Goal: Task Accomplishment & Management: Use online tool/utility

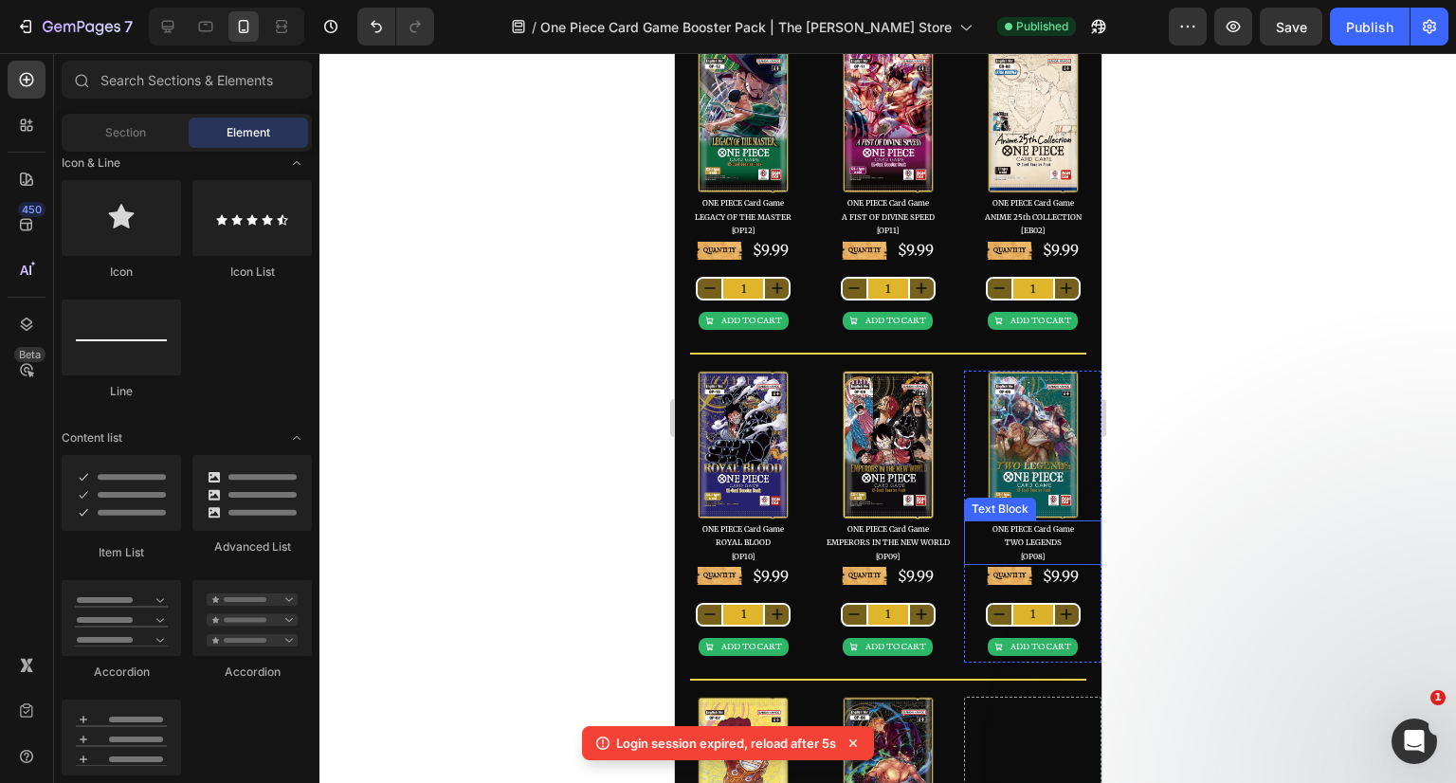
scroll to position [95, 0]
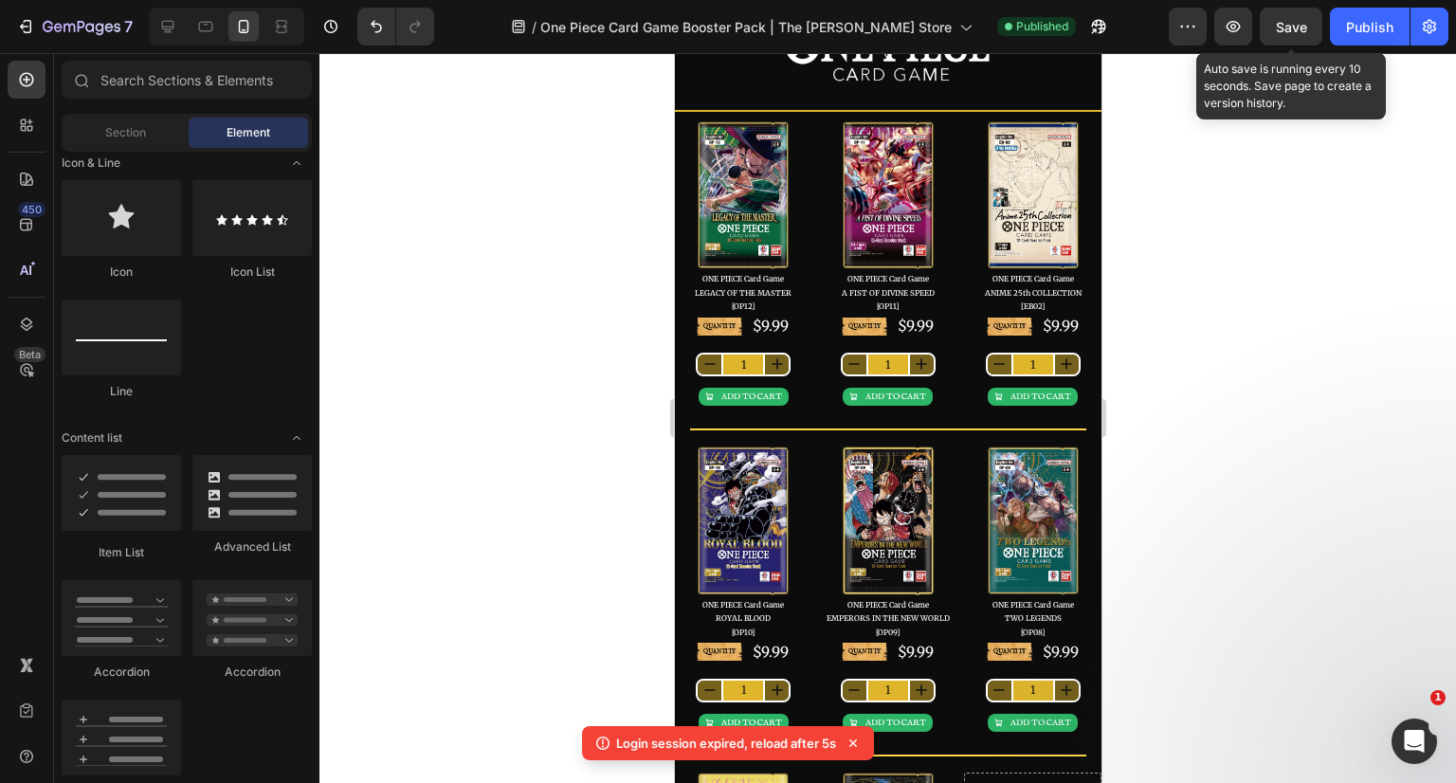
click at [1304, 11] on button "Save" at bounding box center [1291, 27] width 63 height 38
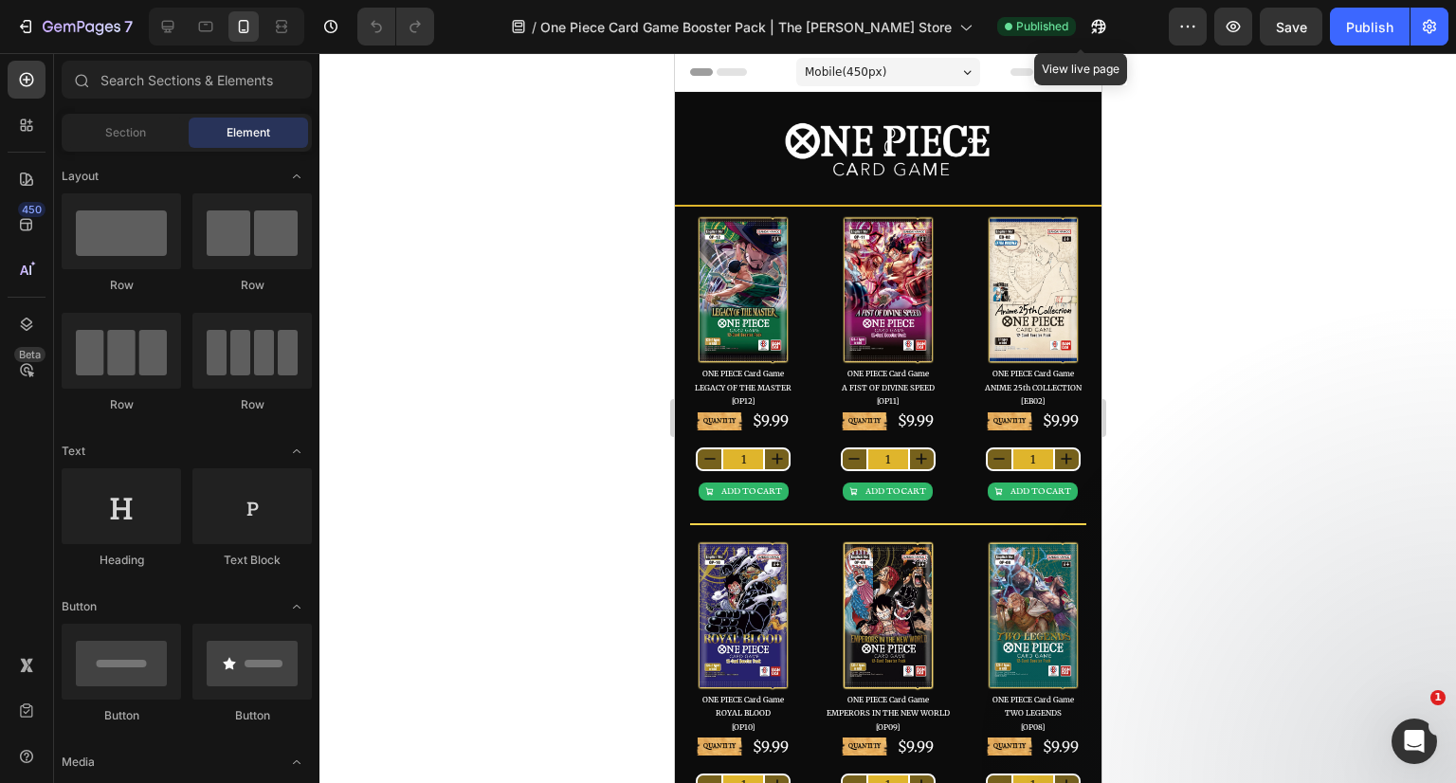
click at [1089, 31] on icon "button" at bounding box center [1098, 26] width 19 height 19
click at [873, 568] on img at bounding box center [887, 615] width 95 height 149
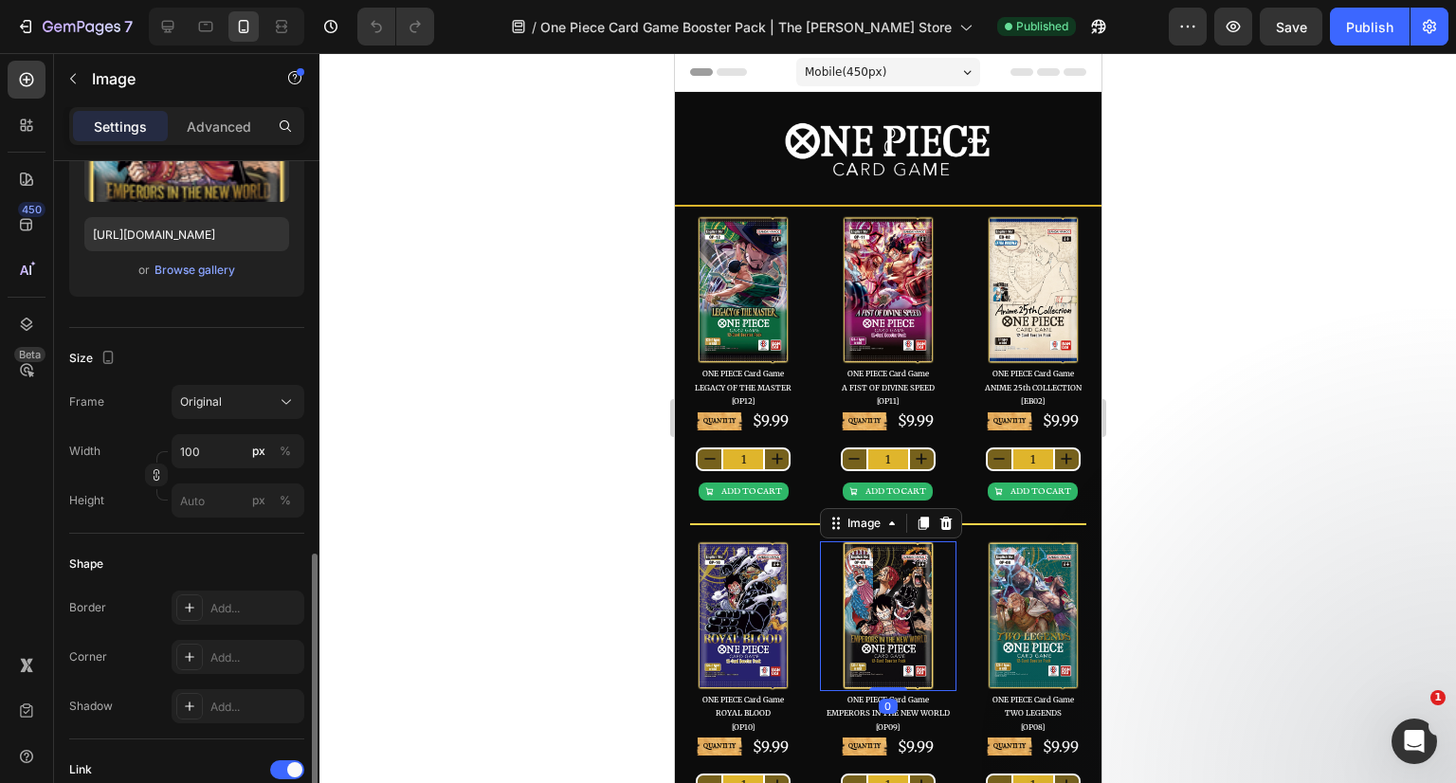
scroll to position [569, 0]
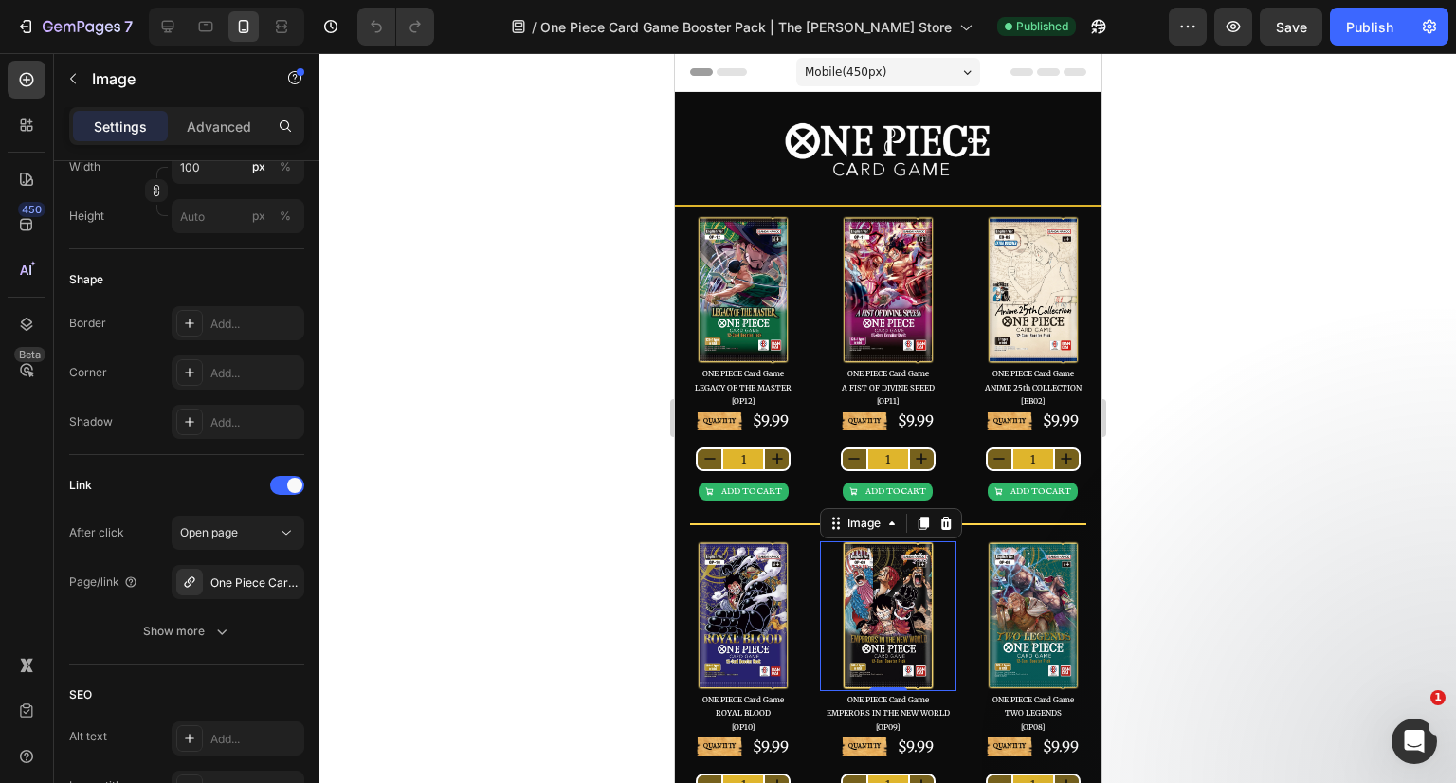
click at [0, 0] on icon "button" at bounding box center [0, 0] width 0 height 0
click at [233, 581] on div "Add..." at bounding box center [254, 582] width 89 height 17
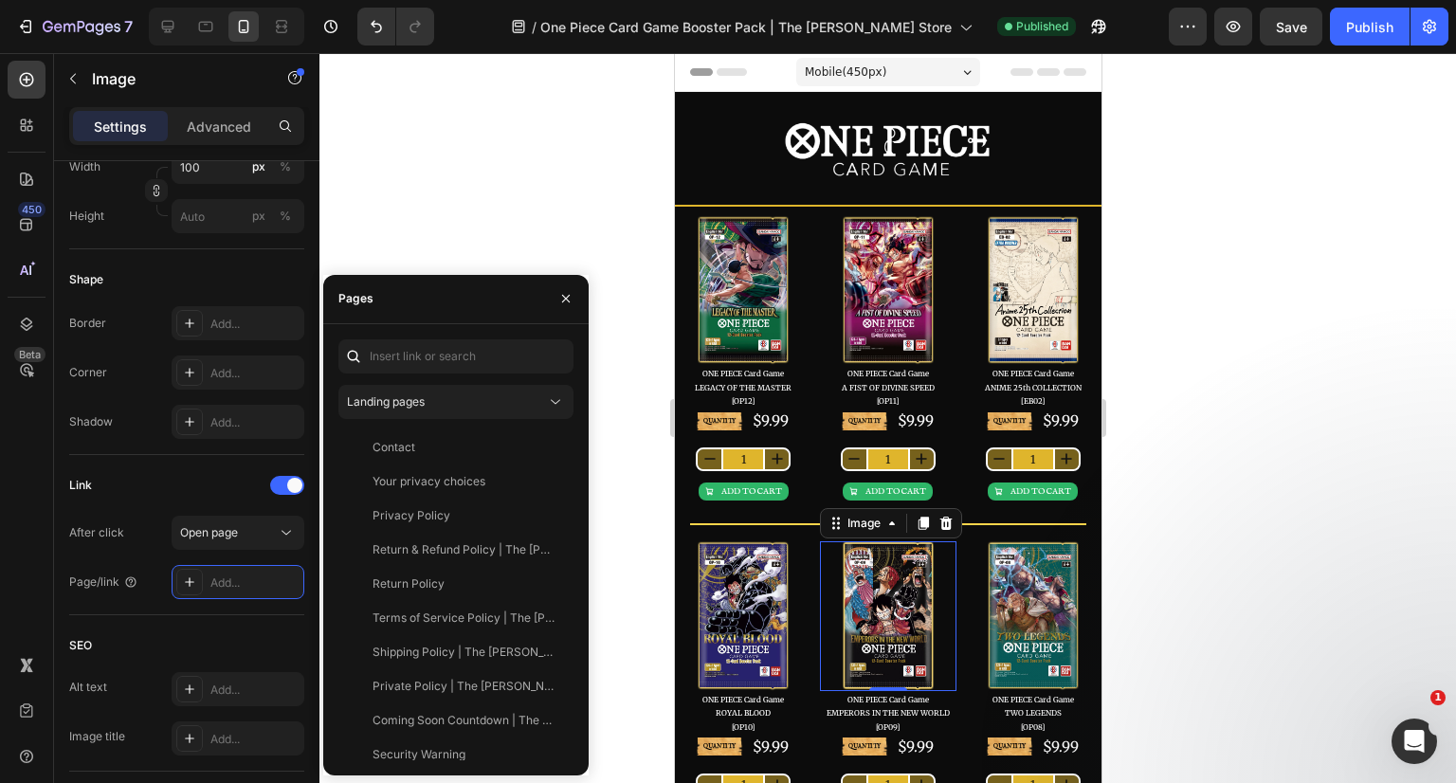
click at [434, 399] on div "Landing pages" at bounding box center [446, 401] width 199 height 17
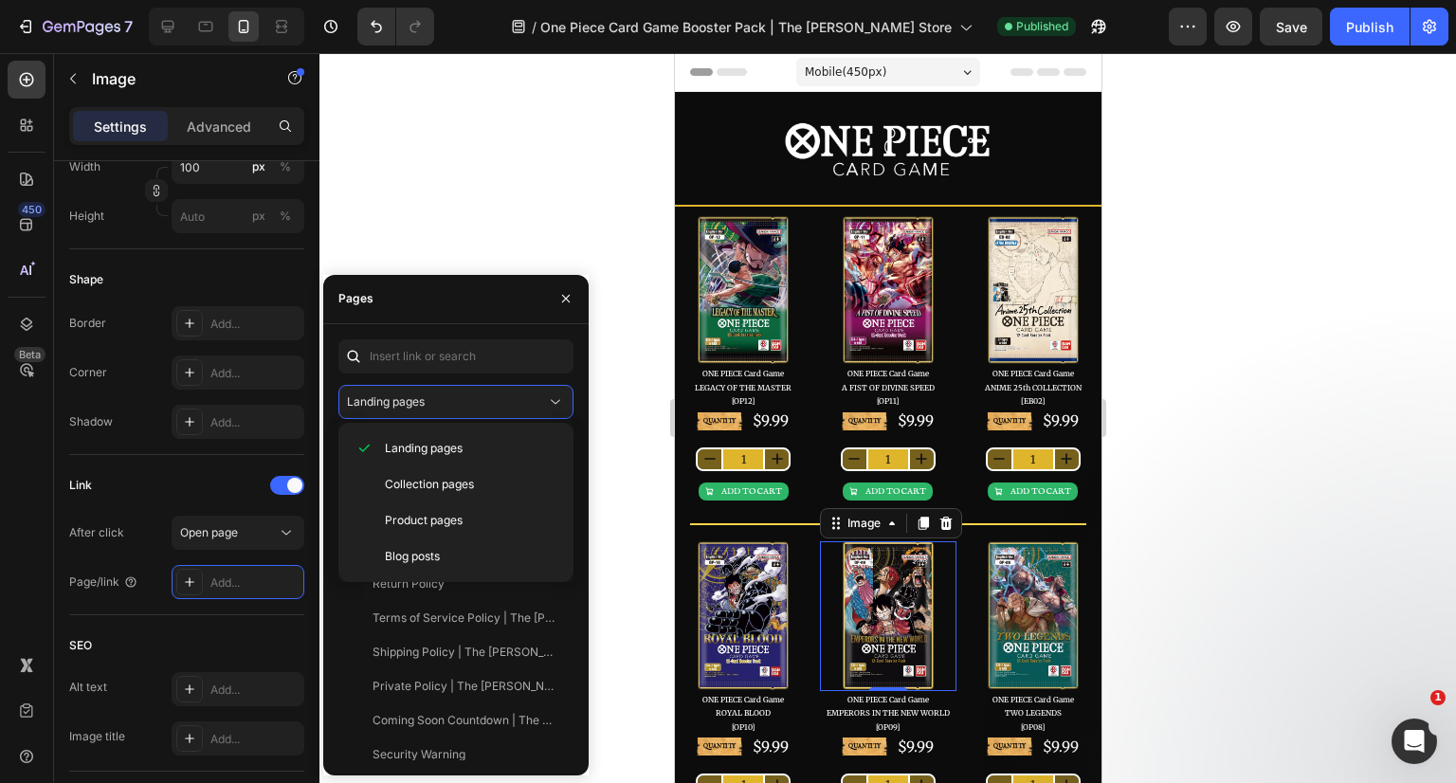
click at [421, 517] on span "Product pages" at bounding box center [424, 520] width 78 height 17
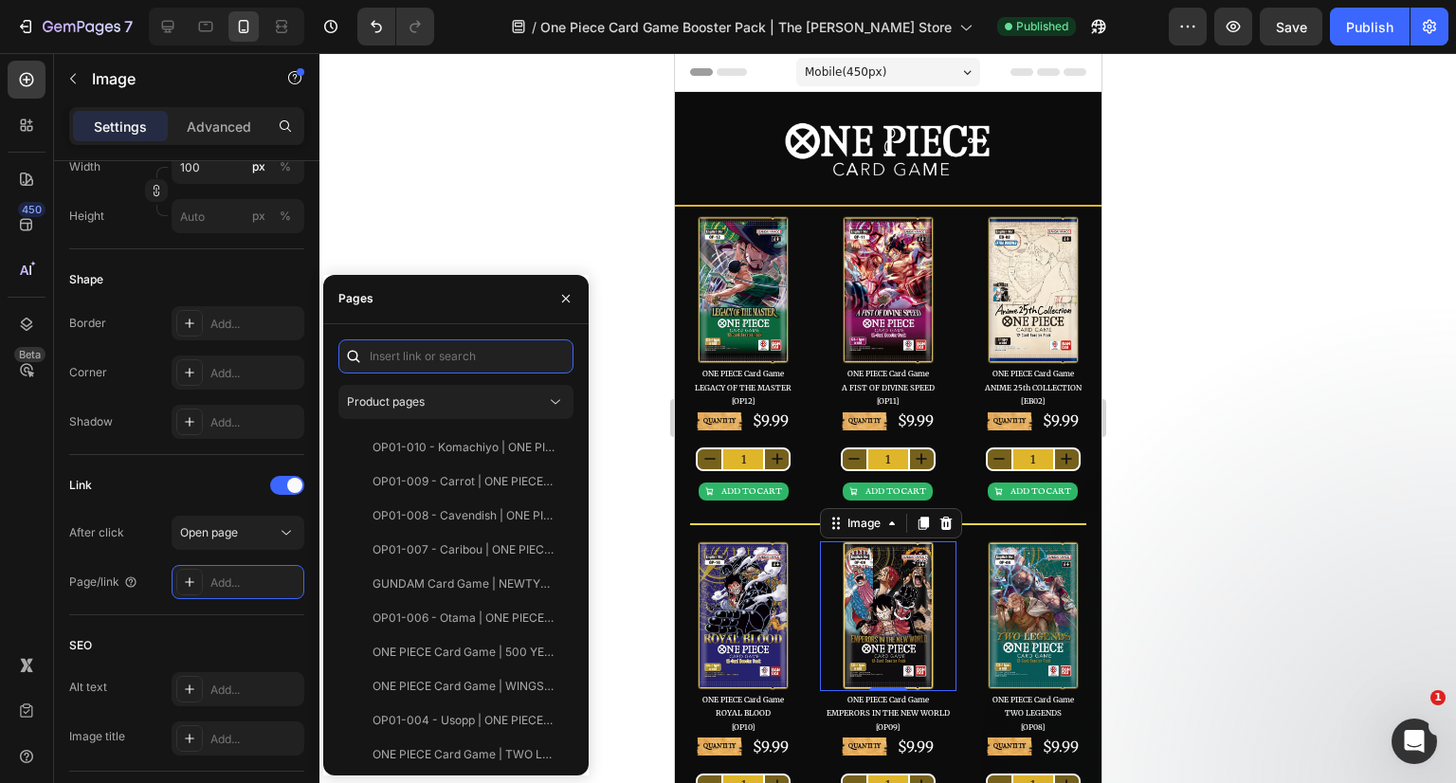
click at [410, 365] on input "text" at bounding box center [455, 356] width 235 height 34
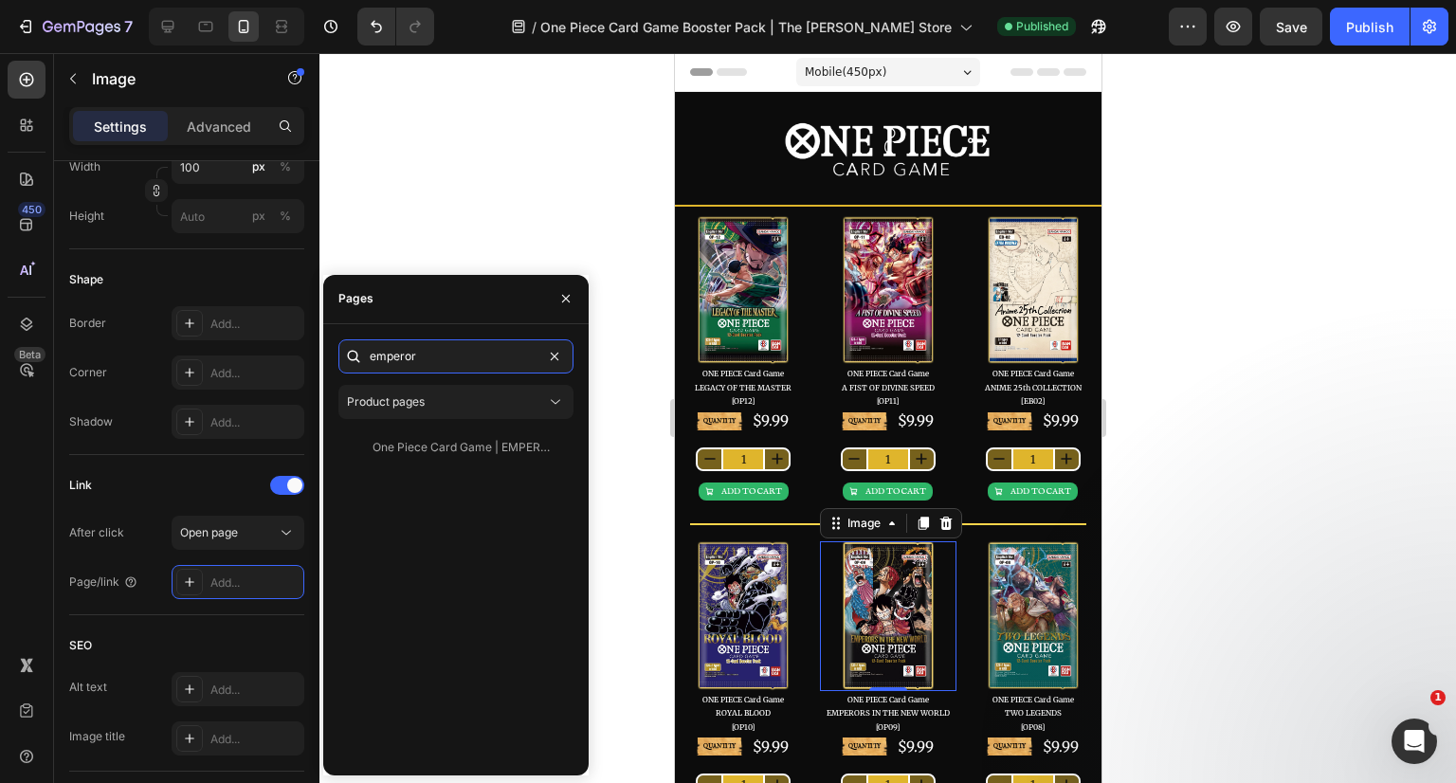
type input "emperor"
click at [463, 439] on div "One Piece Card Game | EMPERORS IN THE NEW WORLD [OP09] Booster Pack" at bounding box center [464, 447] width 182 height 17
click at [561, 304] on icon "button" at bounding box center [565, 298] width 15 height 15
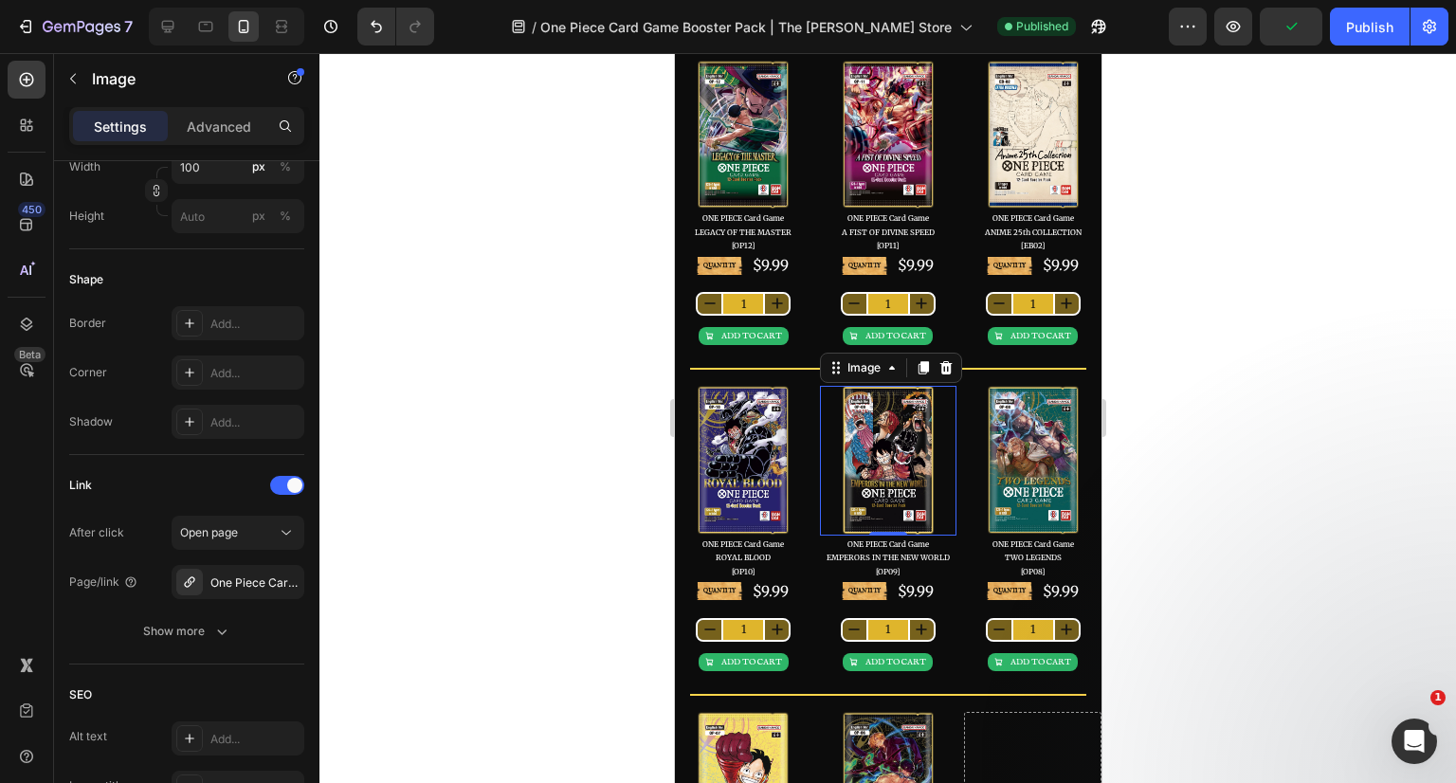
scroll to position [284, 0]
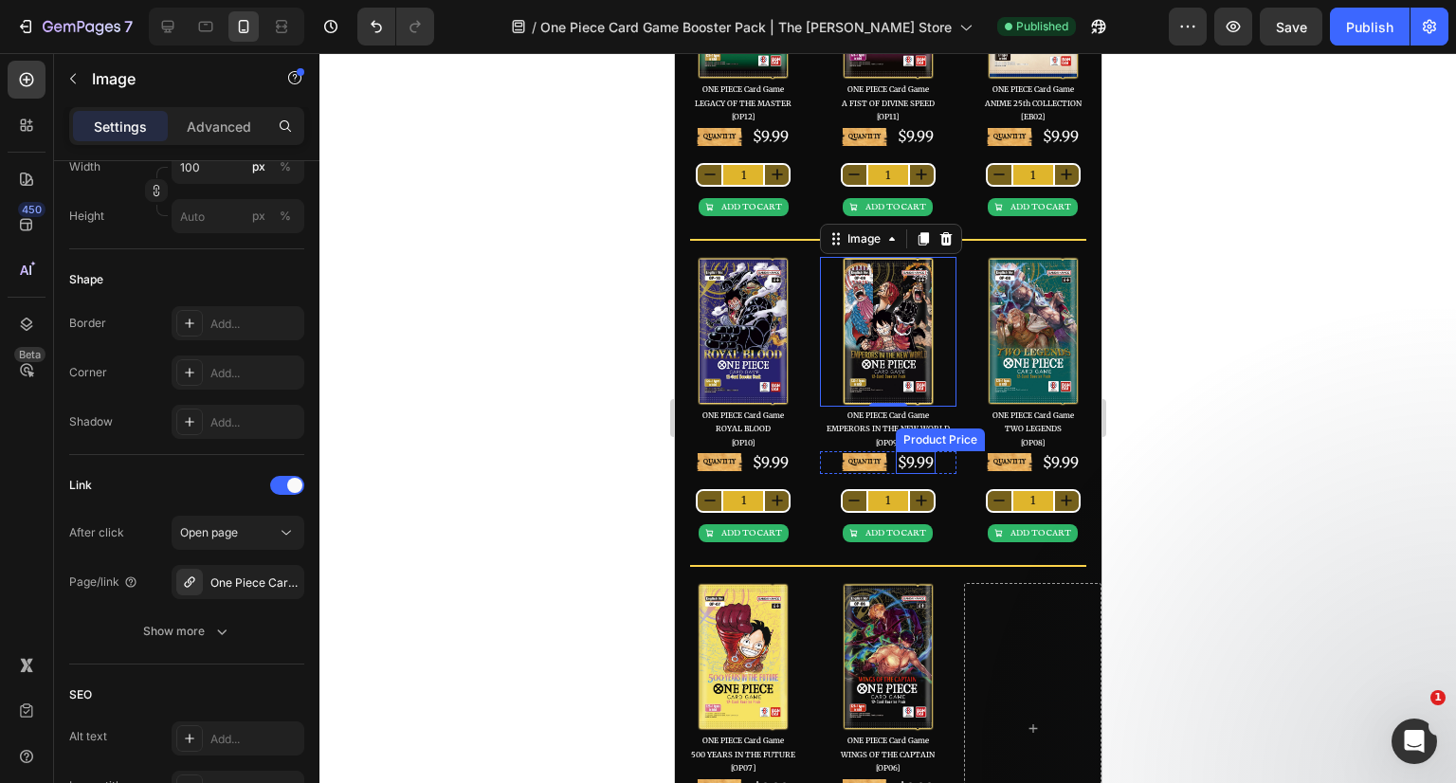
click at [919, 463] on div "$9.99" at bounding box center [915, 462] width 40 height 23
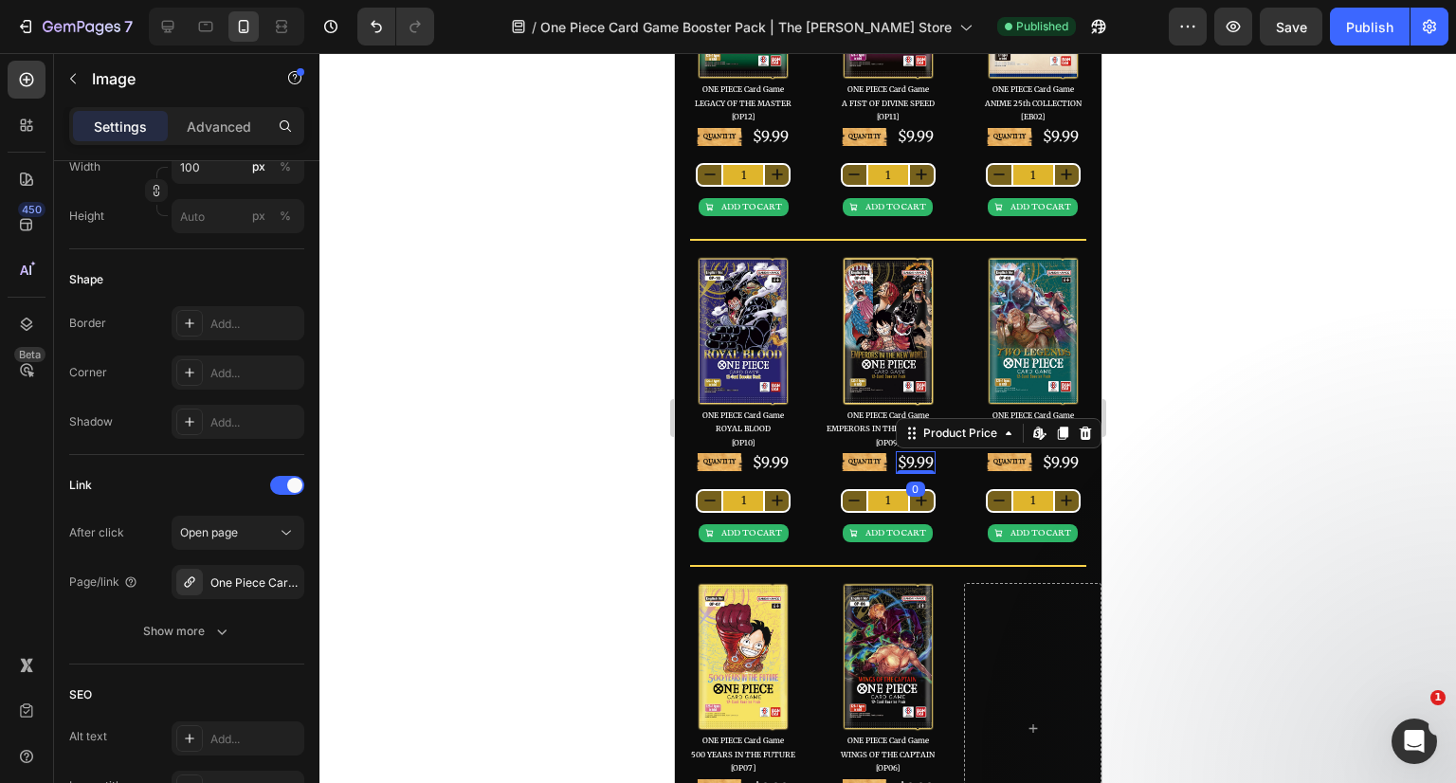
scroll to position [0, 0]
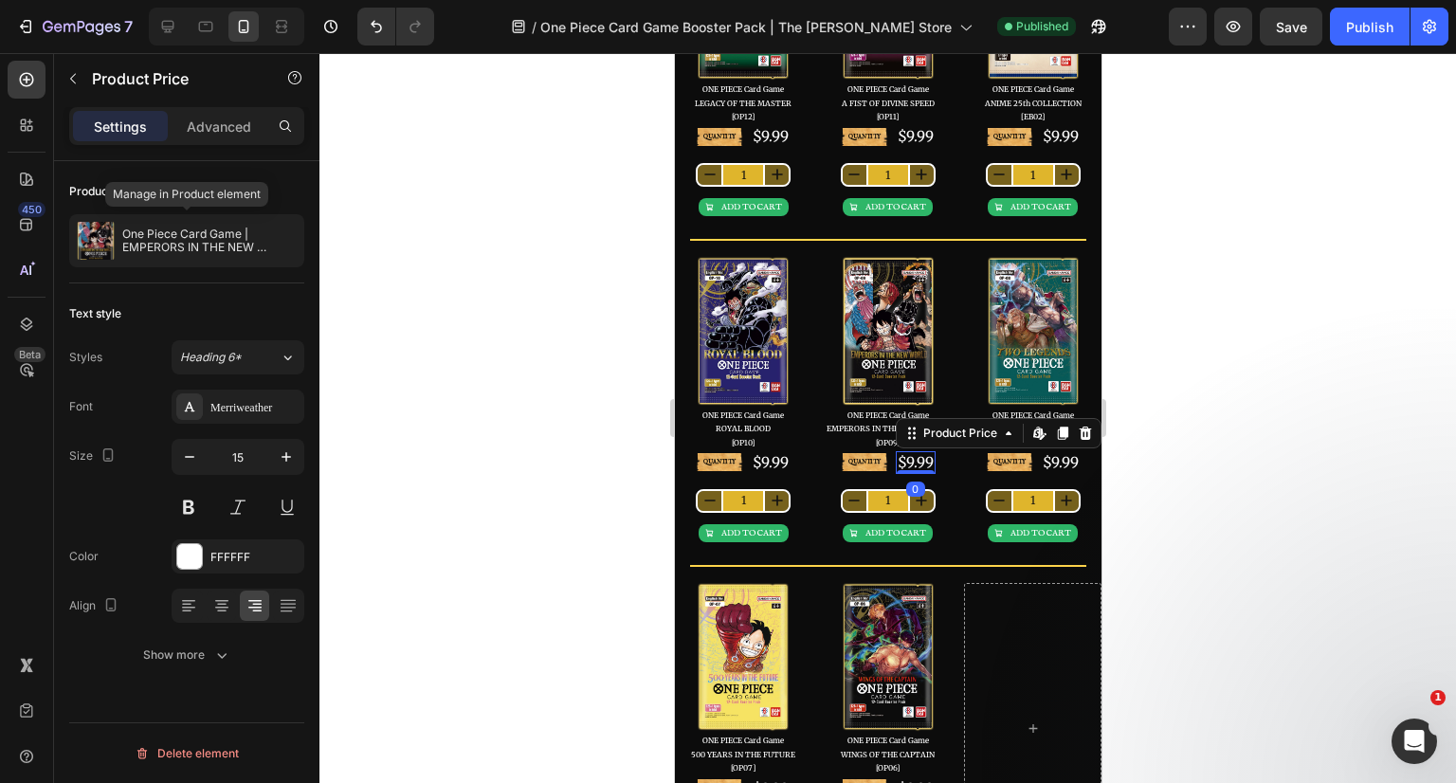
click at [202, 244] on p "One Piece Card Game | EMPERORS IN THE NEW WORLD [OP09] Booster Pack" at bounding box center [209, 241] width 174 height 27
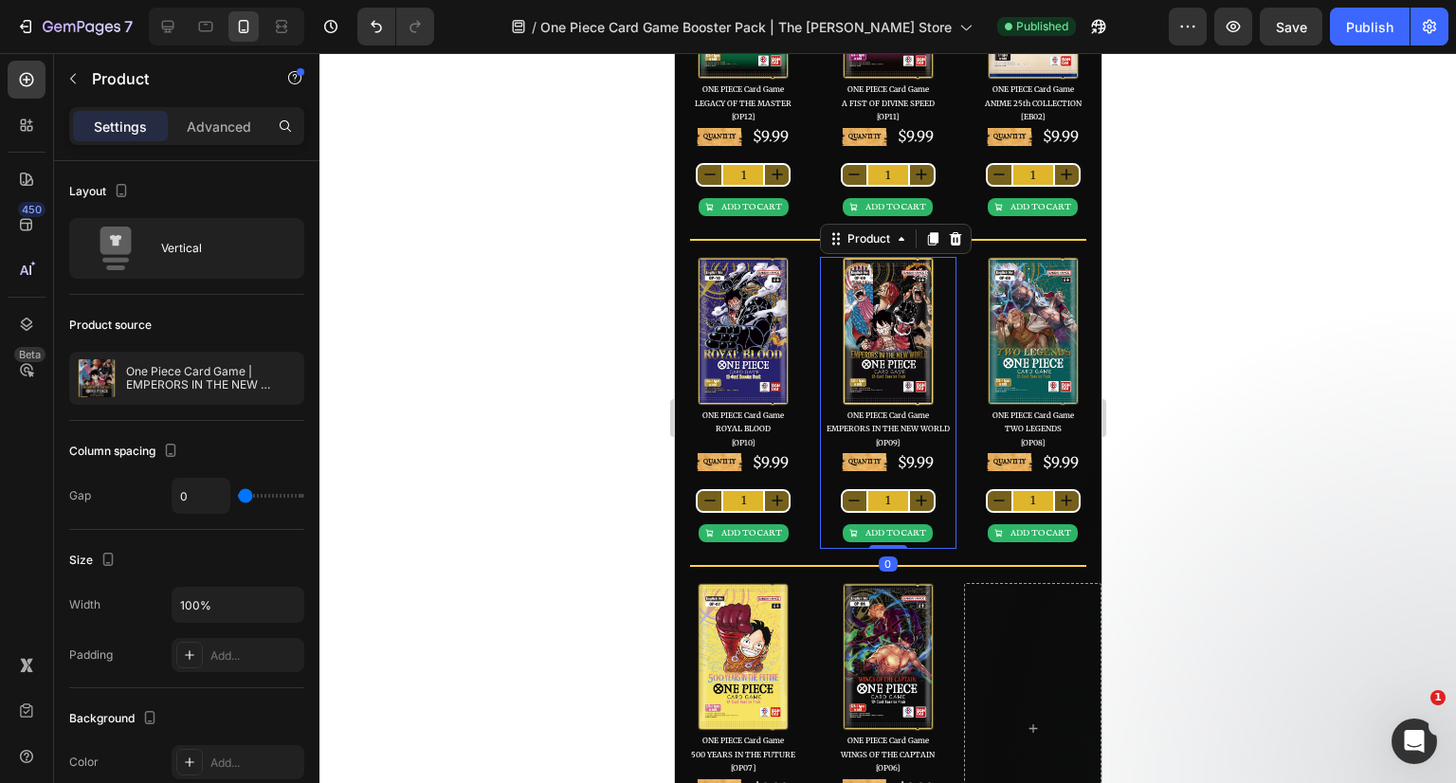
click at [209, 373] on p "One Piece Card Game | EMPERORS IN THE NEW WORLD [OP09] Booster Pack" at bounding box center [211, 378] width 170 height 27
click at [0, 0] on icon "button" at bounding box center [0, 0] width 0 height 0
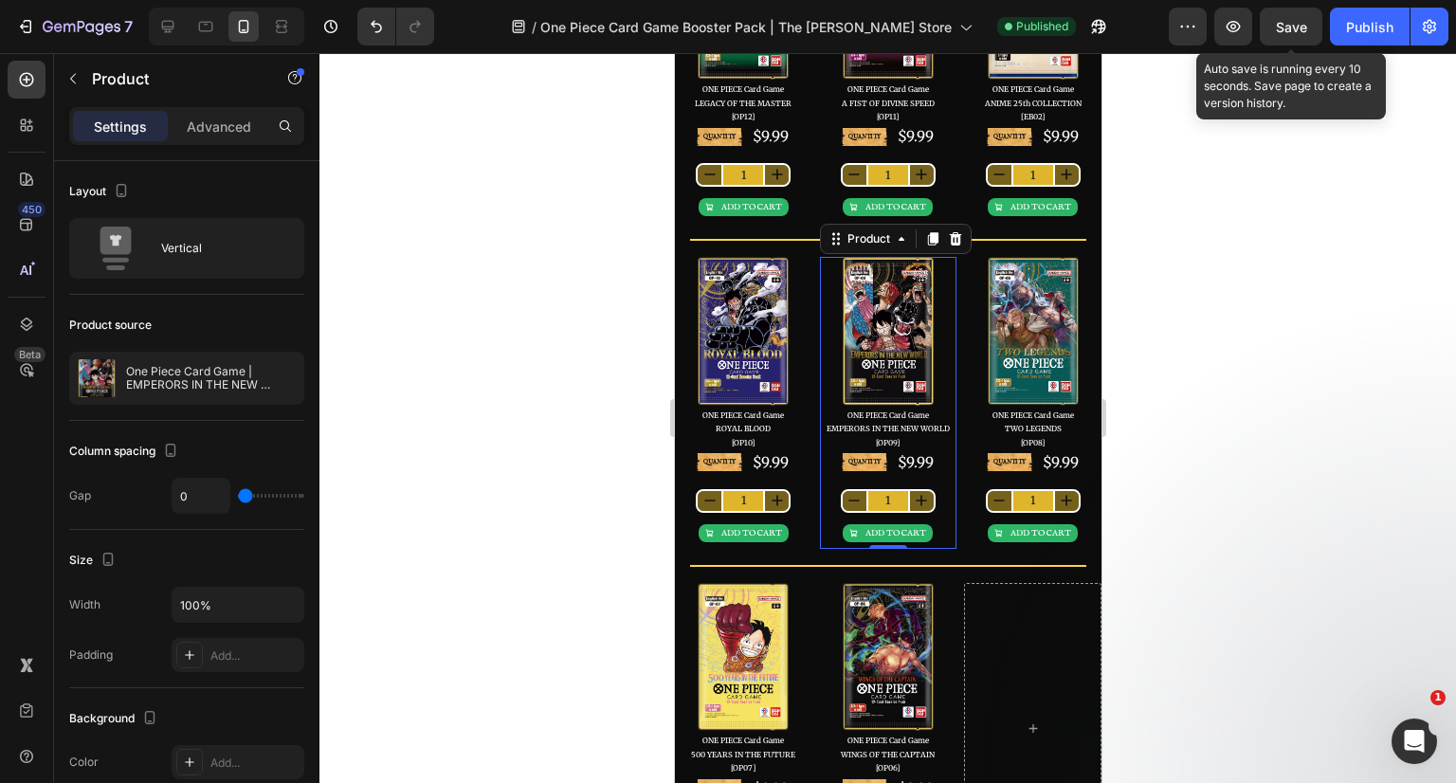
click at [1307, 22] on span "Save" at bounding box center [1291, 27] width 31 height 16
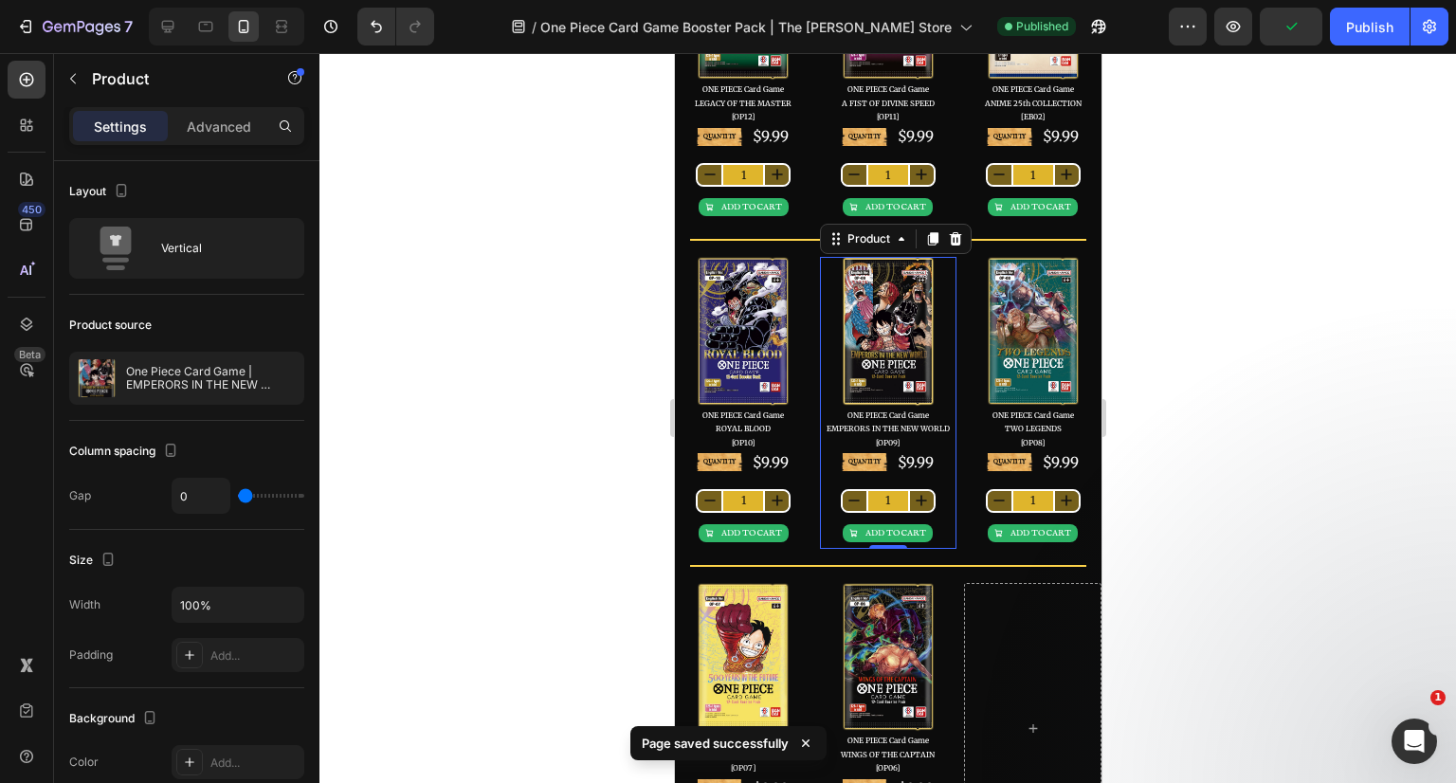
click at [1364, 24] on div "Publish" at bounding box center [1369, 27] width 47 height 20
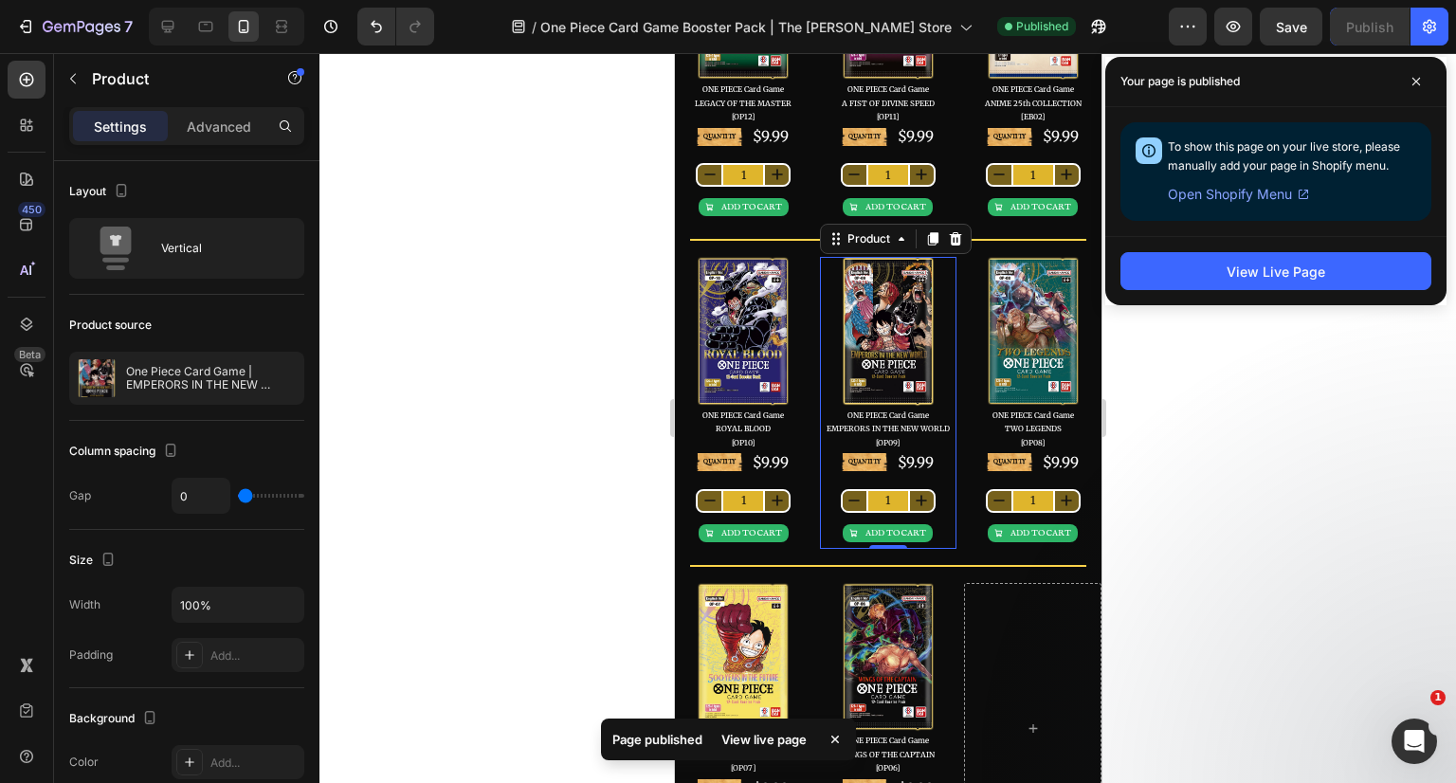
click at [1414, 77] on icon at bounding box center [1415, 81] width 9 height 9
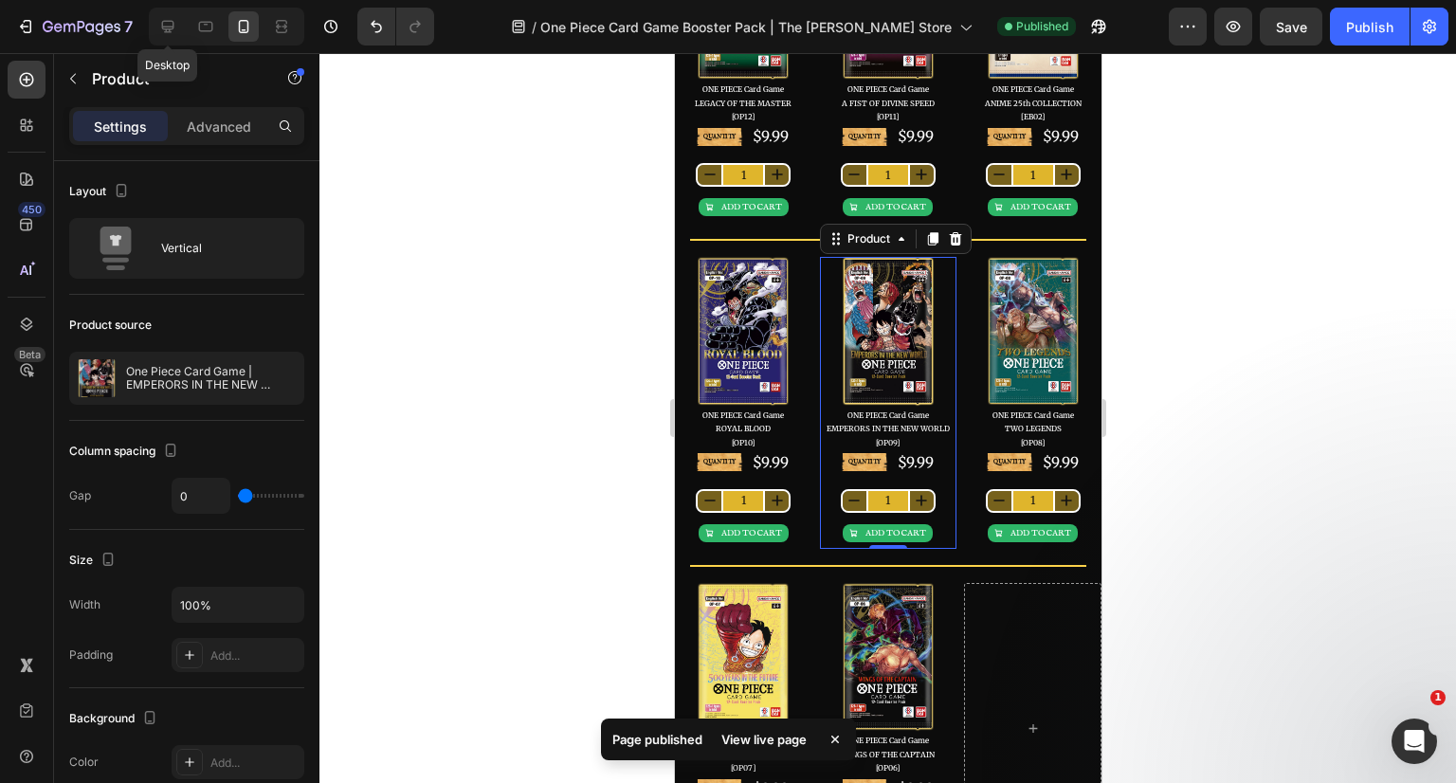
click at [172, 35] on icon at bounding box center [167, 26] width 19 height 19
type input "600"
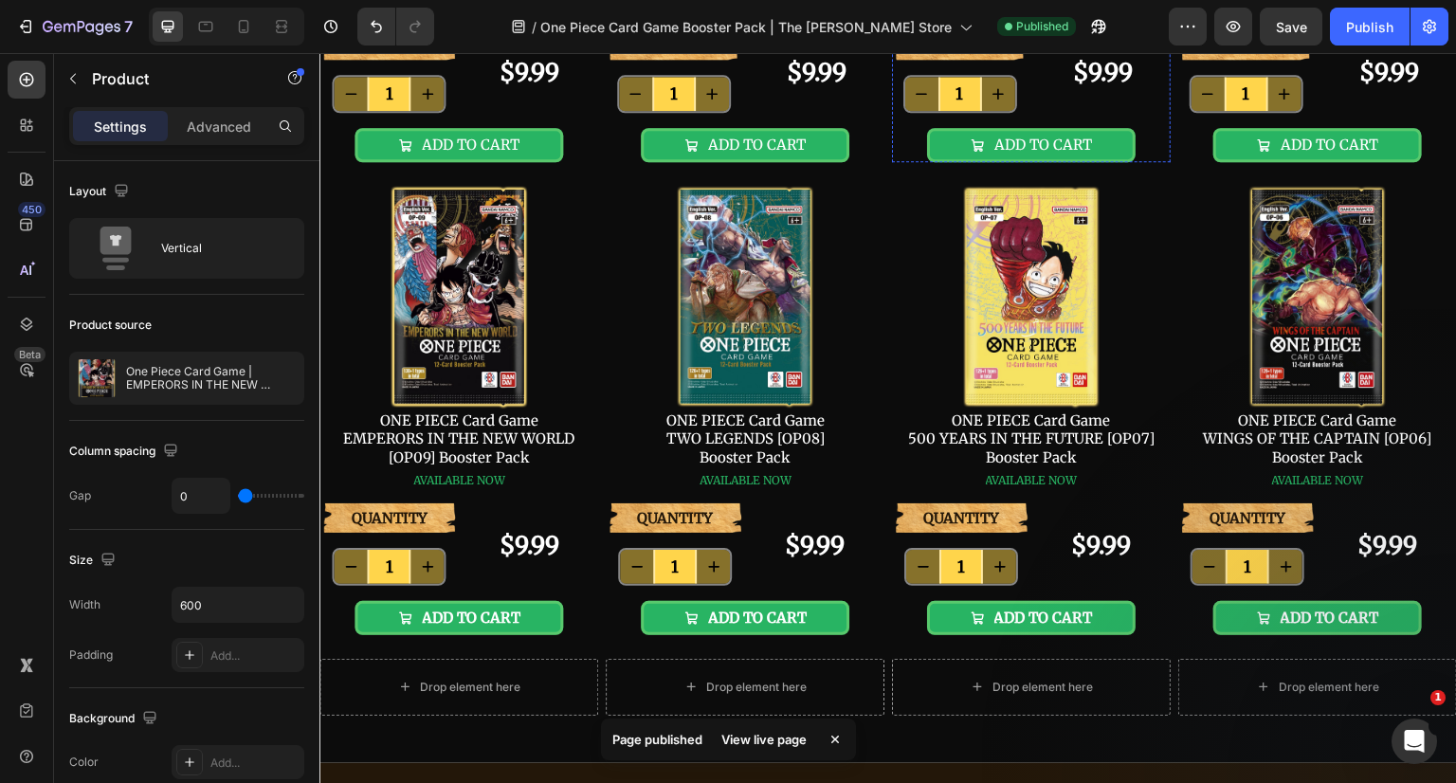
scroll to position [227, 0]
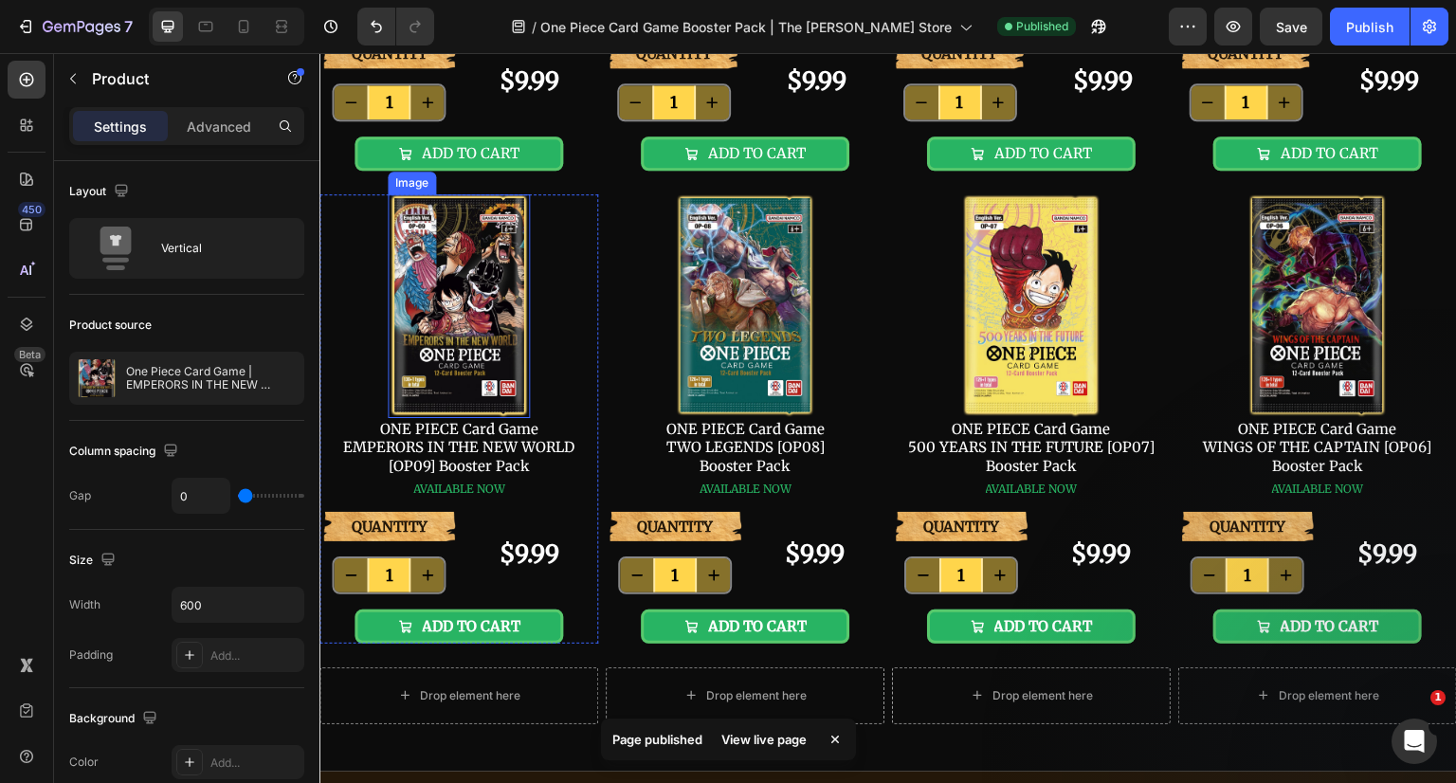
click at [493, 418] on img at bounding box center [459, 306] width 142 height 224
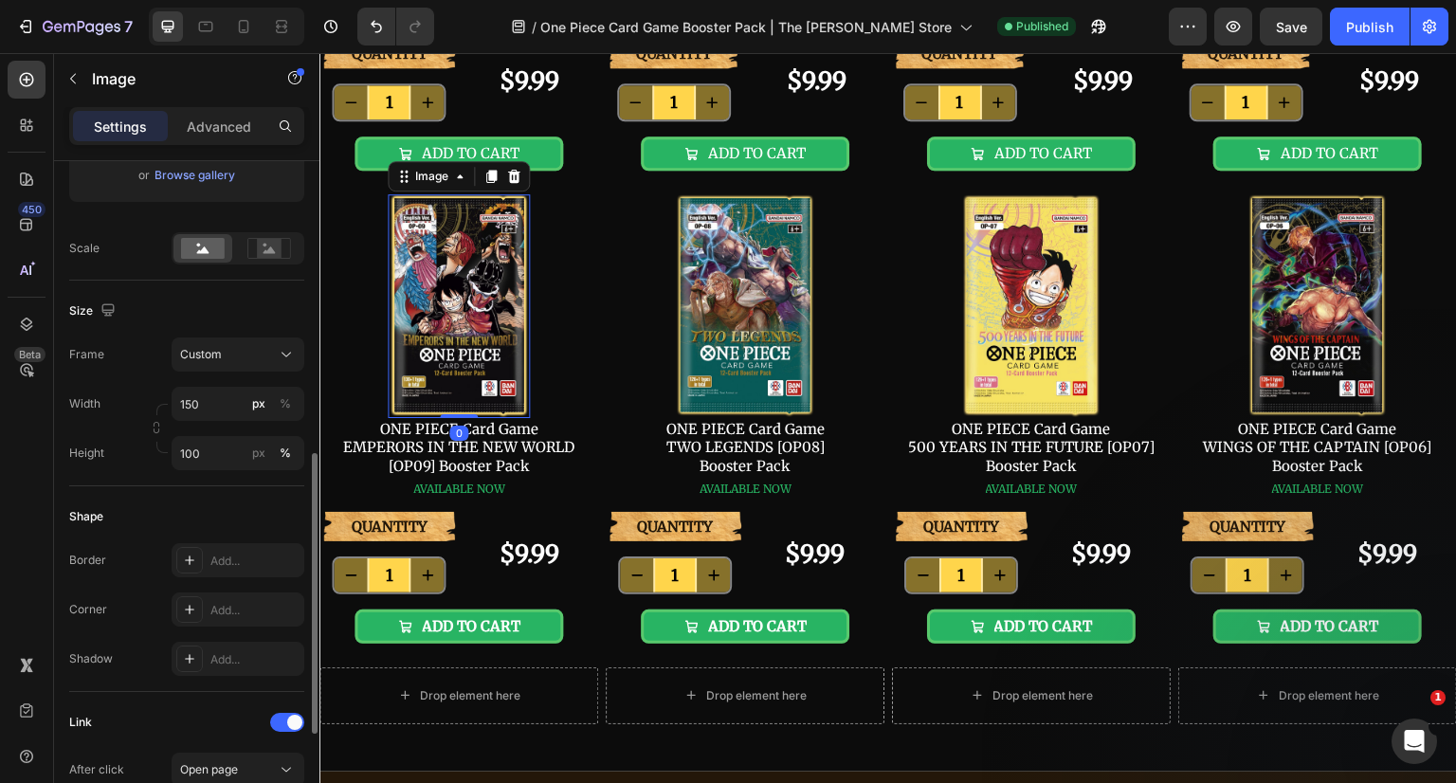
scroll to position [664, 0]
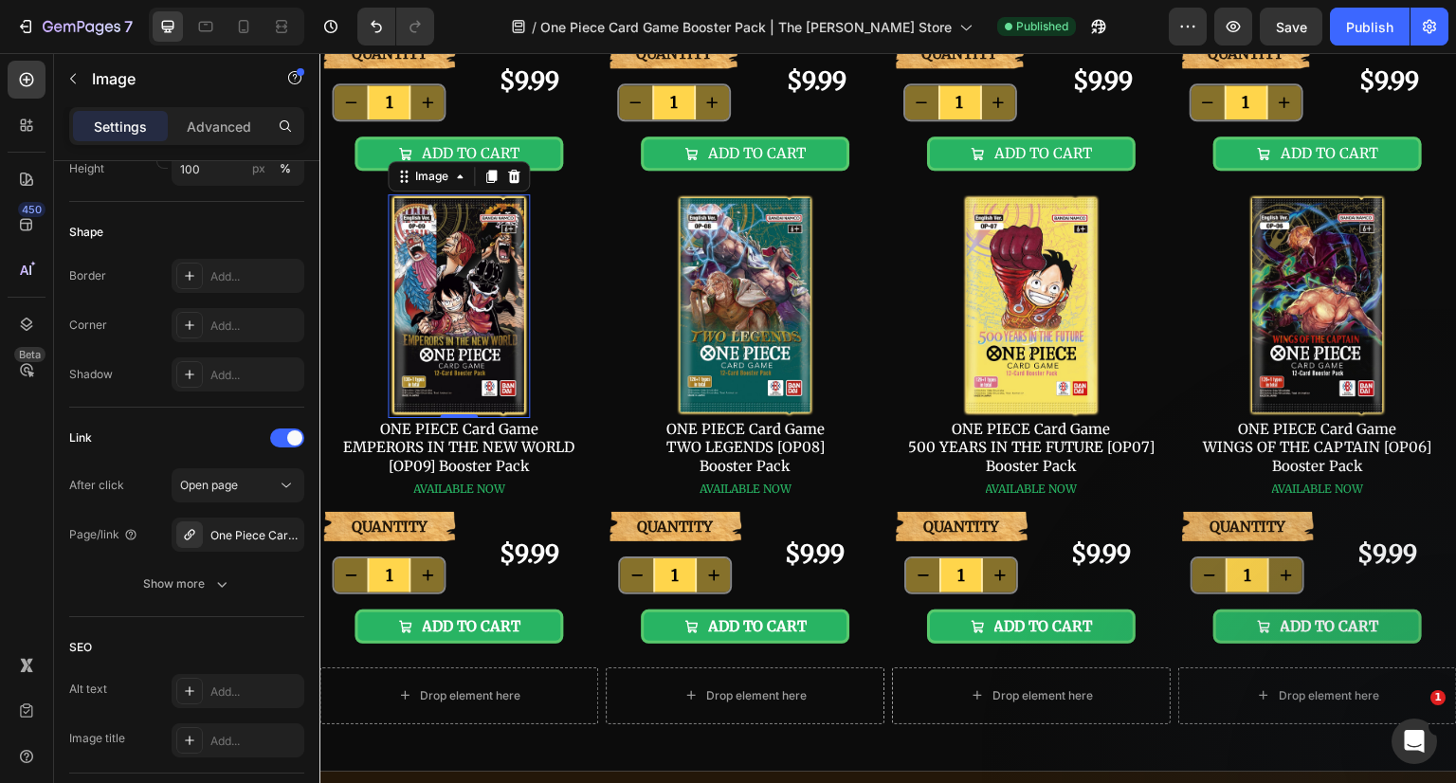
click at [0, 0] on icon "button" at bounding box center [0, 0] width 0 height 0
click at [234, 538] on div "Add..." at bounding box center [254, 535] width 89 height 17
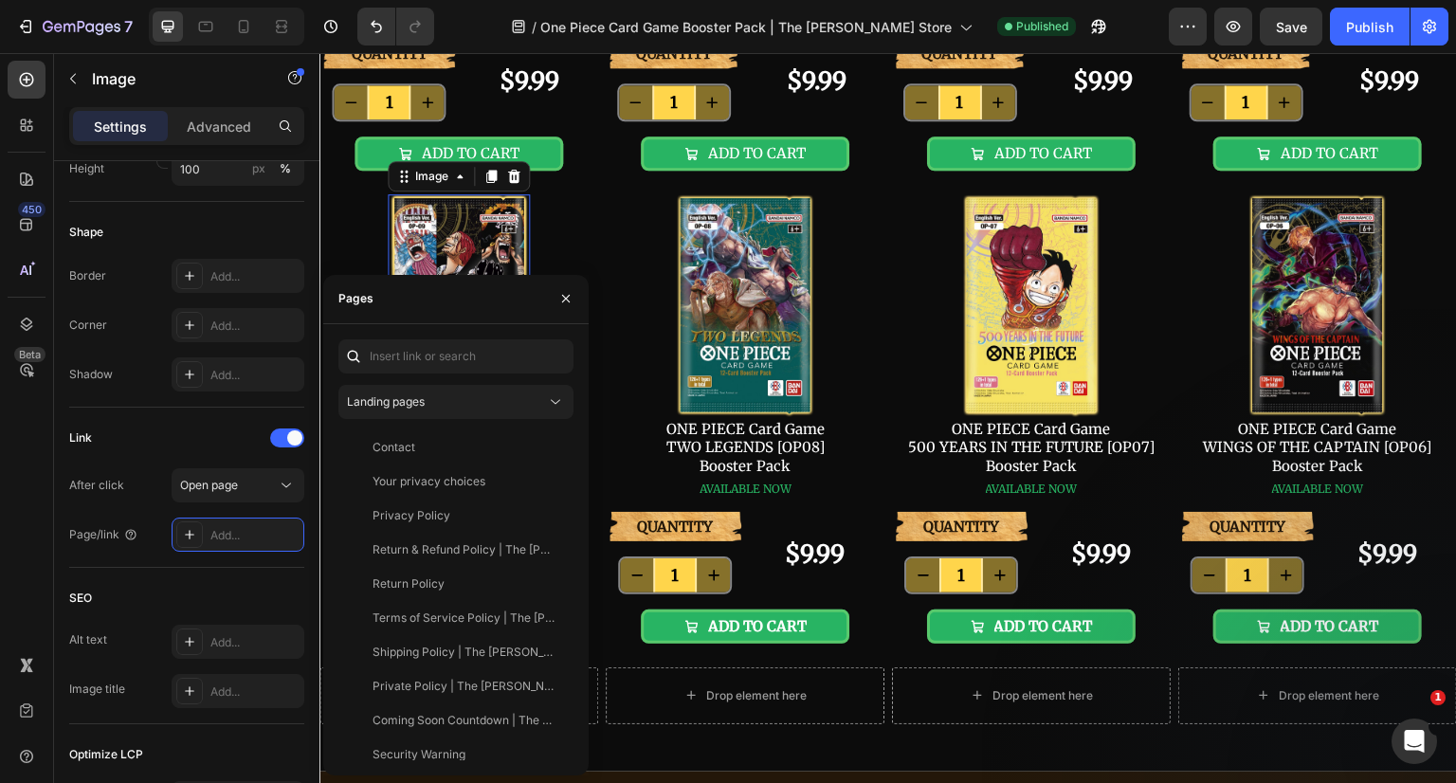
click at [441, 398] on div "Landing pages" at bounding box center [446, 401] width 199 height 17
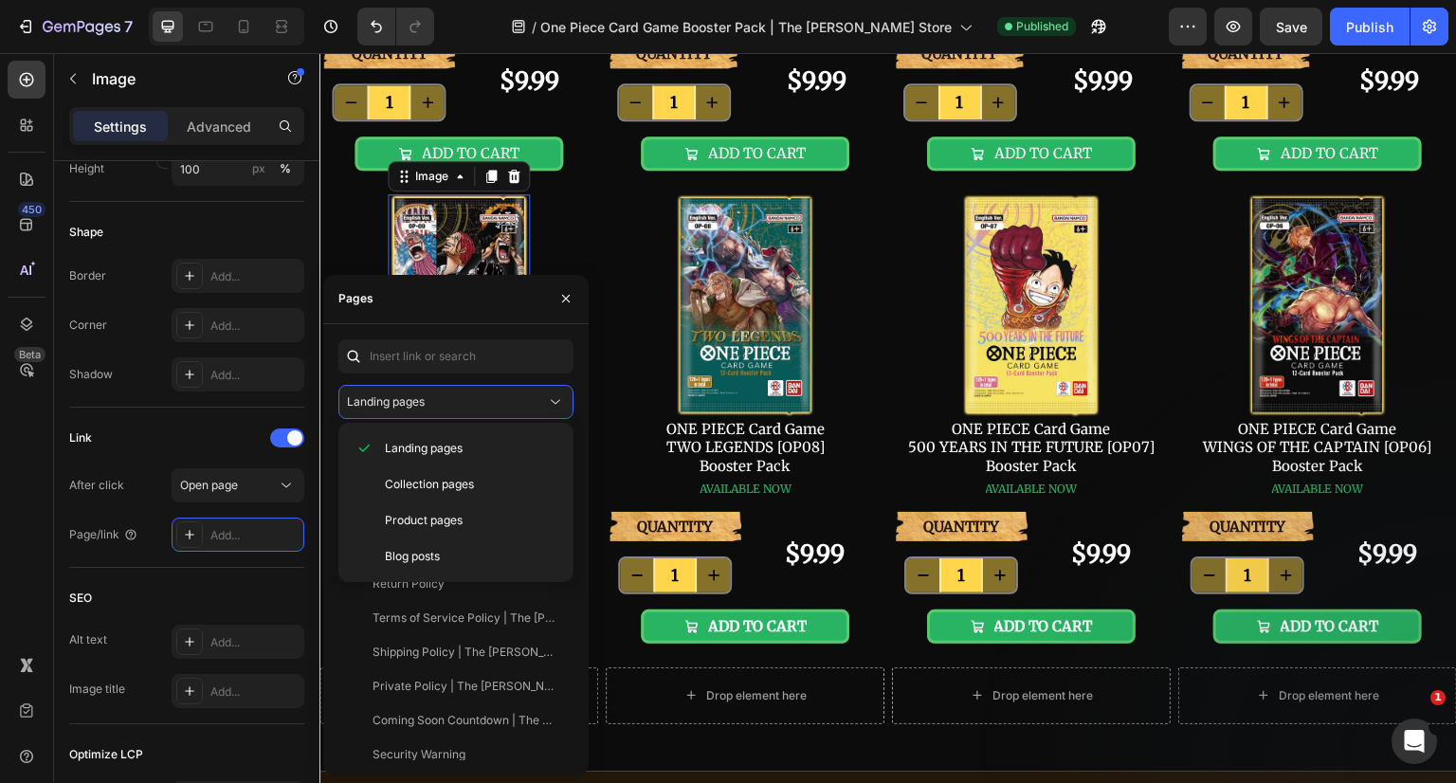
click at [451, 512] on span "Product pages" at bounding box center [424, 520] width 78 height 17
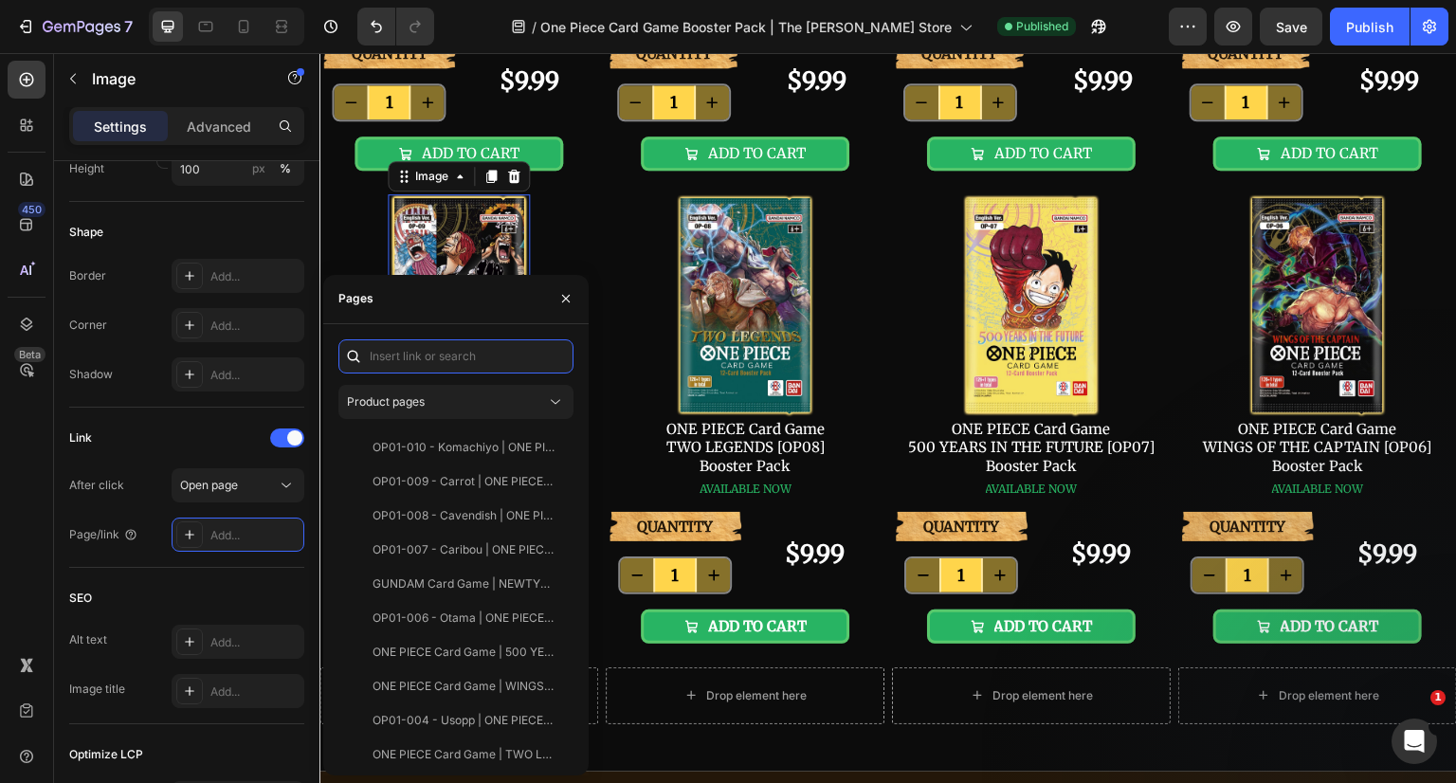
click at [409, 371] on input "text" at bounding box center [455, 356] width 235 height 34
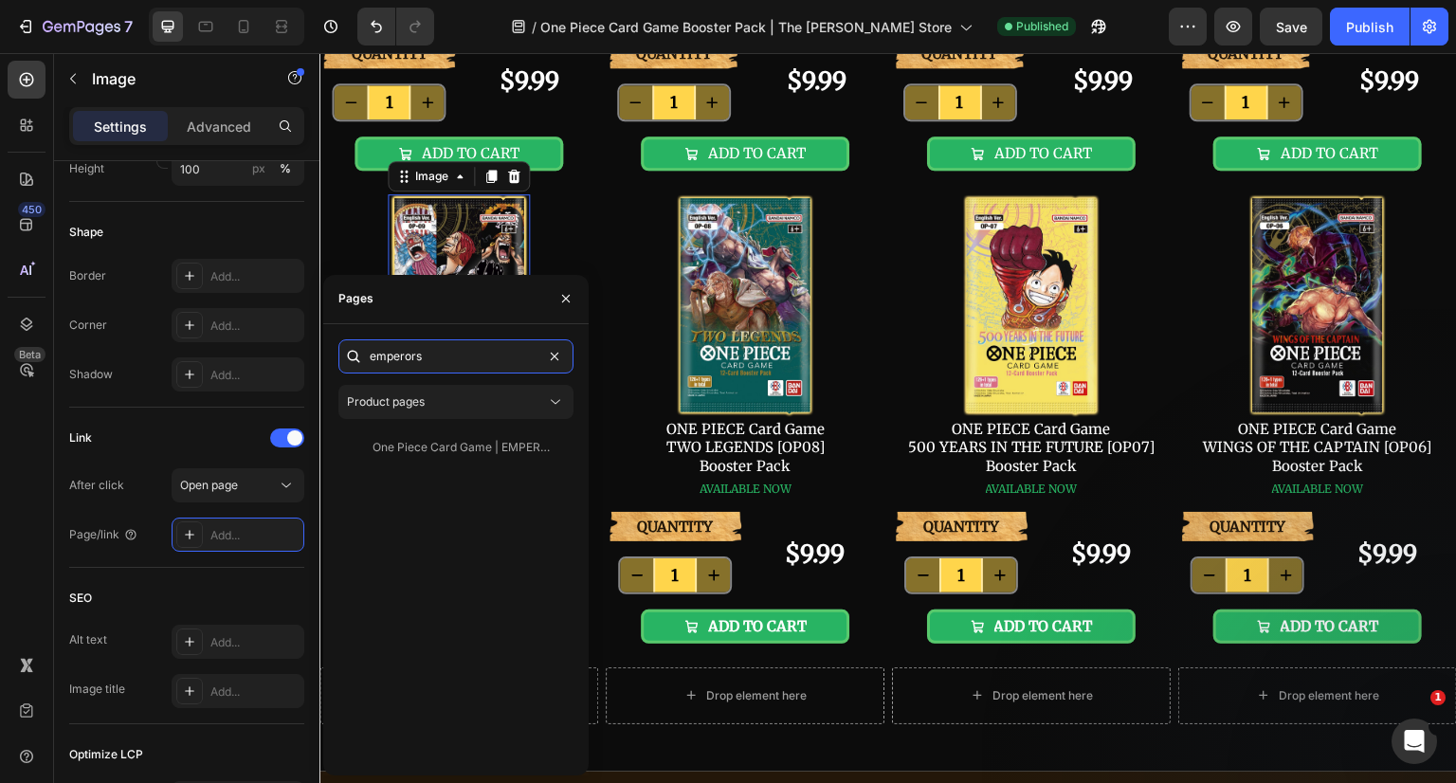
type input "emperors"
click at [446, 440] on div "One Piece Card Game | EMPERORS IN THE NEW WORLD [OP09] Booster Pack" at bounding box center [464, 447] width 182 height 17
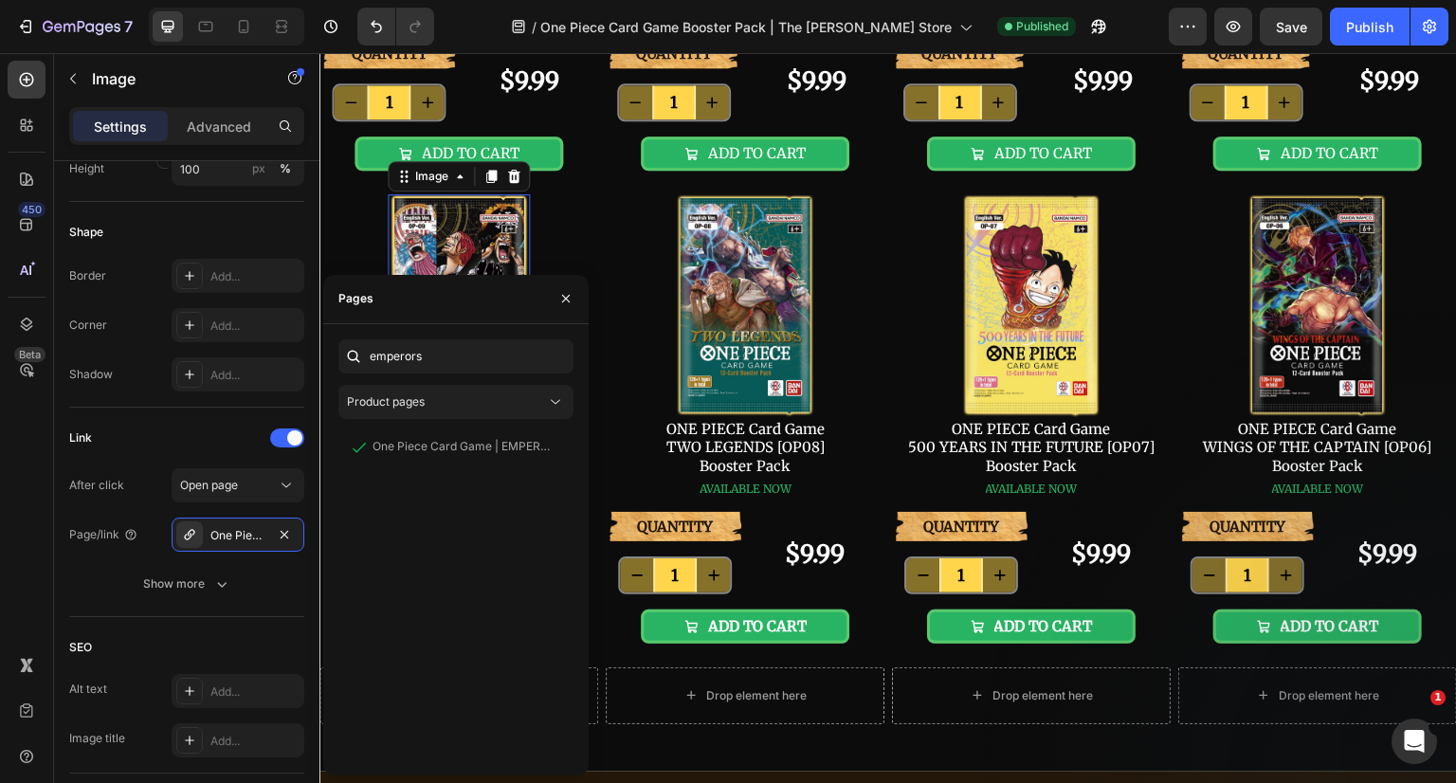
click at [569, 299] on icon "button" at bounding box center [565, 298] width 15 height 15
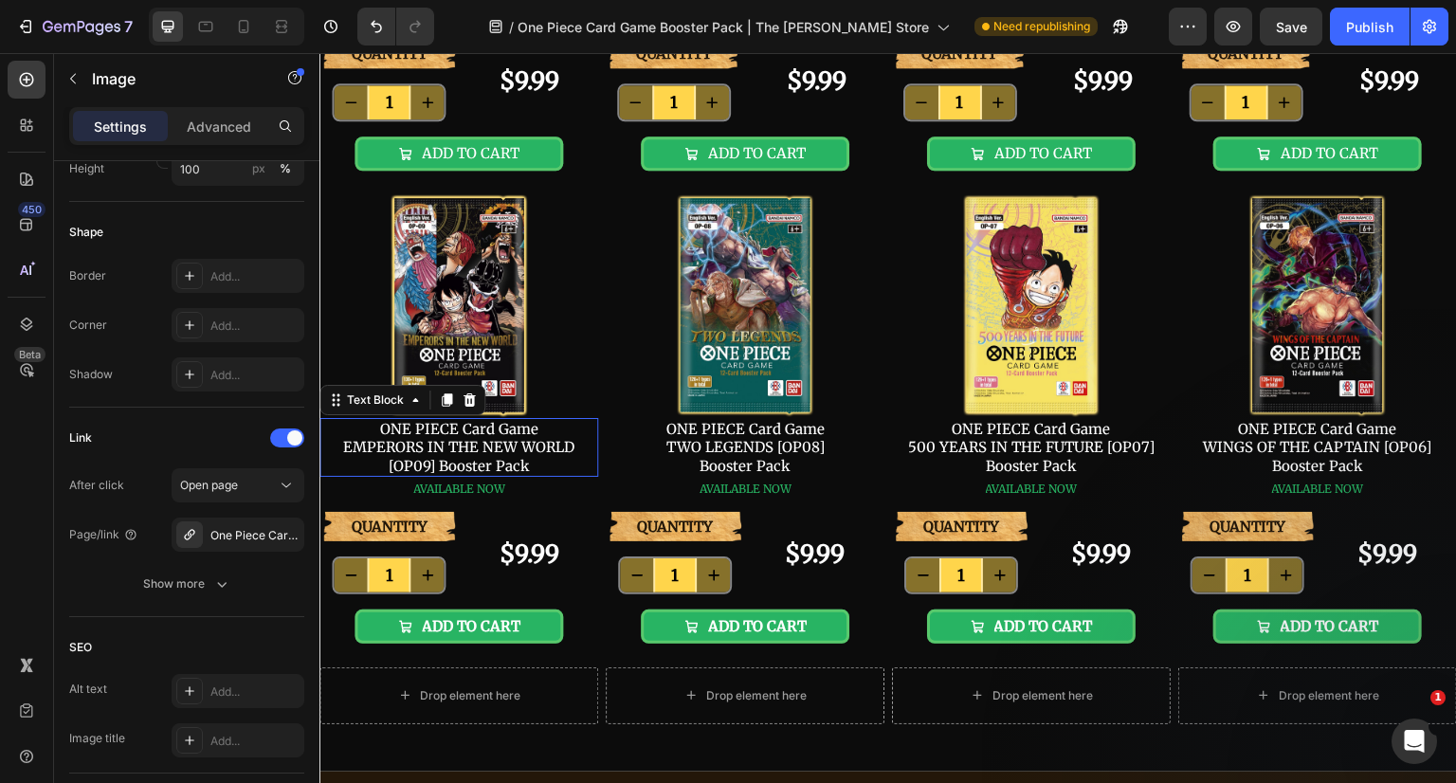
click at [478, 476] on p "ONE PIECE Card Game EMPERORS IN THE NEW WORLD [OP09] Booster Pack" at bounding box center [458, 448] width 275 height 56
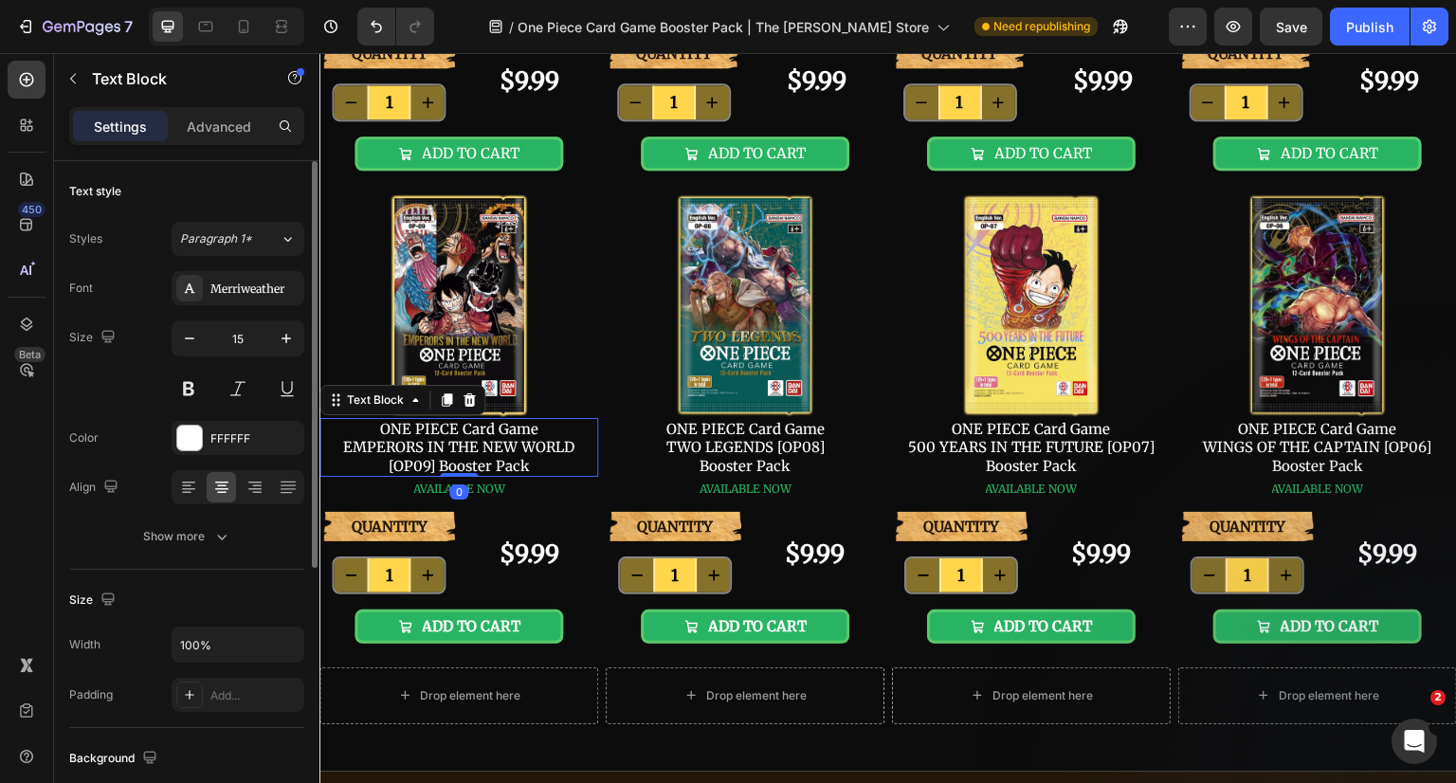
click at [492, 476] on p "ONE PIECE Card Game EMPERORS IN THE NEW WORLD [OP09] Booster Pack" at bounding box center [458, 448] width 275 height 56
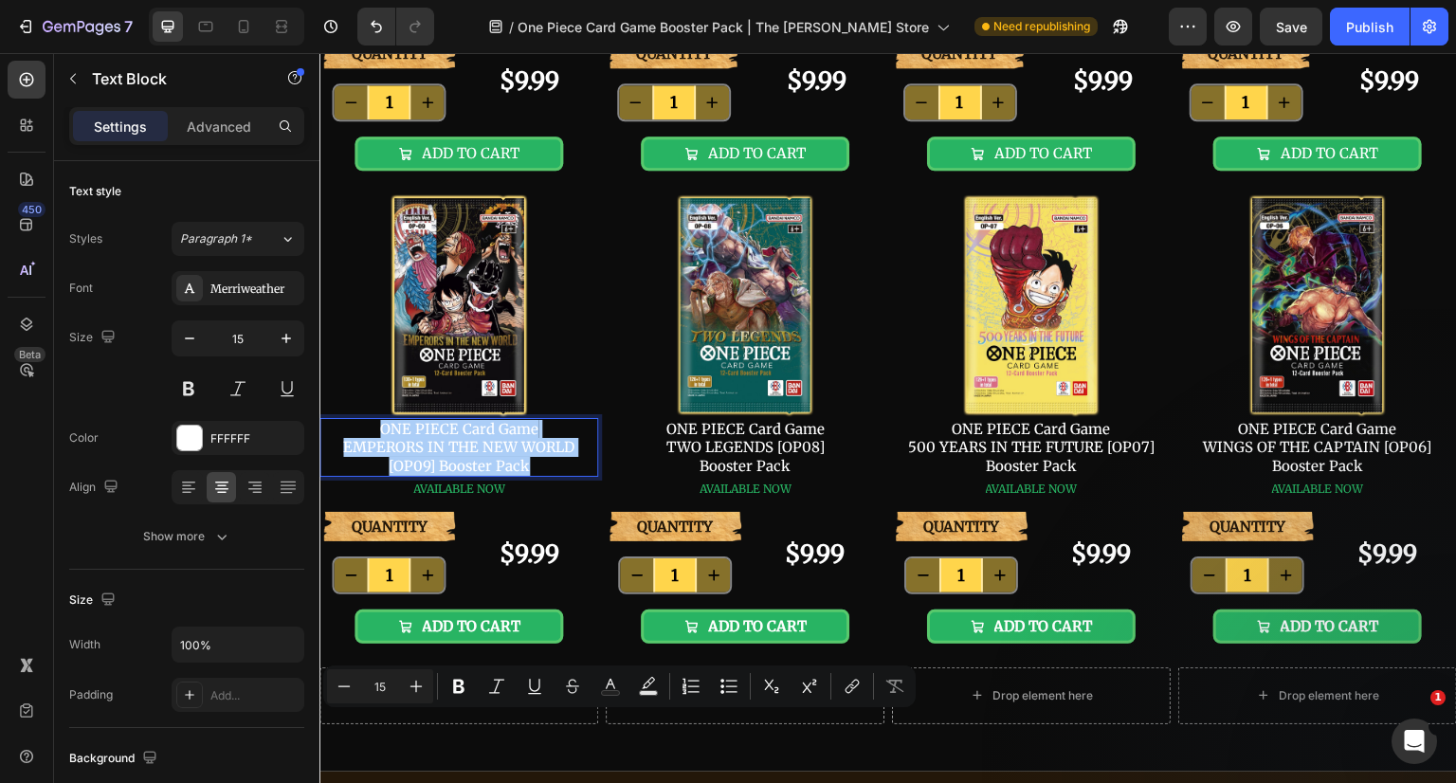
click at [851, 683] on icon "Editor contextual toolbar" at bounding box center [852, 686] width 19 height 19
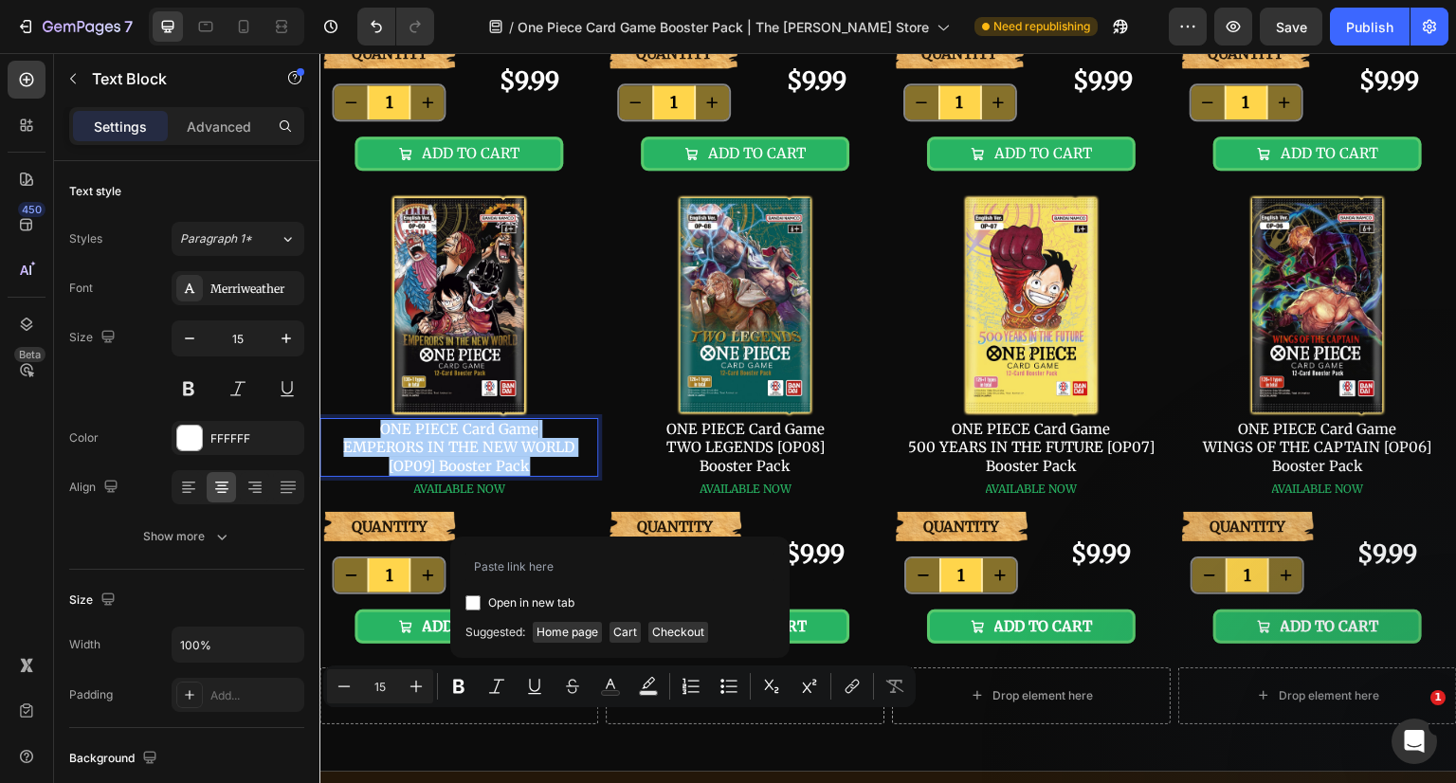
type input "[URL][DOMAIN_NAME]"
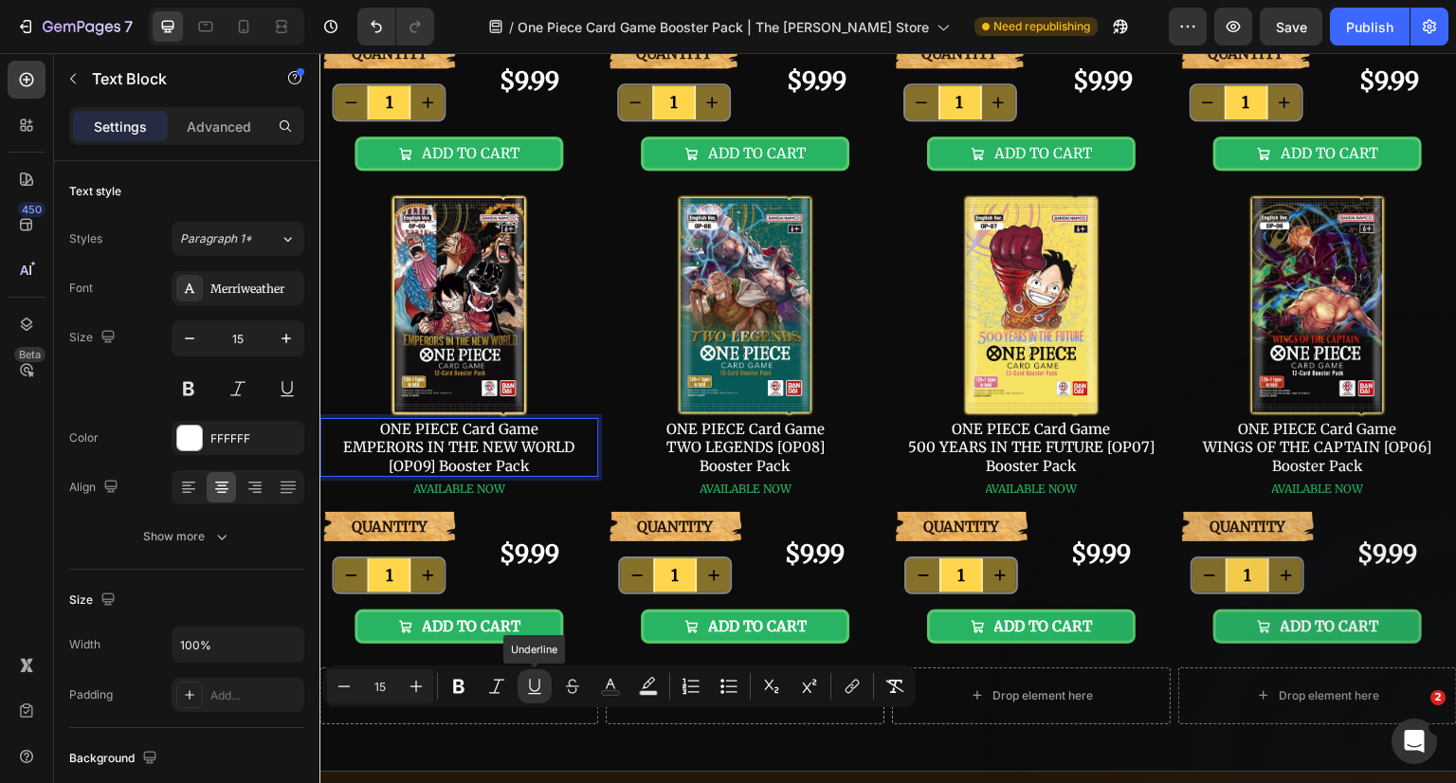
click at [541, 687] on icon "Editor contextual toolbar" at bounding box center [534, 686] width 19 height 19
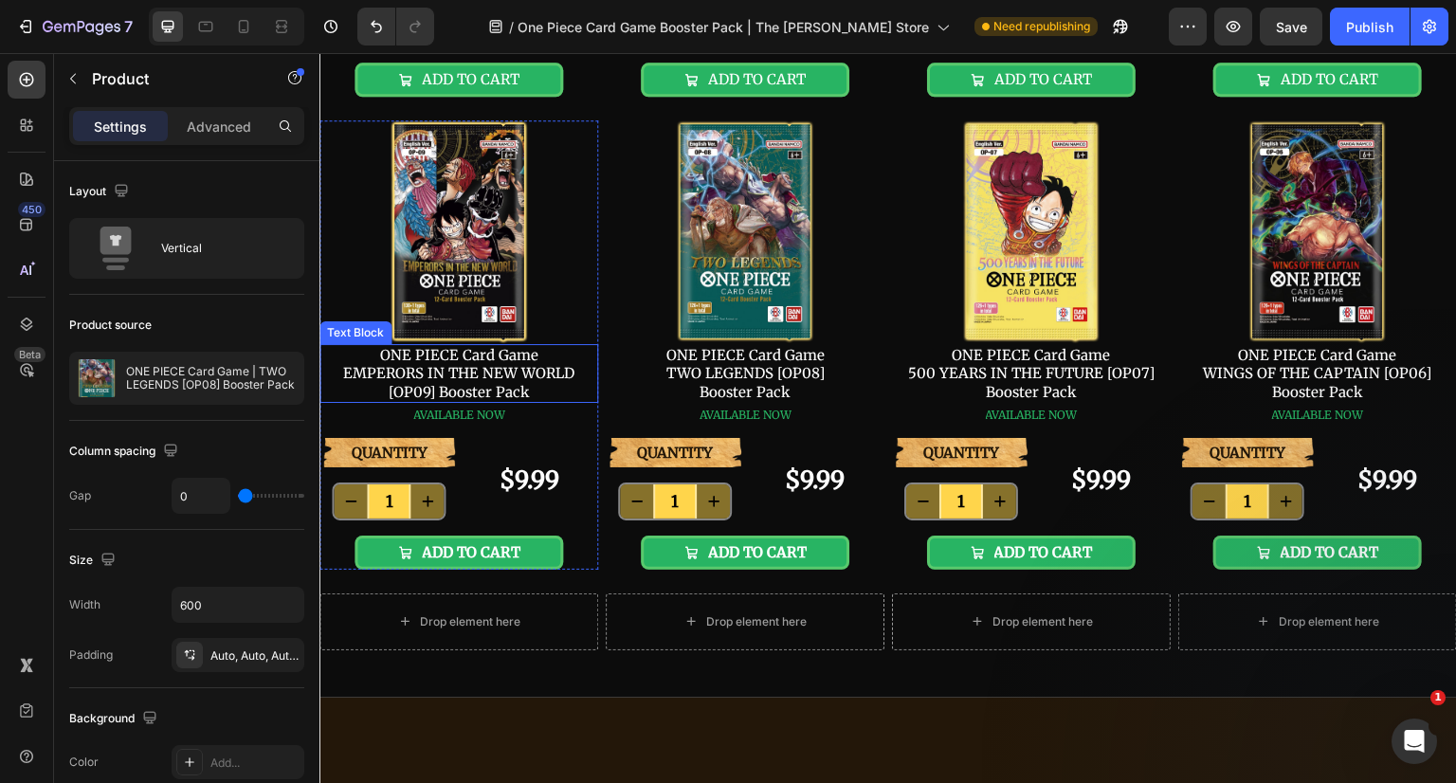
scroll to position [416, 0]
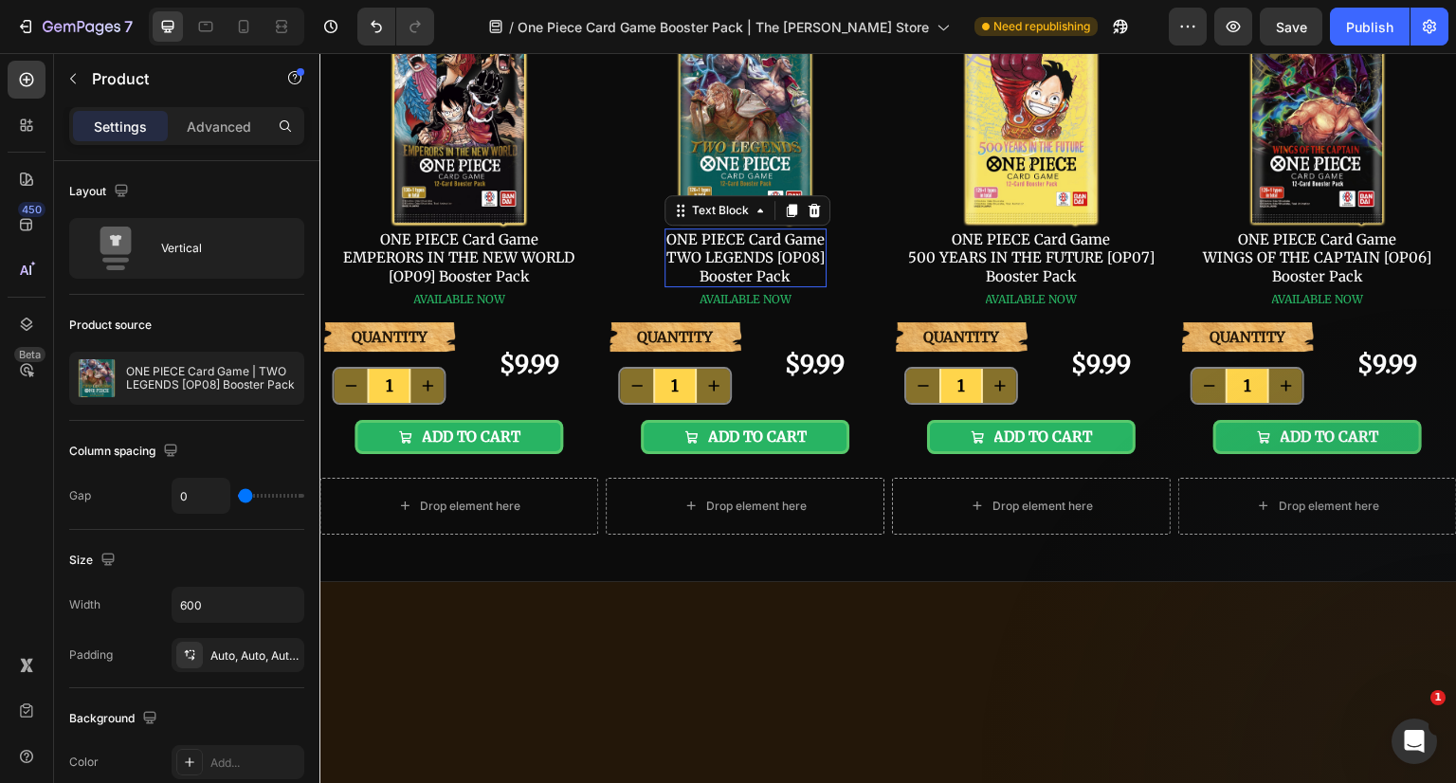
click at [757, 286] on p "ONE PIECE Card Game TWO LEGENDS [OP08] Booster Pack" at bounding box center [745, 258] width 158 height 56
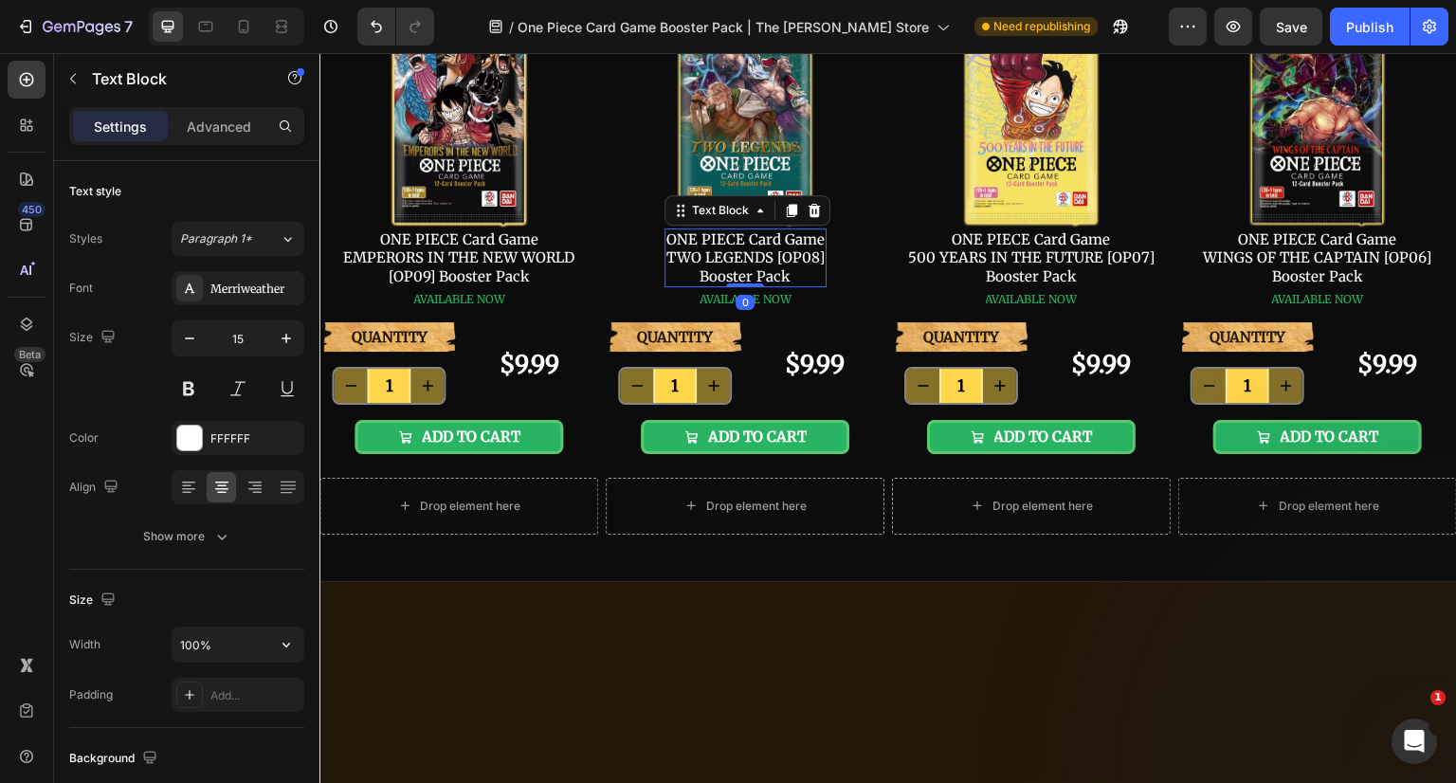
scroll to position [379, 0]
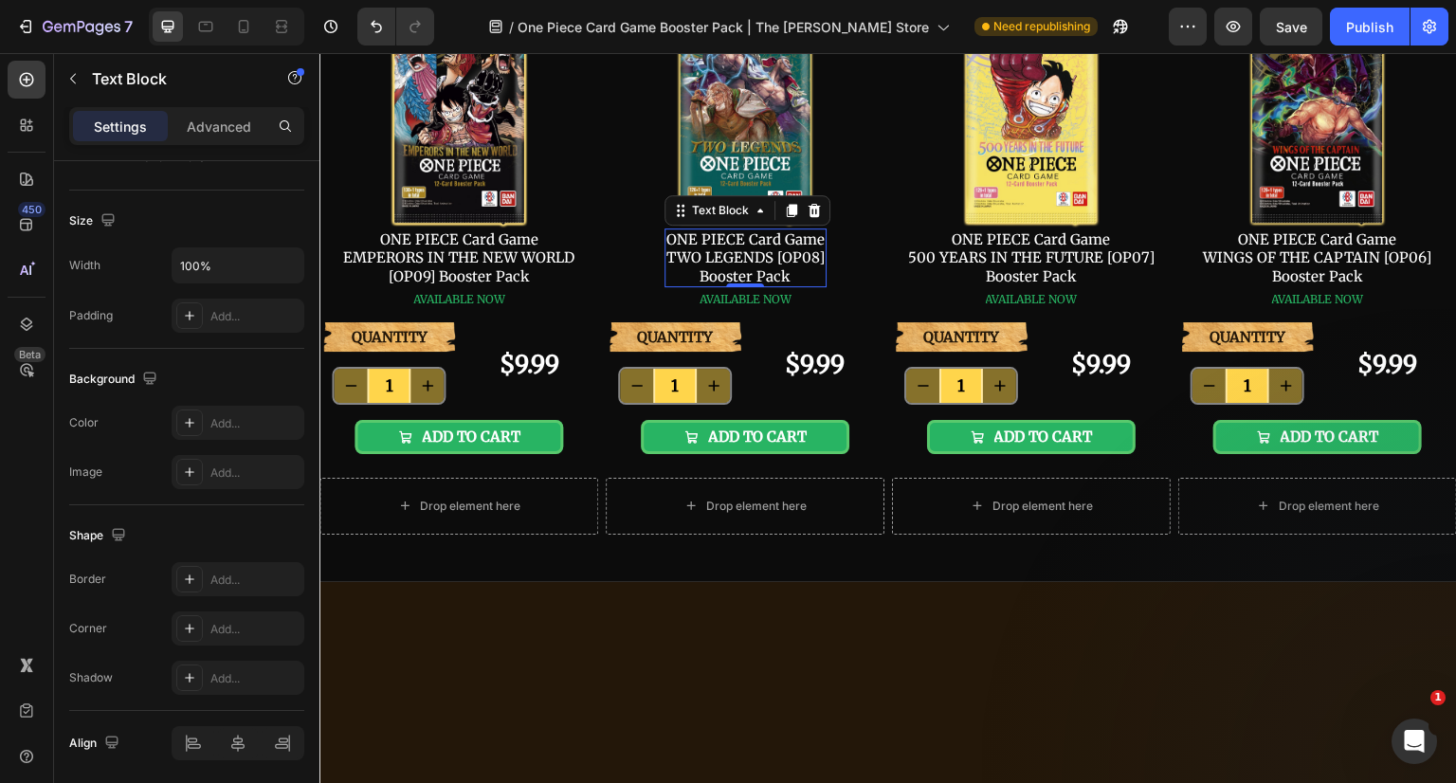
click at [763, 286] on p "ONE PIECE Card Game TWO LEGENDS [OP08] Booster Pack" at bounding box center [745, 258] width 158 height 56
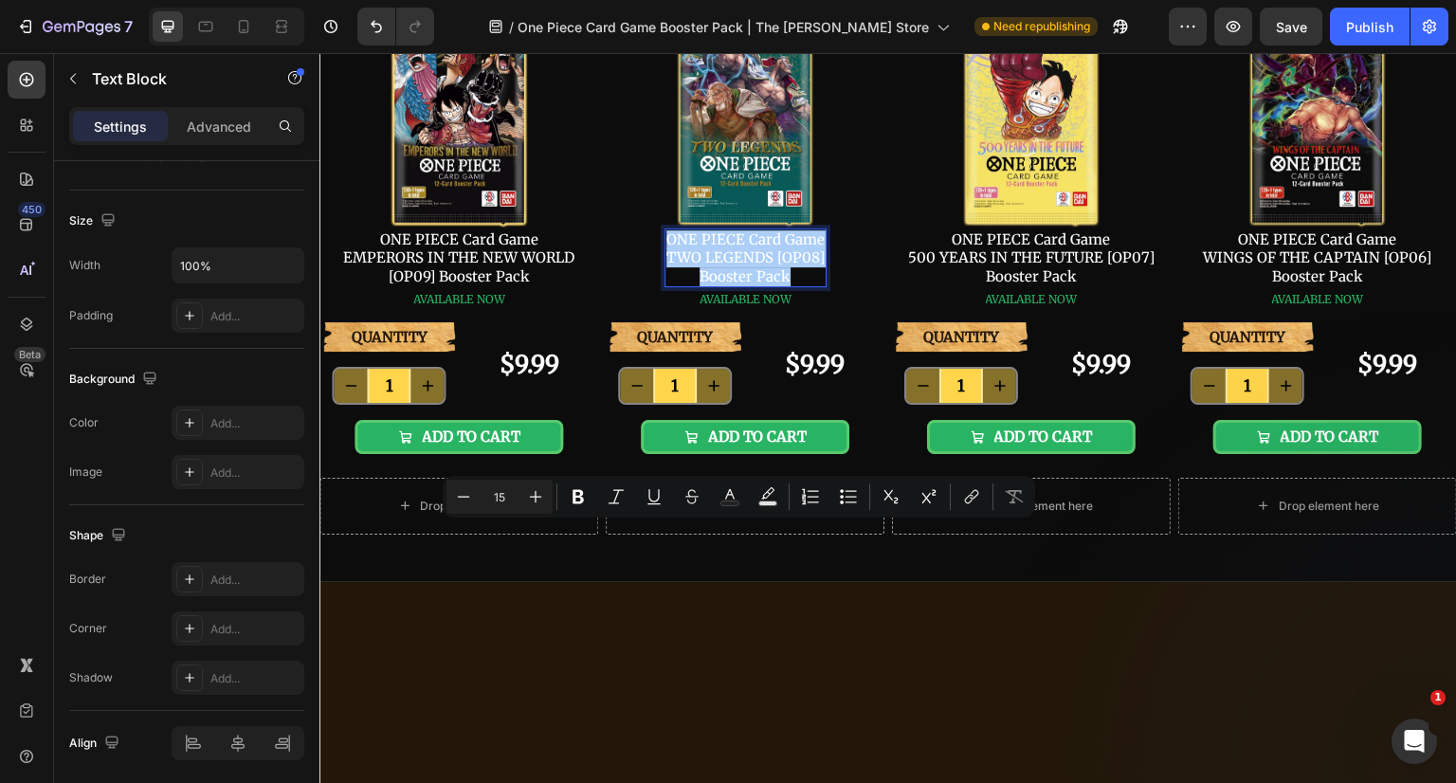
click at [967, 499] on icon "Editor contextual toolbar" at bounding box center [971, 496] width 19 height 19
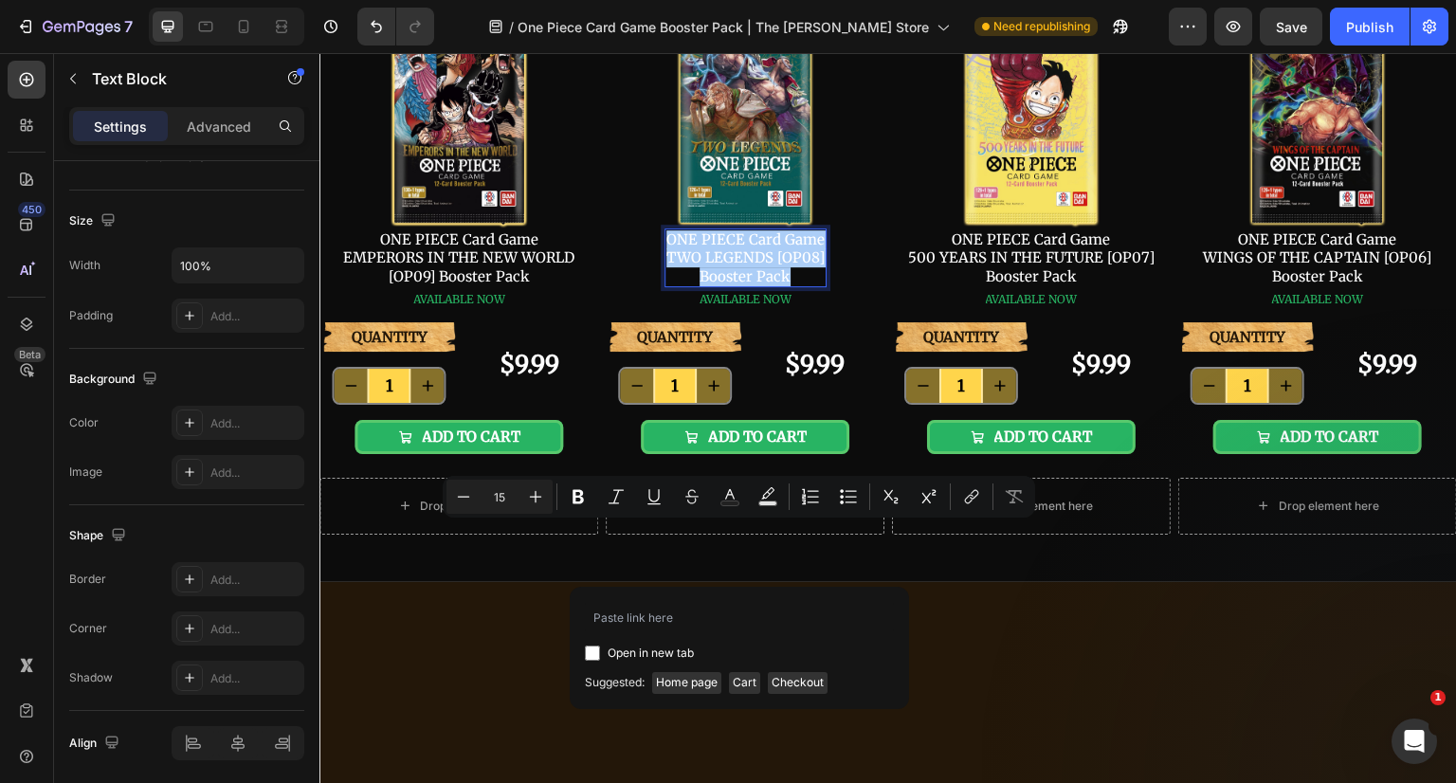
type input "[URL][DOMAIN_NAME]"
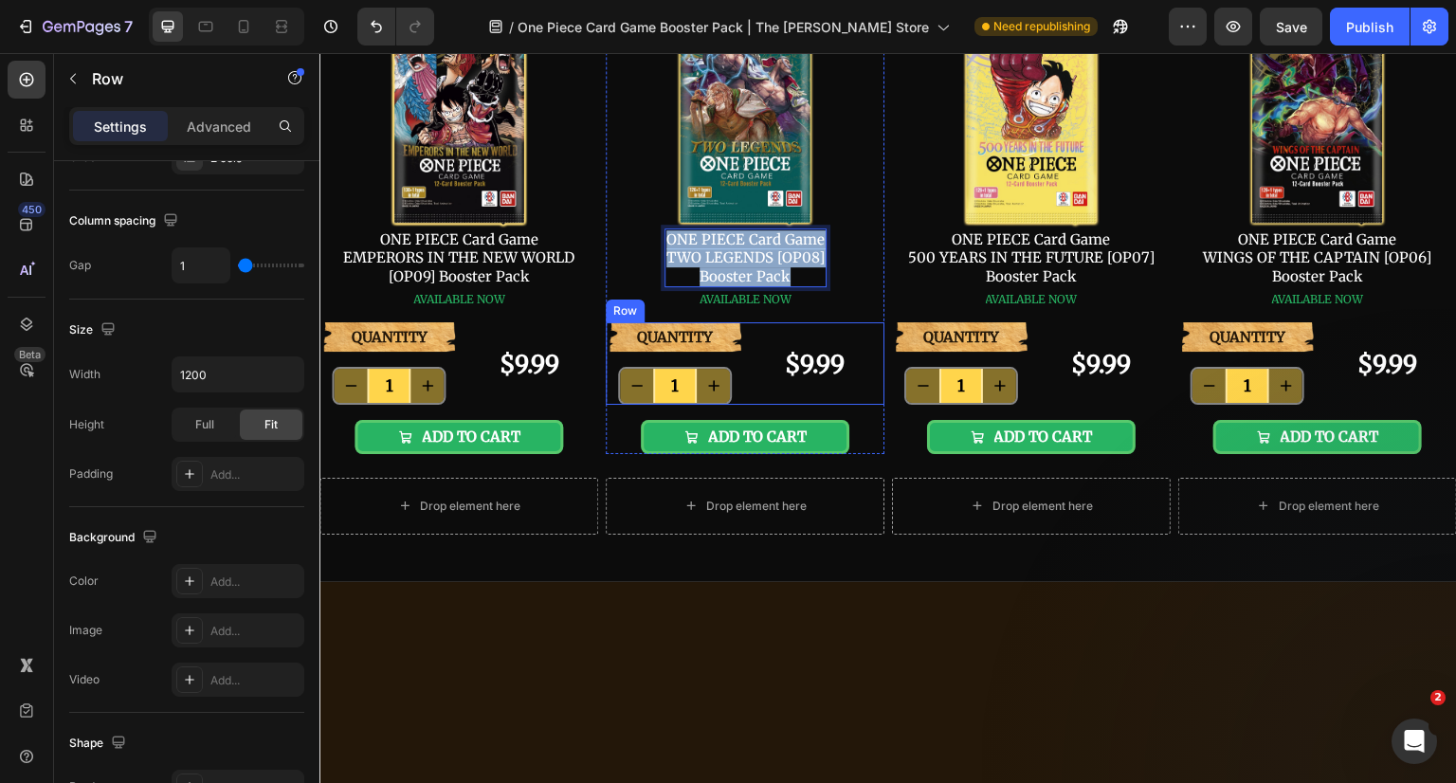
click at [796, 405] on div "$9.99 Product Price Product Price" at bounding box center [815, 363] width 139 height 82
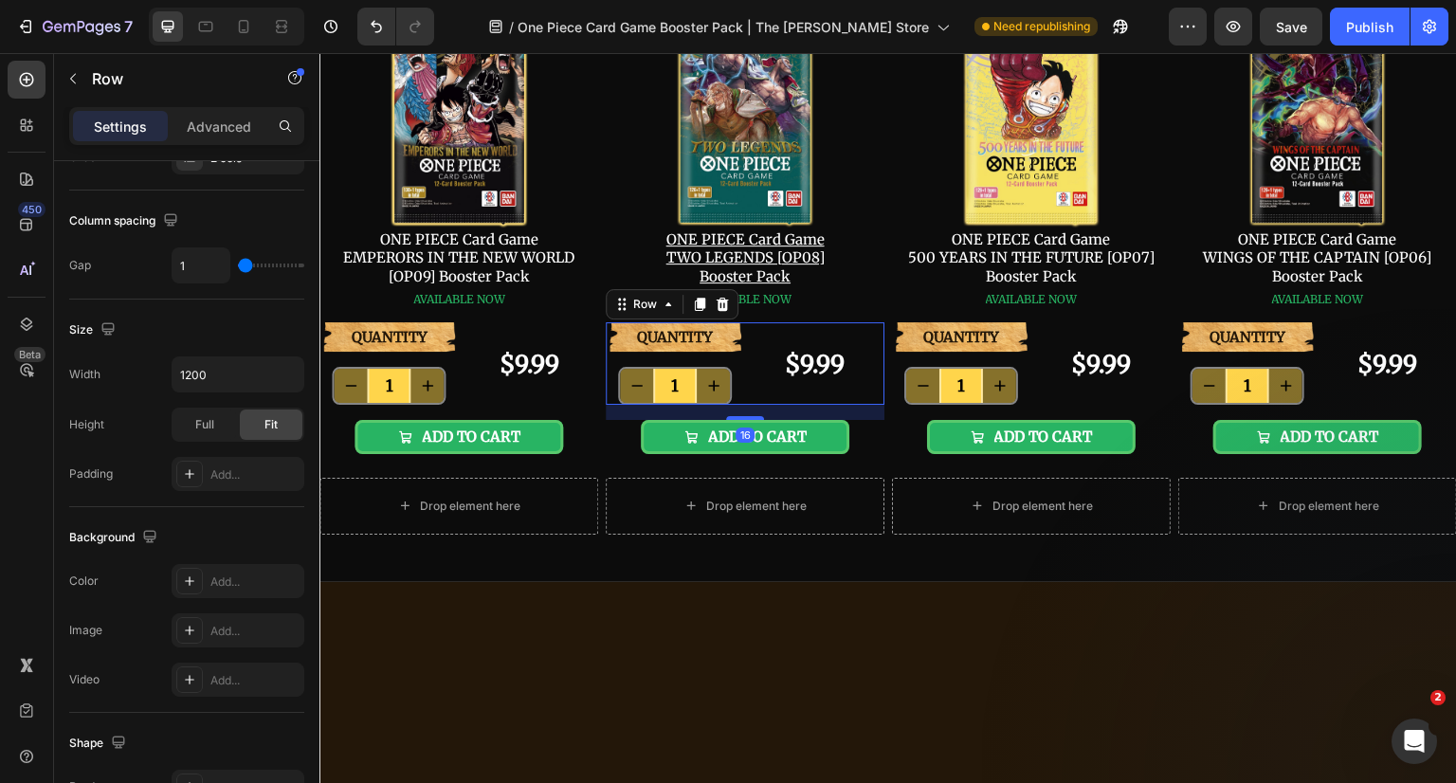
scroll to position [0, 0]
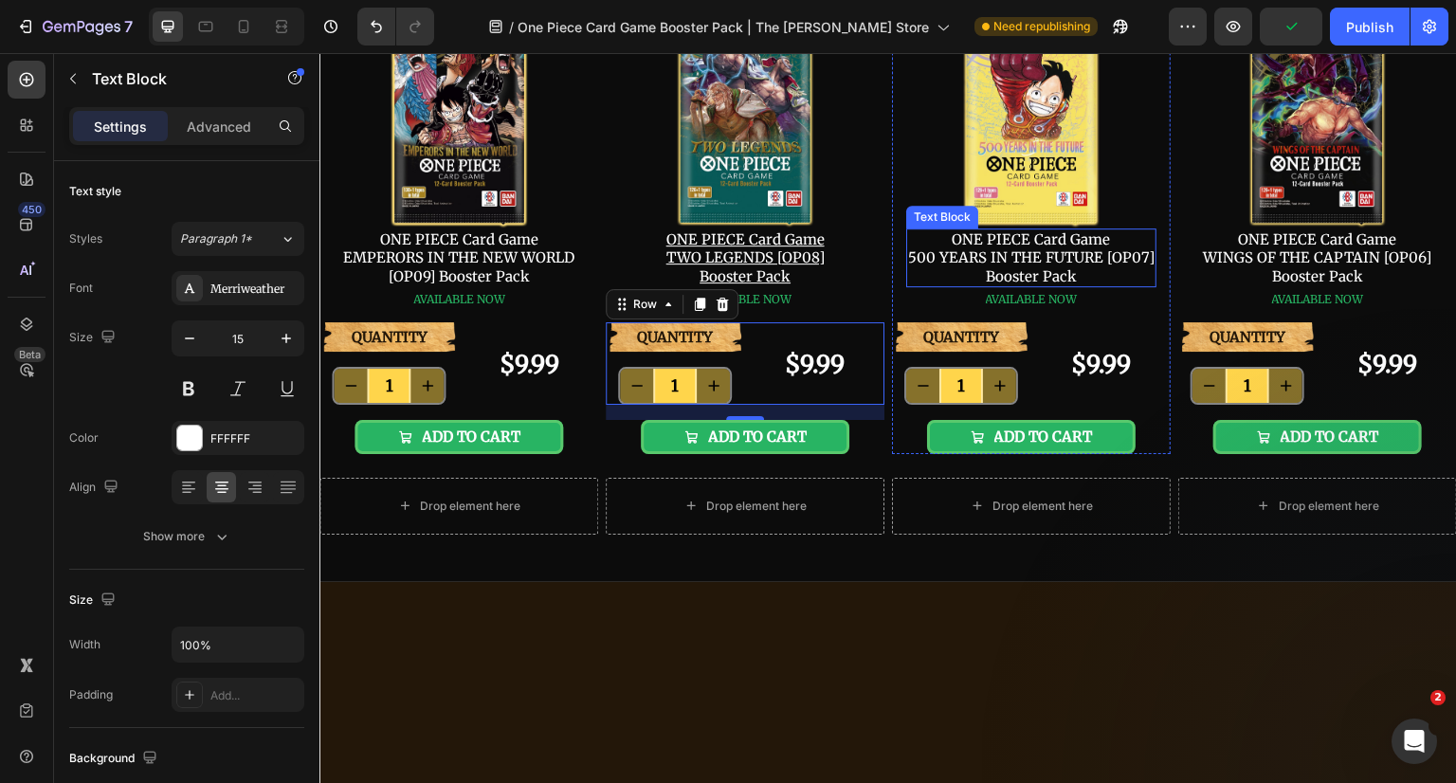
click at [1046, 286] on p "ONE PIECE Card Game 500 YEARS IN THE FUTURE [OP07] Booster Pack" at bounding box center [1031, 258] width 246 height 56
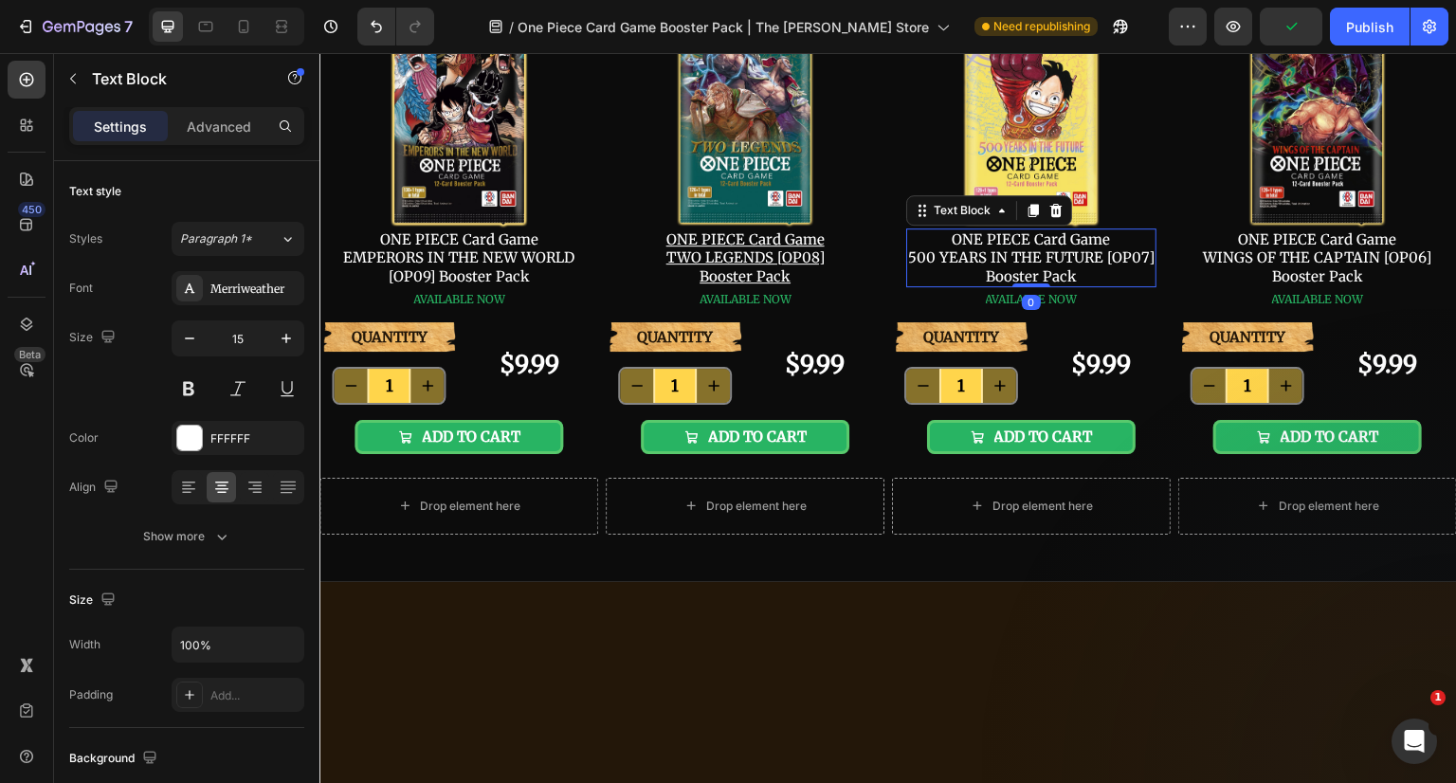
click at [1057, 286] on p "ONE PIECE Card Game 500 YEARS IN THE FUTURE [OP07] Booster Pack" at bounding box center [1031, 258] width 246 height 56
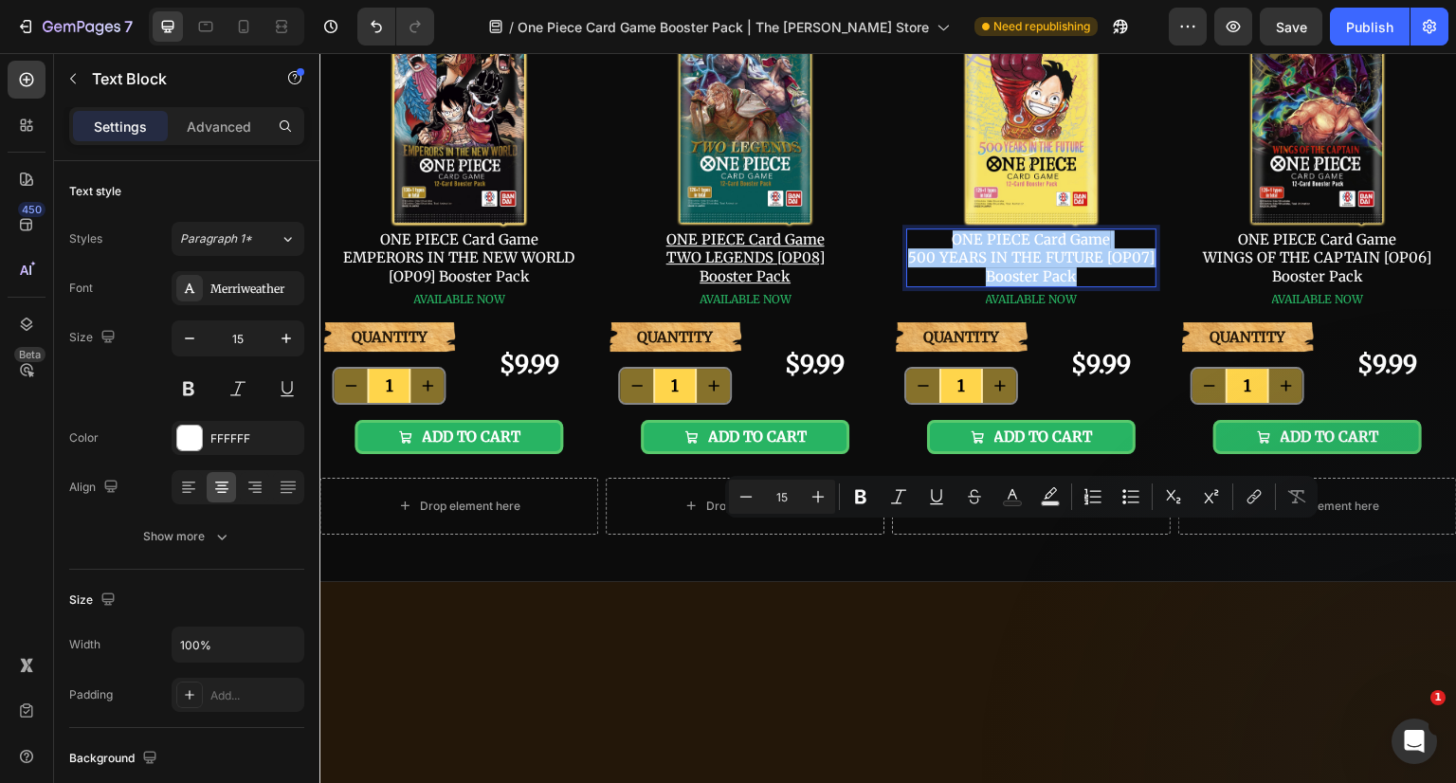
click at [1259, 494] on icon "Editor contextual toolbar" at bounding box center [1254, 496] width 19 height 19
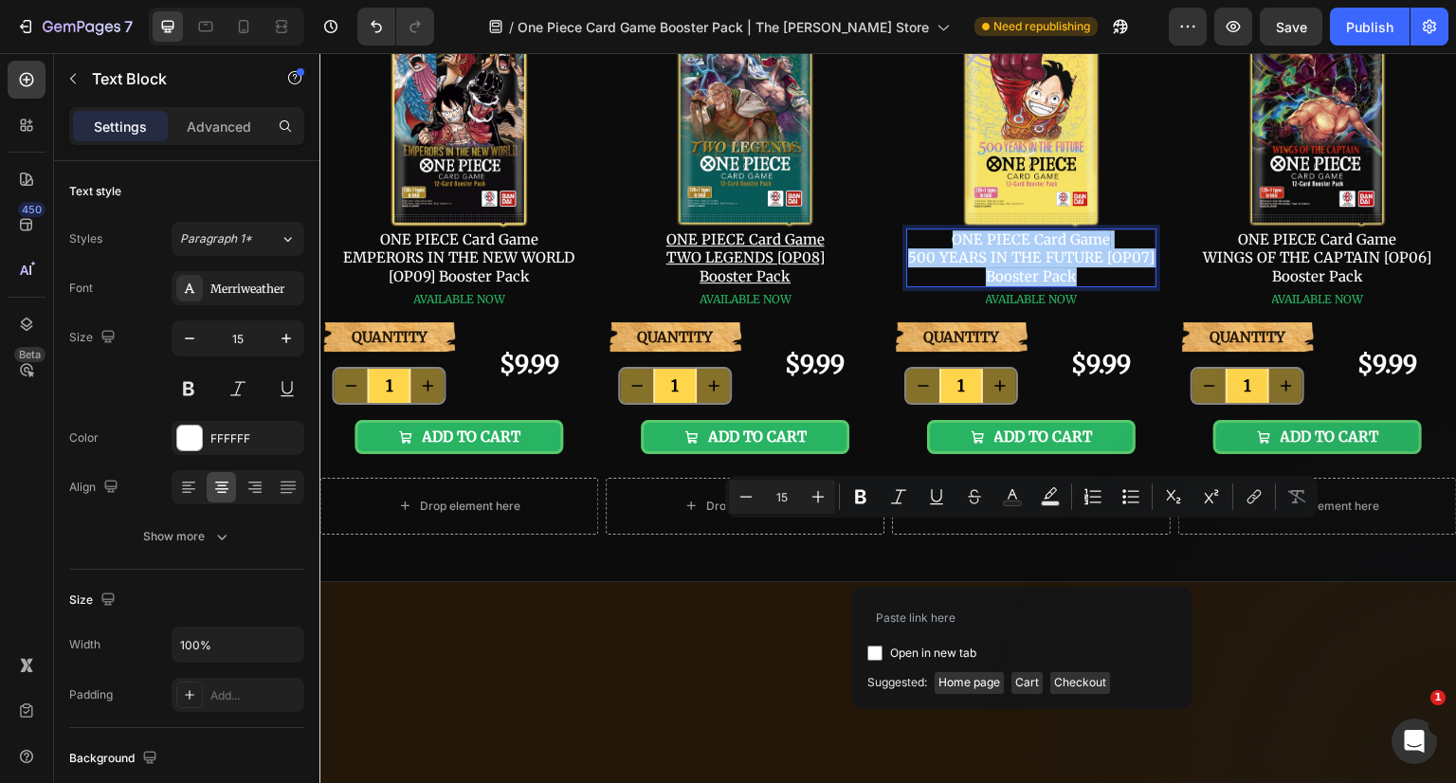
click at [923, 621] on input "Editor contextual toolbar" at bounding box center [1021, 617] width 309 height 30
type input "[URL][DOMAIN_NAME]"
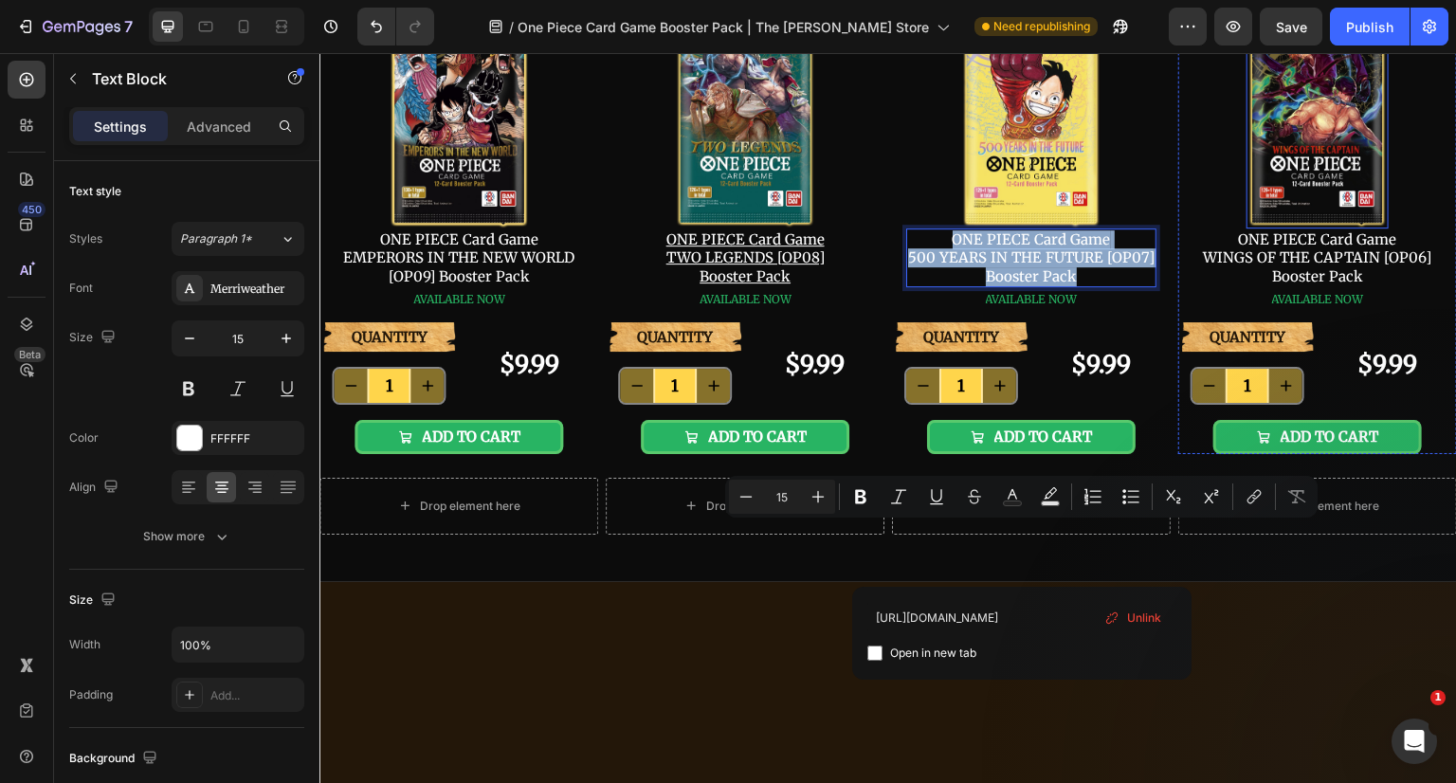
click at [1326, 228] on img at bounding box center [1318, 117] width 142 height 224
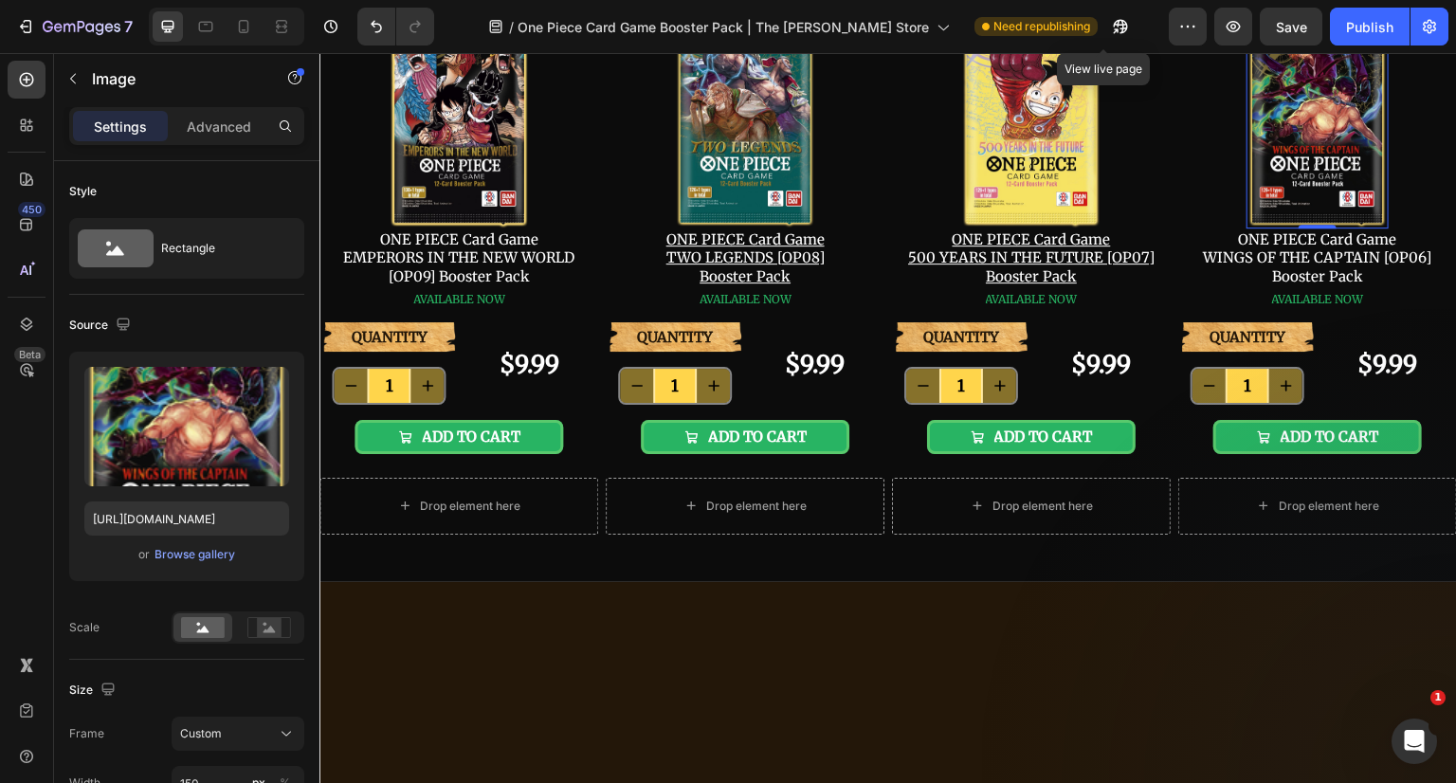
click at [1114, 28] on icon "button" at bounding box center [1116, 30] width 5 height 5
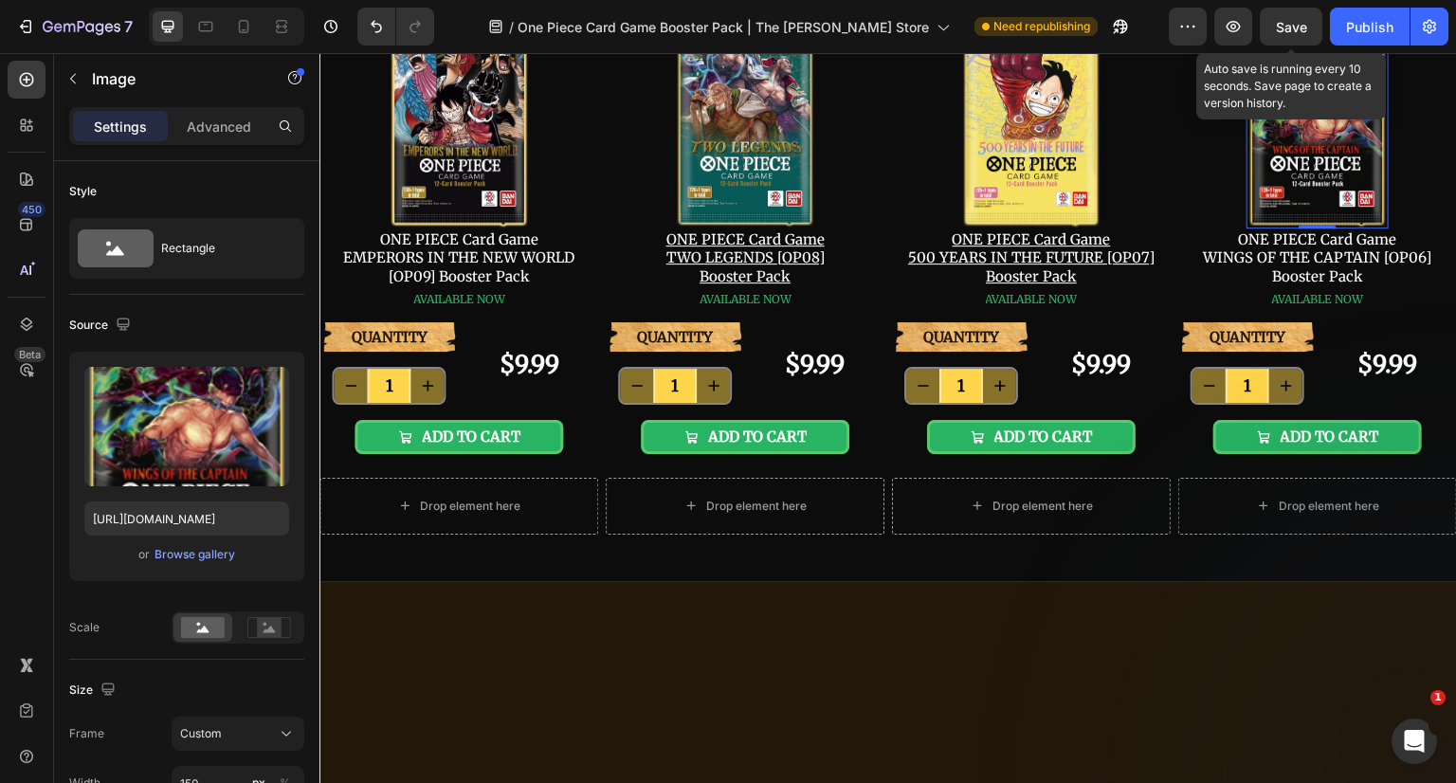
click at [1283, 24] on span "Save" at bounding box center [1291, 27] width 31 height 16
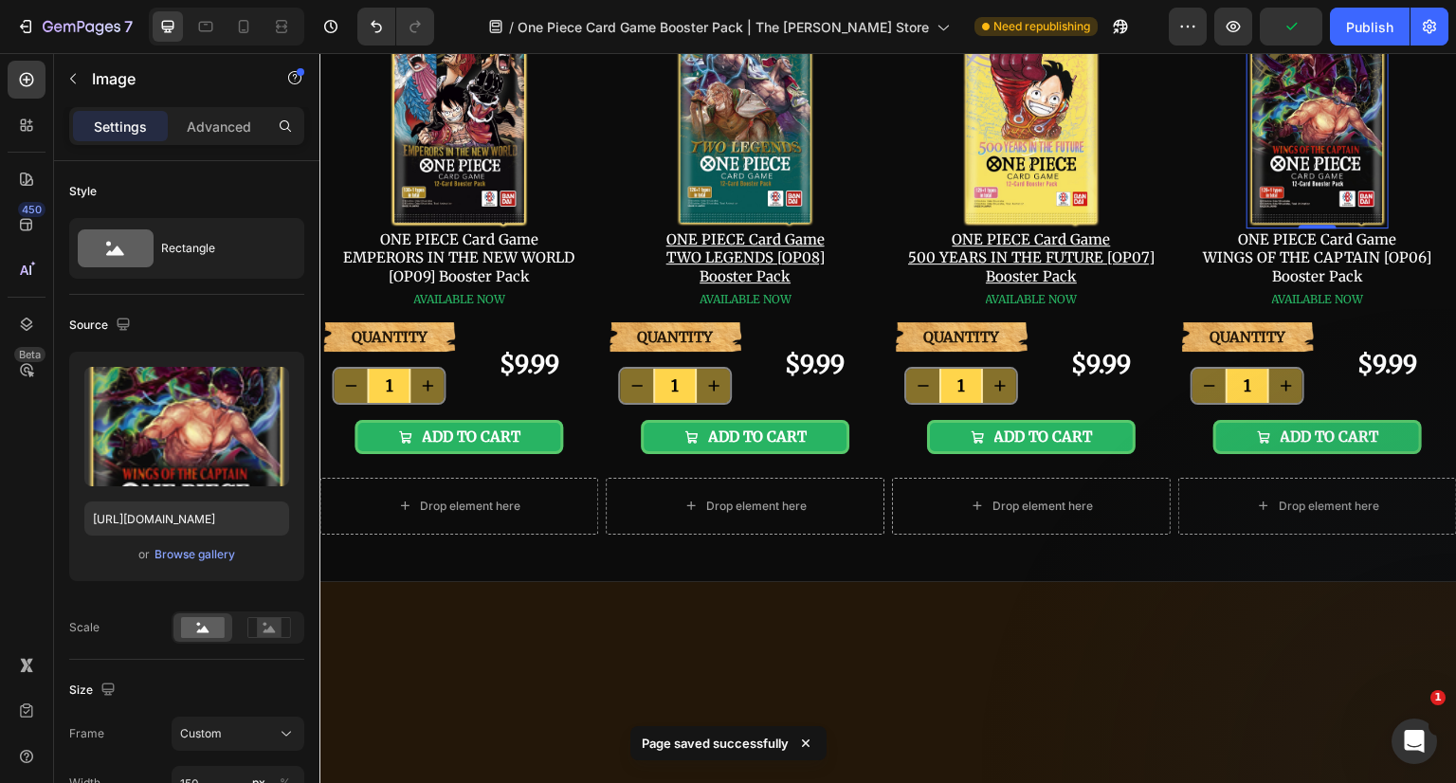
click at [1357, 28] on div "Publish" at bounding box center [1369, 27] width 47 height 20
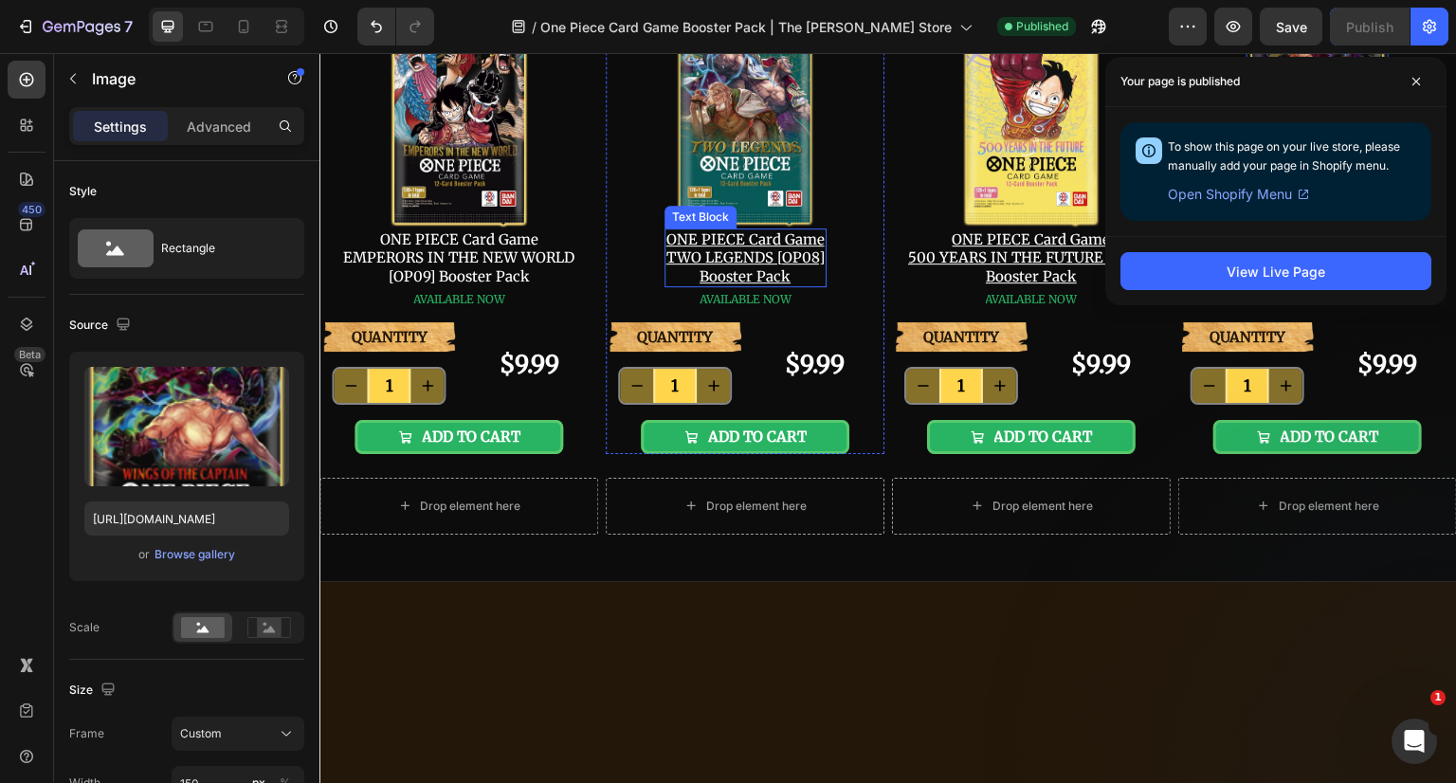
click at [795, 286] on p "ONE PIECE Card Game TWO LEGENDS [OP08] Booster Pack" at bounding box center [745, 258] width 158 height 56
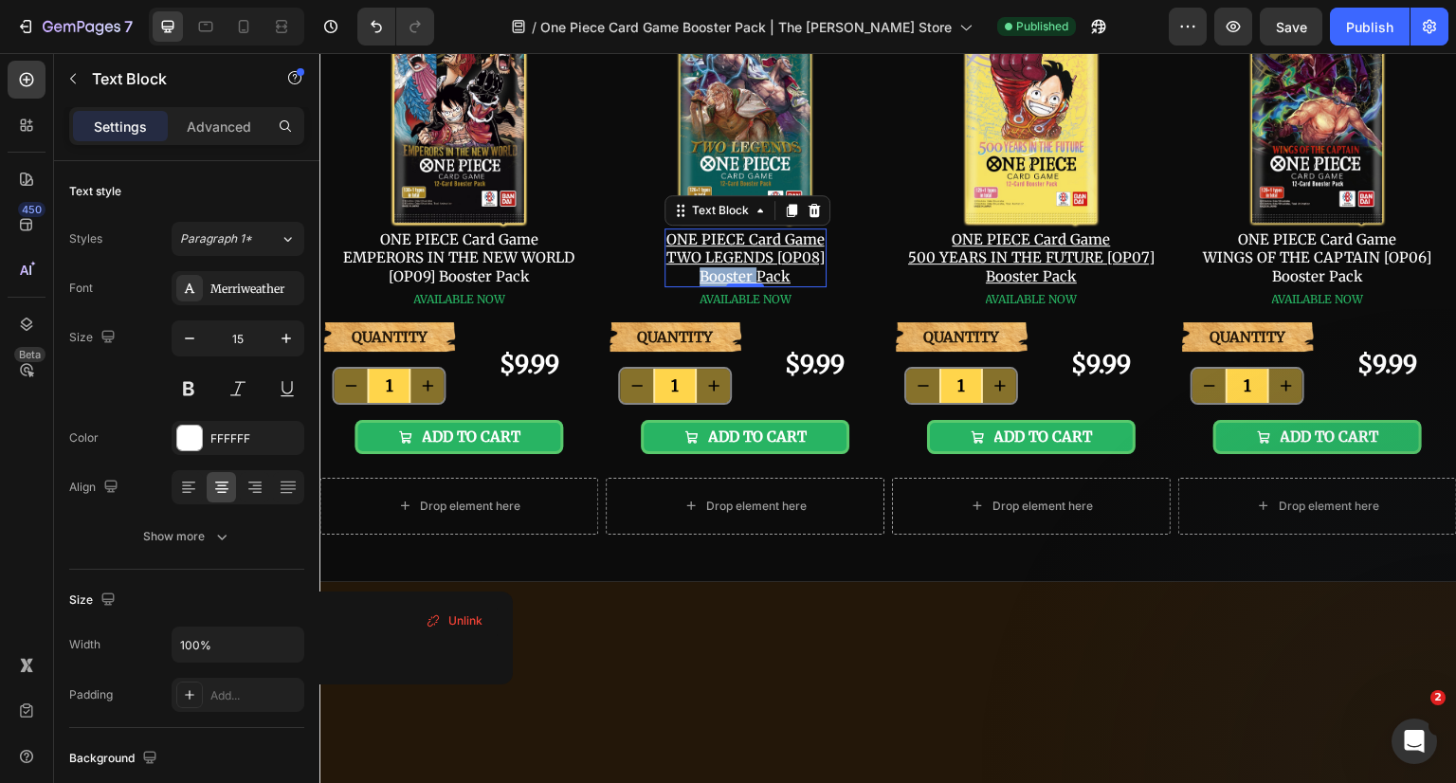
click at [794, 286] on p "ONE PIECE Card Game TWO LEGENDS [OP08] Booster Pack" at bounding box center [745, 258] width 158 height 56
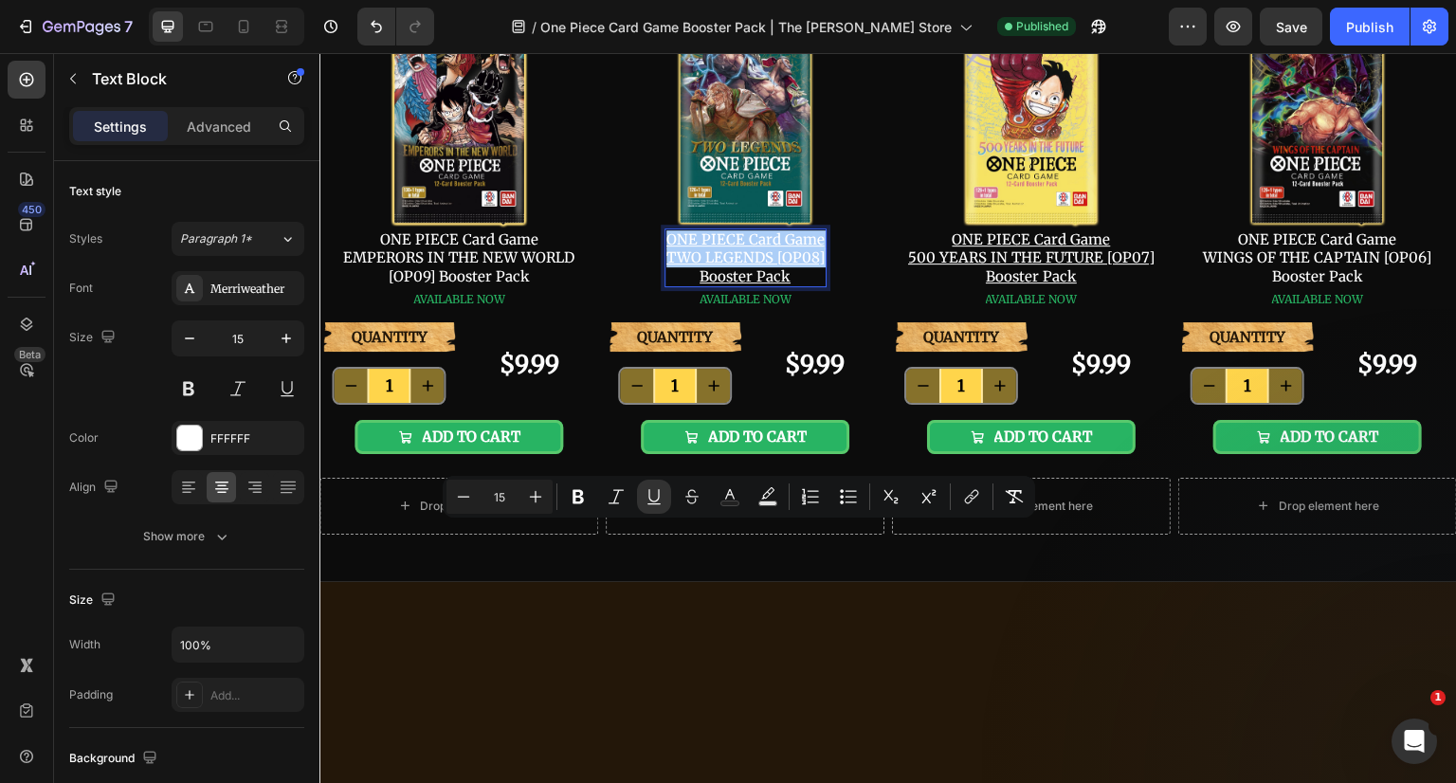
click at [650, 498] on icon "Editor contextual toolbar" at bounding box center [654, 496] width 19 height 19
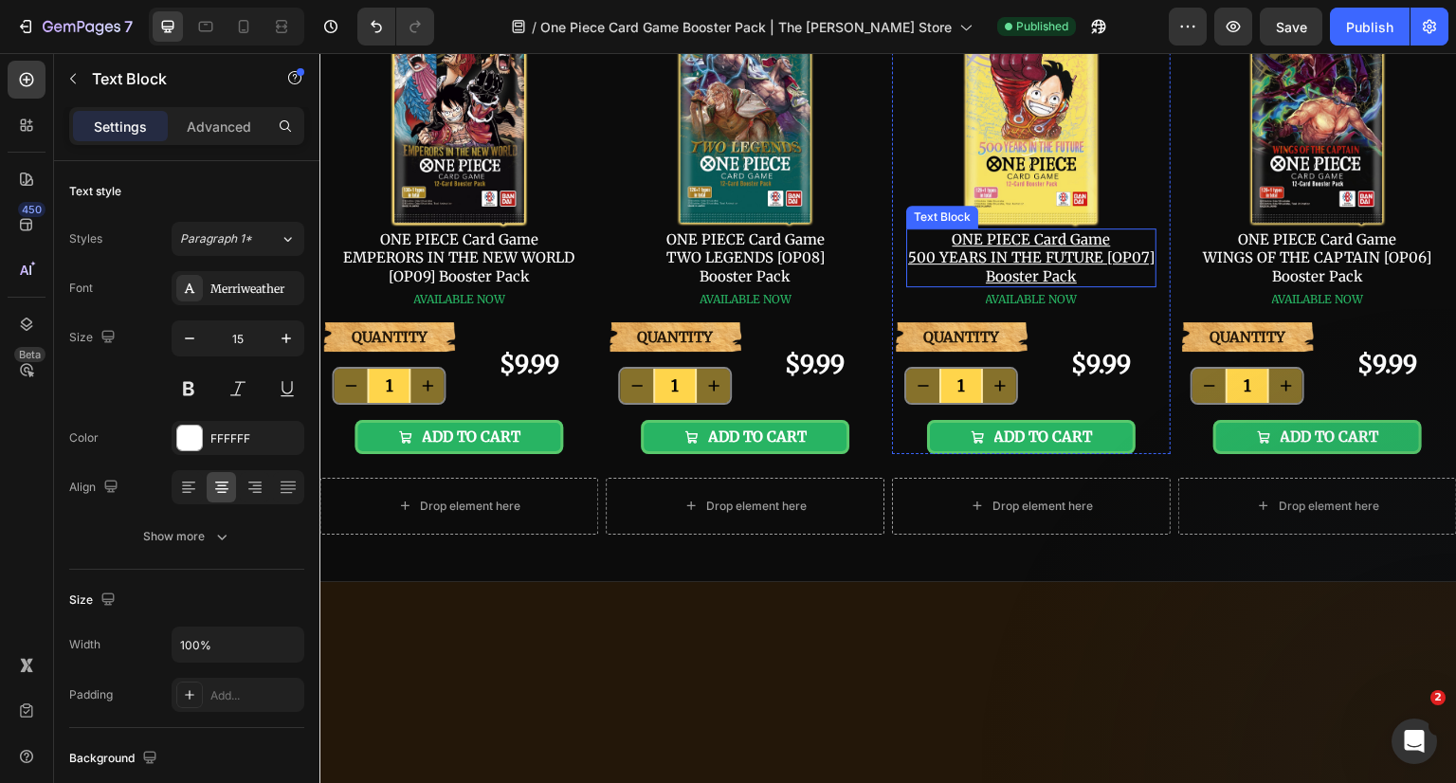
click at [1079, 286] on p "ONE PIECE Card Game 500 YEARS IN THE FUTURE [OP07] Booster Pack" at bounding box center [1031, 258] width 246 height 56
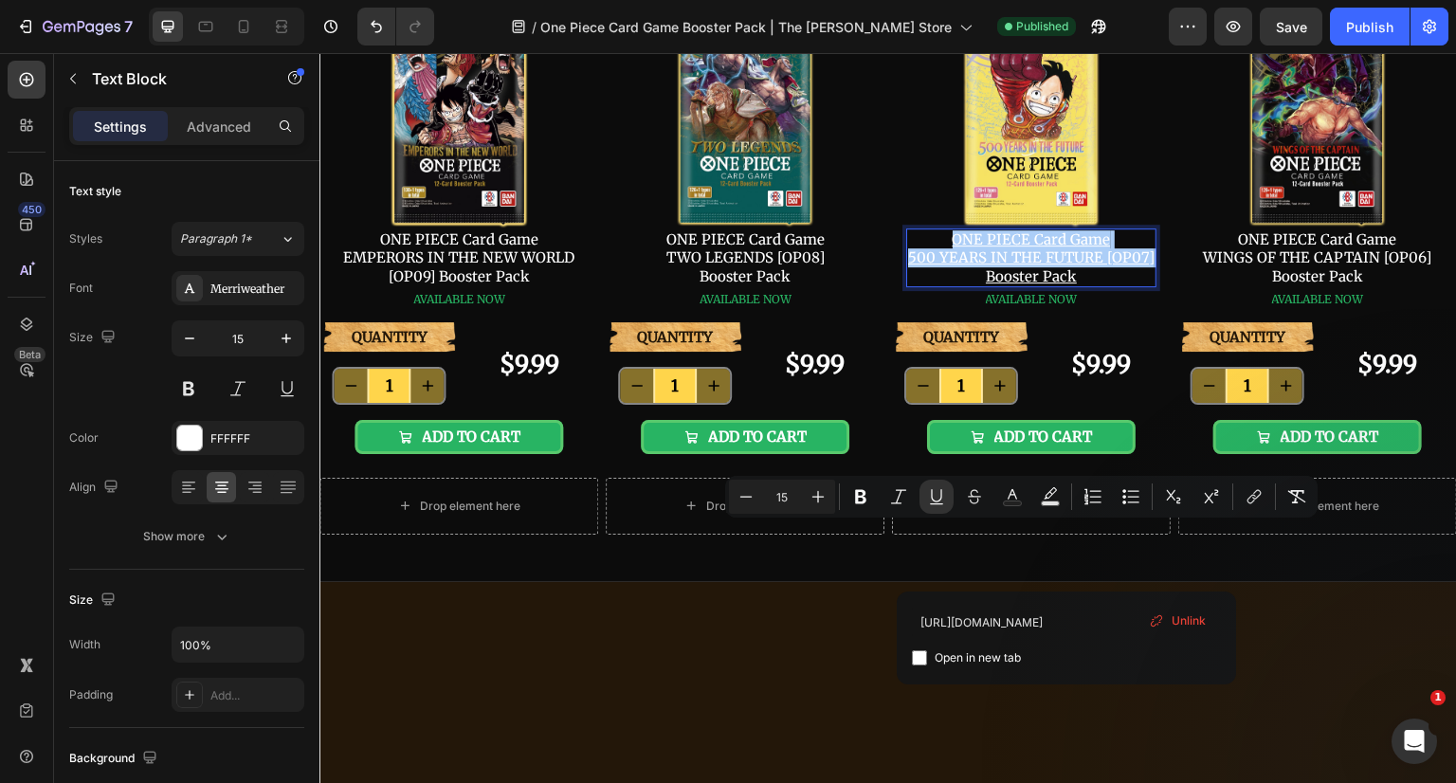
click at [866, 499] on icon "Editor contextual toolbar" at bounding box center [860, 496] width 19 height 19
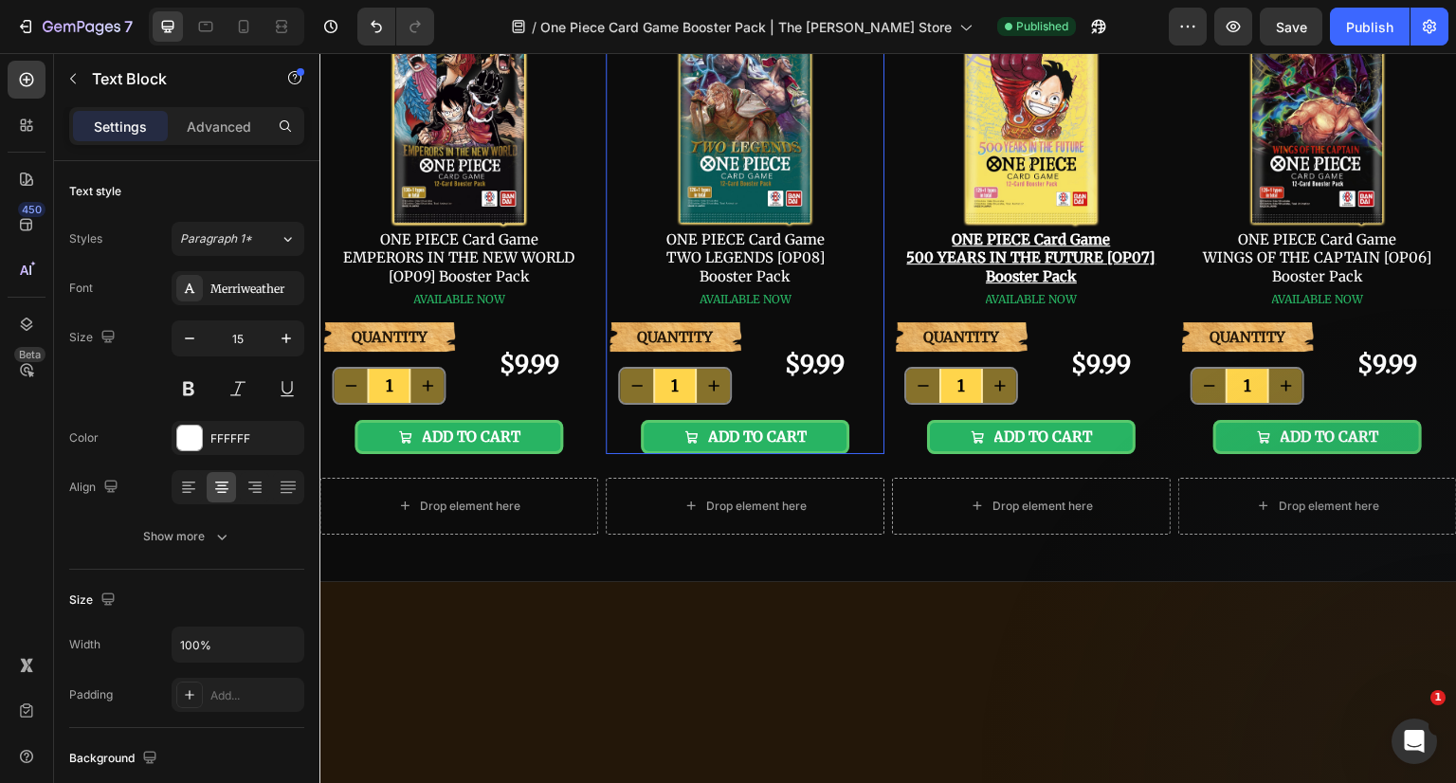
click at [866, 323] on div "Image ONE PIECE Card Game TWO LEGENDS [OP08] Booster Pack Text Block AVAILABLE …" at bounding box center [745, 164] width 279 height 319
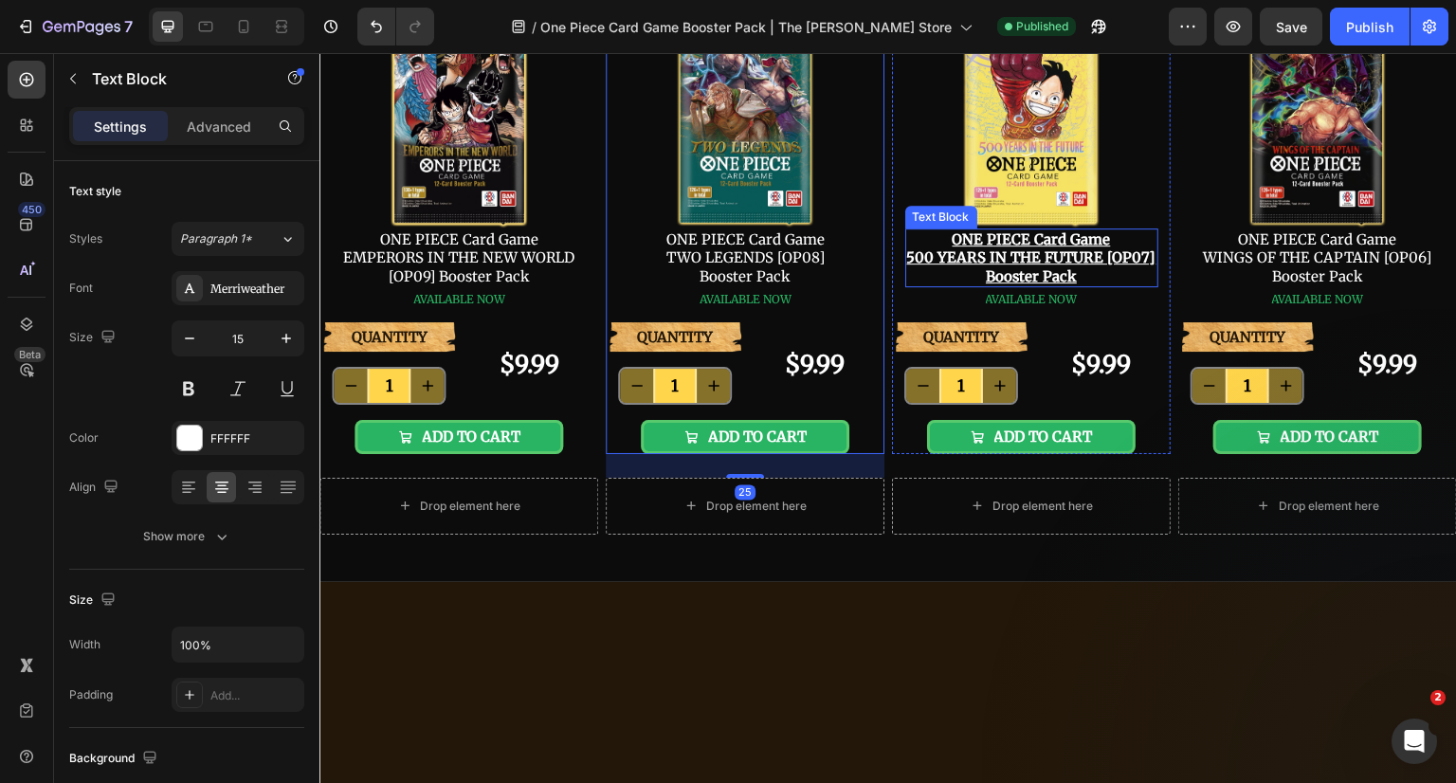
click at [1087, 286] on p "ONE PIECE Card Game 500 YEARS IN THE FUTURE [OP07] Booster Pack" at bounding box center [1031, 258] width 249 height 56
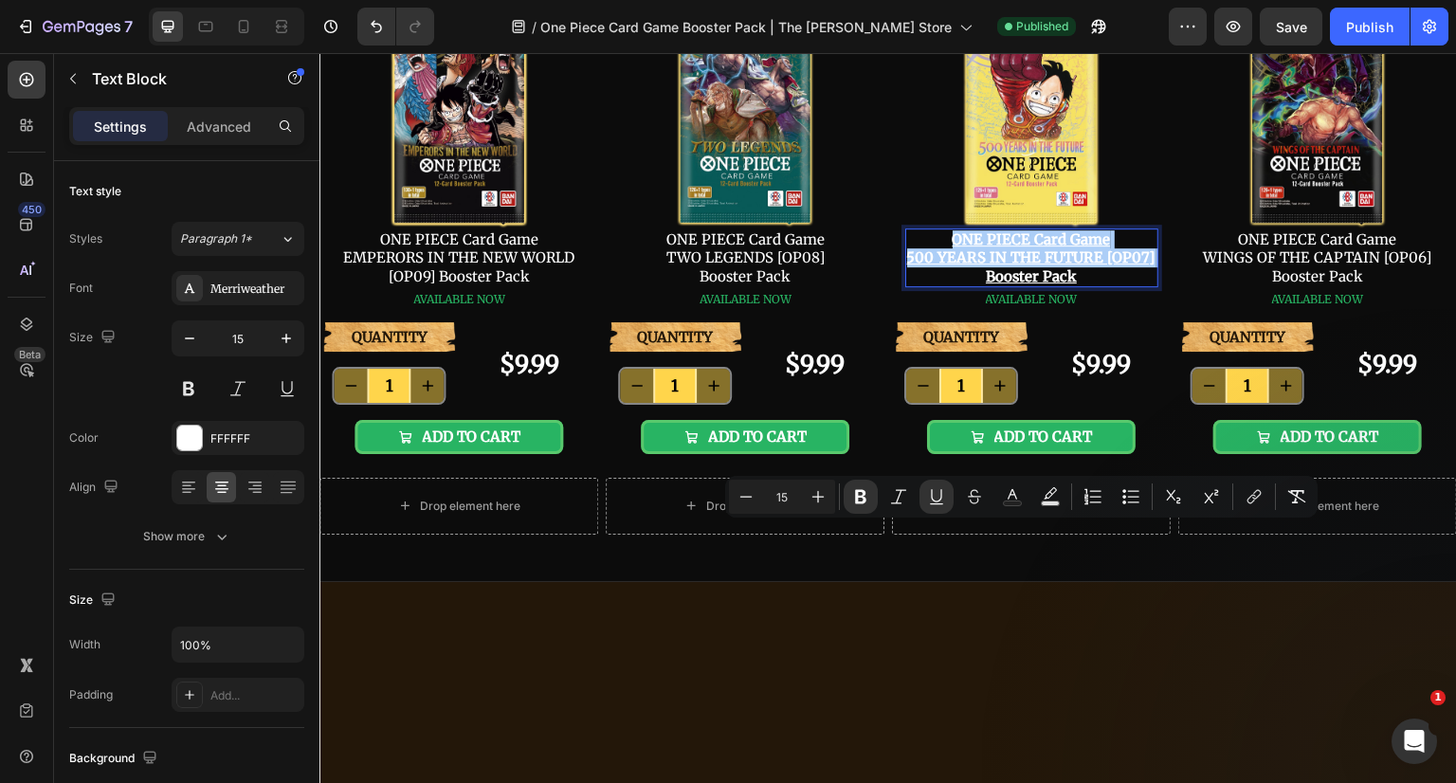
click at [865, 501] on icon "Editor contextual toolbar" at bounding box center [860, 497] width 11 height 14
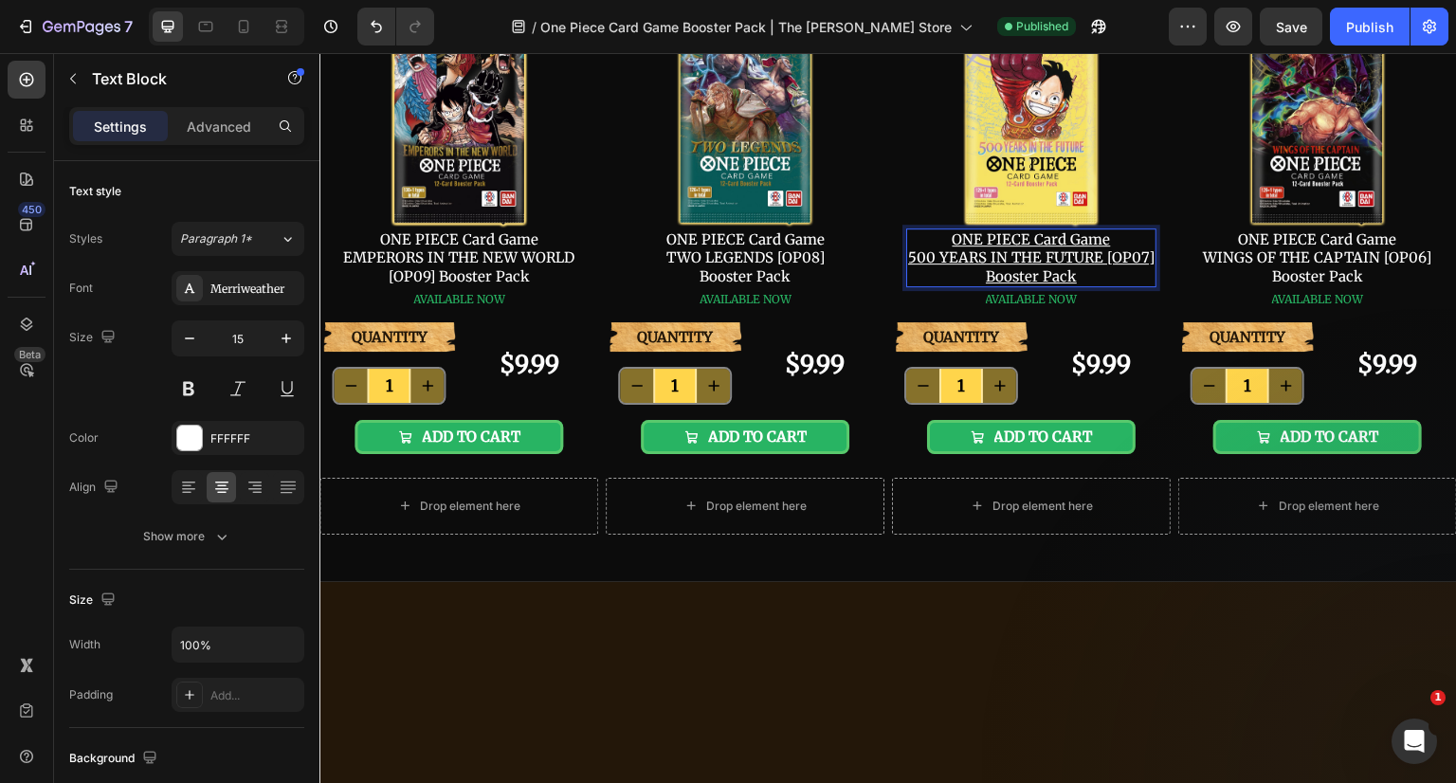
click at [1105, 286] on p "ONE PIECE Card Game 500 YEARS IN THE FUTURE [OP07] Booster Pack" at bounding box center [1031, 258] width 246 height 56
click at [1093, 286] on p "ONE PIECE Card Game 500 YEARS IN THE FUTURE [OP07] Booster Pack" at bounding box center [1031, 258] width 246 height 56
click at [1093, 286] on p "ONE PIECE Card Game 500 YEARS IN THE FUTURE [OP07] Booster Pack ⁠⁠⁠⁠⁠⁠⁠" at bounding box center [1031, 258] width 246 height 56
click at [1084, 286] on p "ONE PIECE Card Game 500 YEARS IN THE FUTURE [OP07] Booster Pack" at bounding box center [1031, 258] width 246 height 56
click at [1095, 266] on u "500 YEARS IN THE FUTURE [OP07]" at bounding box center [1031, 257] width 246 height 18
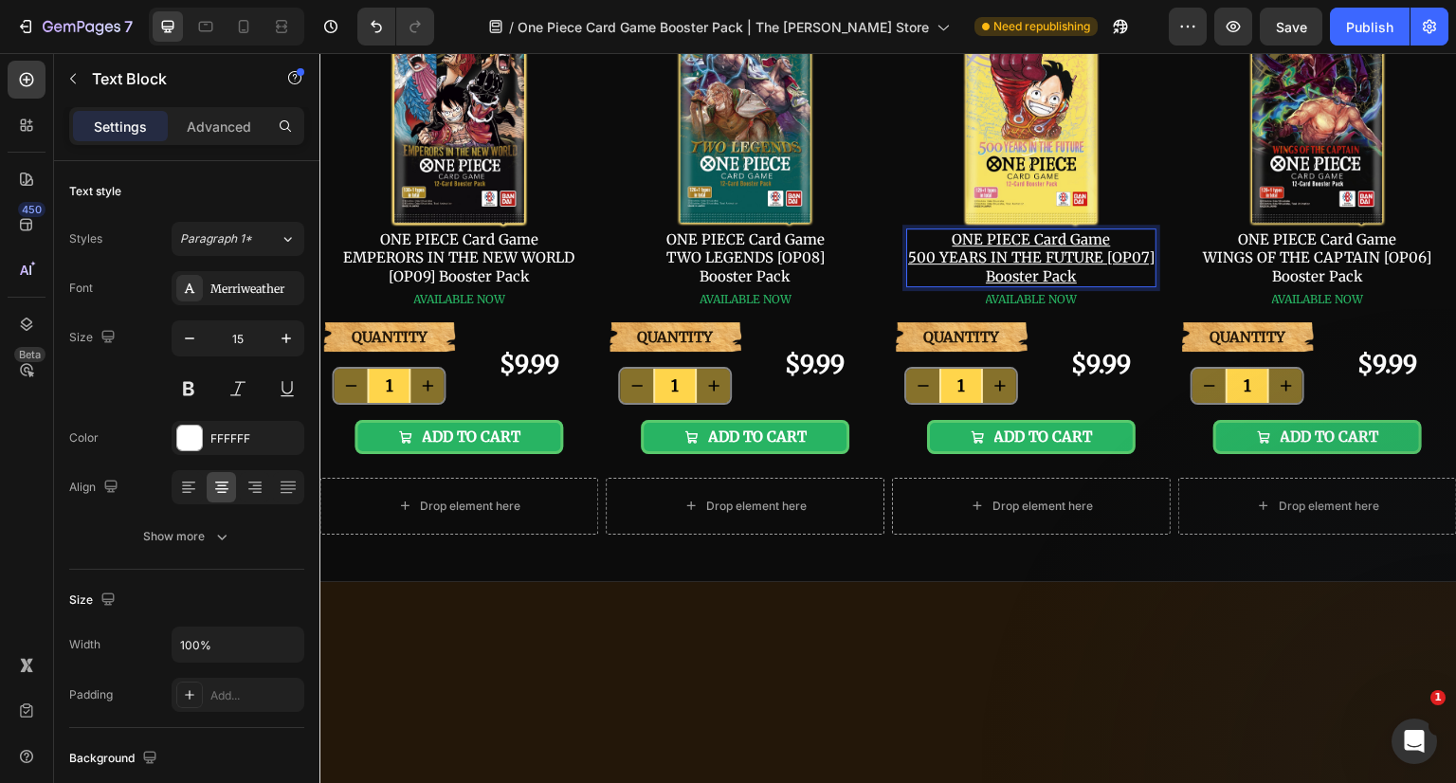
click at [1073, 266] on u "500 YEARS IN THE FUTURE [OP07]" at bounding box center [1031, 257] width 246 height 18
click at [1228, 286] on p "ONE PIECE Card Game WINGS OF THE CAPTAIN [OP06] Booster Pack" at bounding box center [1318, 258] width 228 height 56
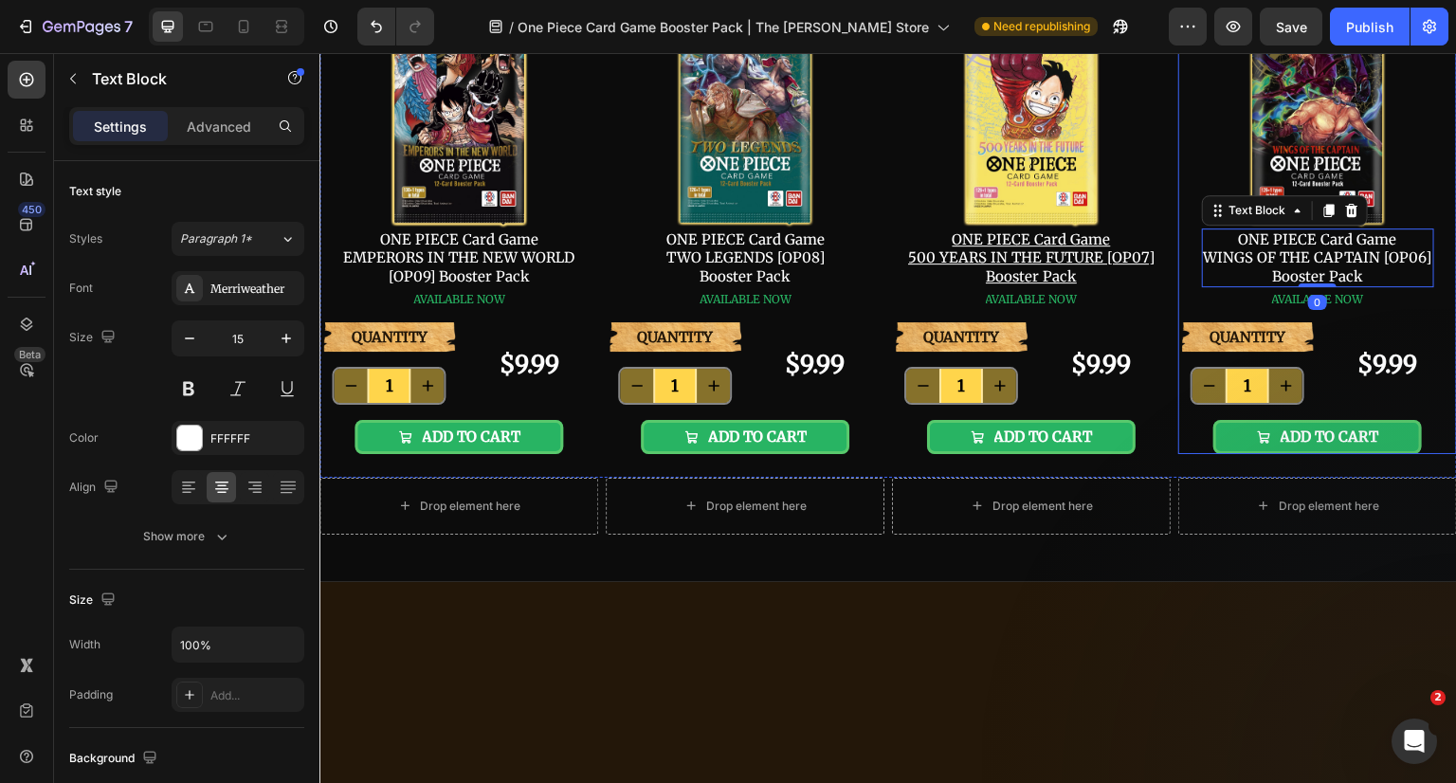
click at [1118, 266] on u "500 YEARS IN THE FUTURE [OP07]" at bounding box center [1031, 257] width 246 height 18
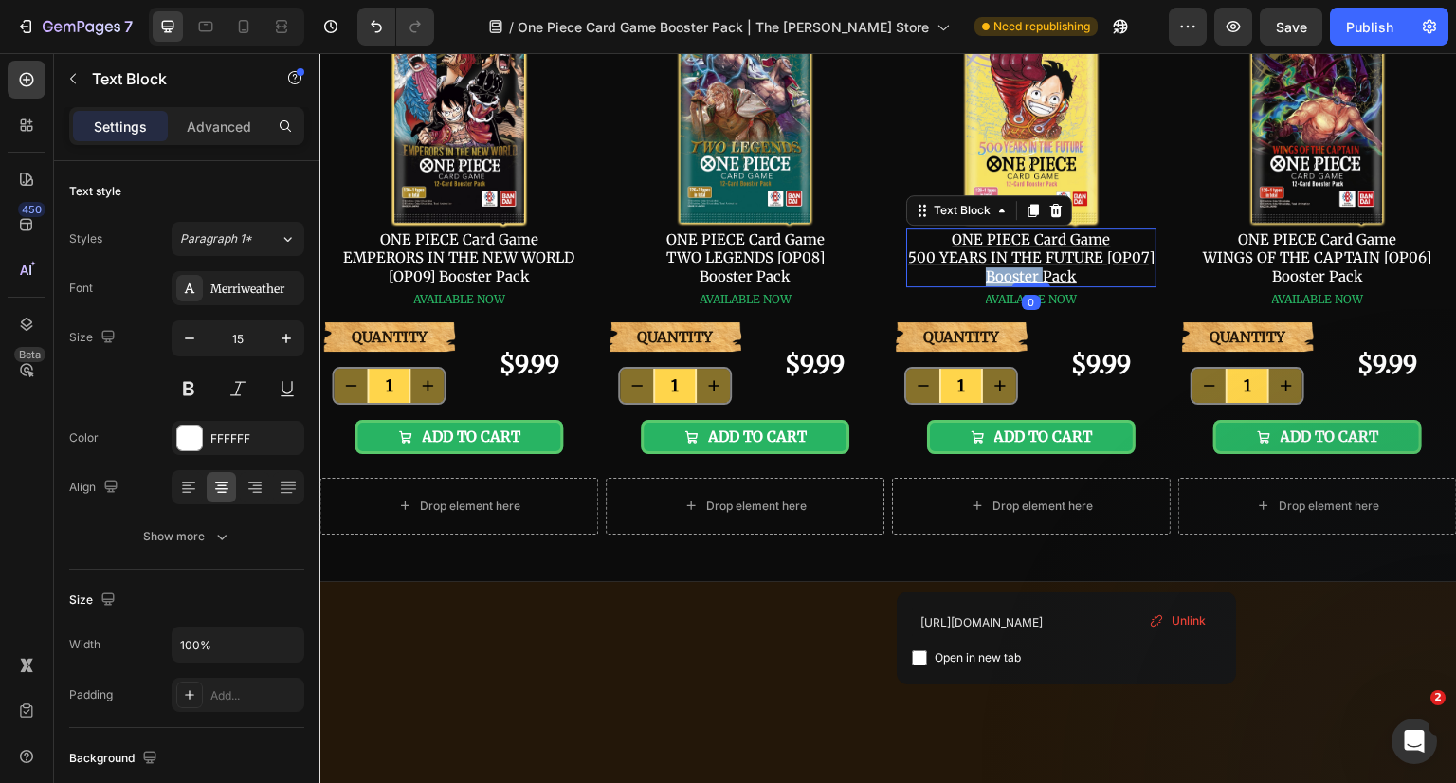
click at [1094, 286] on p "ONE PIECE Card Game 500 YEARS IN THE FUTURE [OP07] Booster Pack" at bounding box center [1031, 258] width 246 height 56
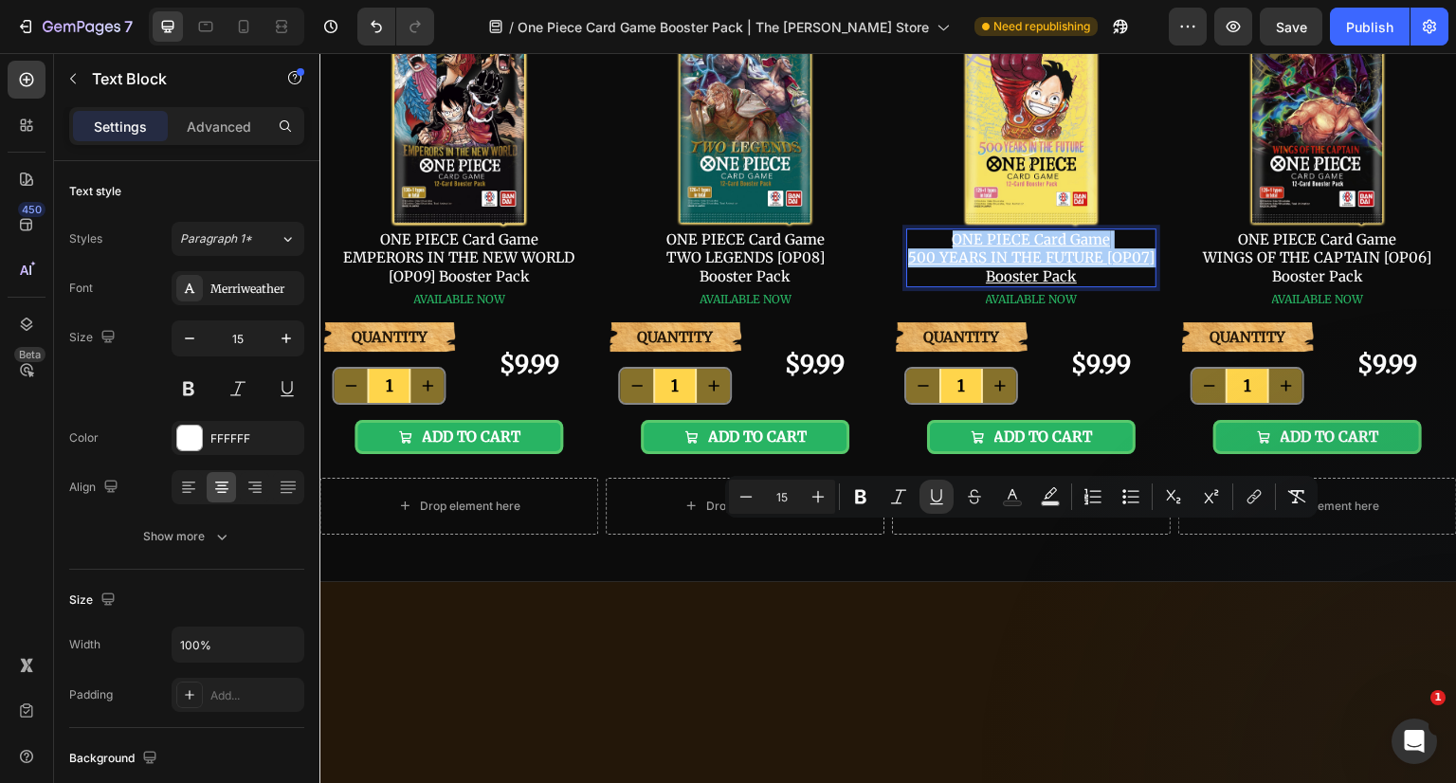
click at [944, 496] on icon "Editor contextual toolbar" at bounding box center [936, 496] width 19 height 19
click at [892, 322] on div "AVAILABLE NOW Button" at bounding box center [1031, 304] width 279 height 35
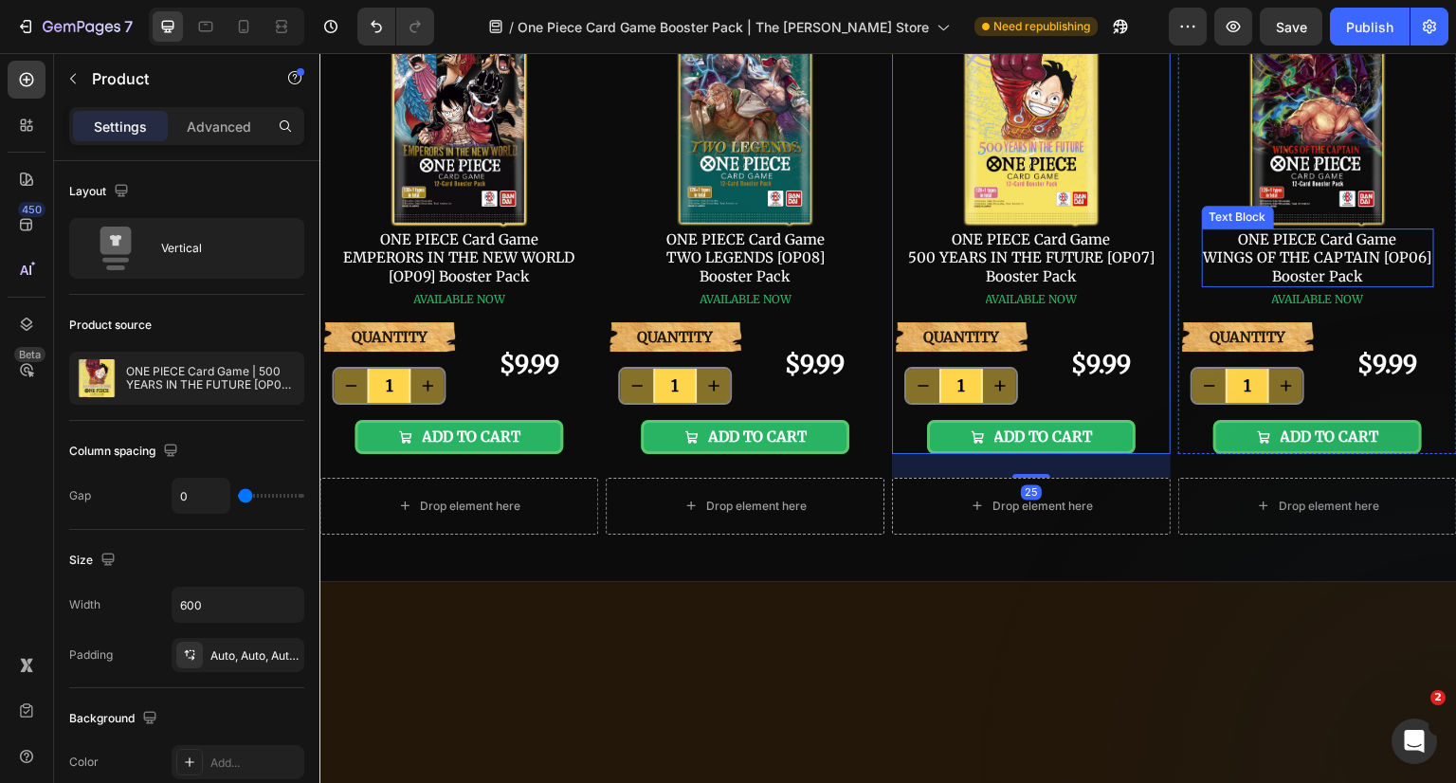
click at [1355, 286] on p "ONE PIECE Card Game WINGS OF THE CAPTAIN [OP06] Booster Pack" at bounding box center [1318, 258] width 228 height 56
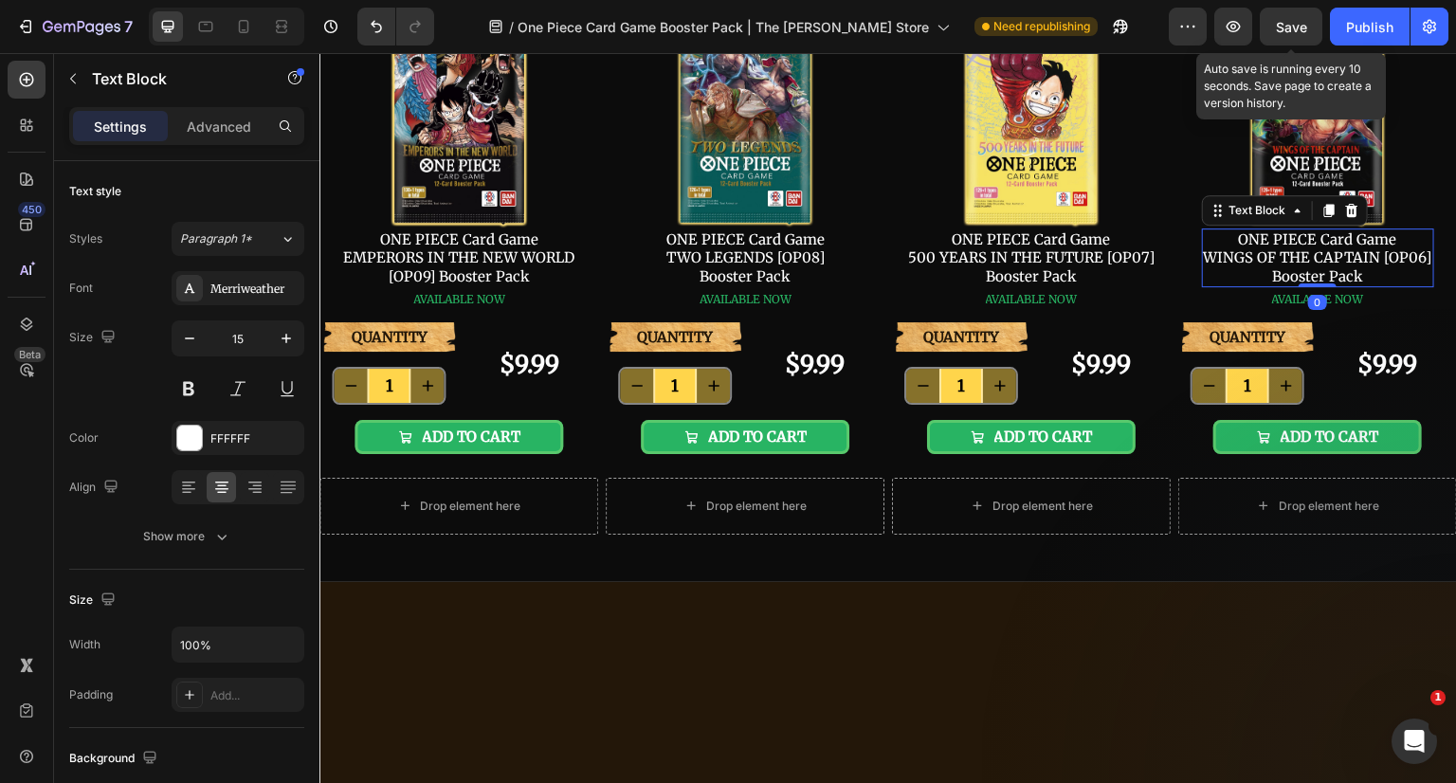
click at [1274, 34] on button "Save" at bounding box center [1291, 27] width 63 height 38
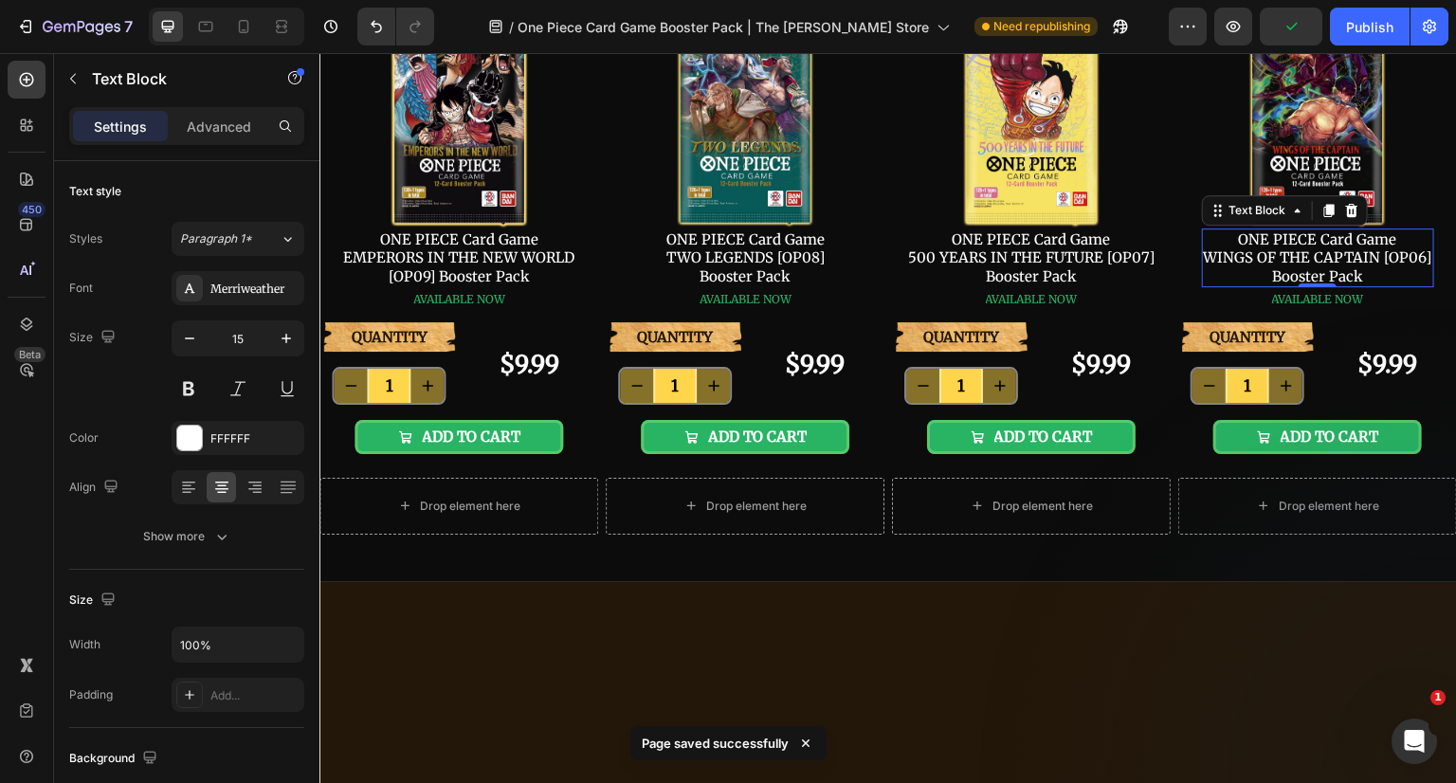
click at [1355, 30] on div "Publish" at bounding box center [1369, 27] width 47 height 20
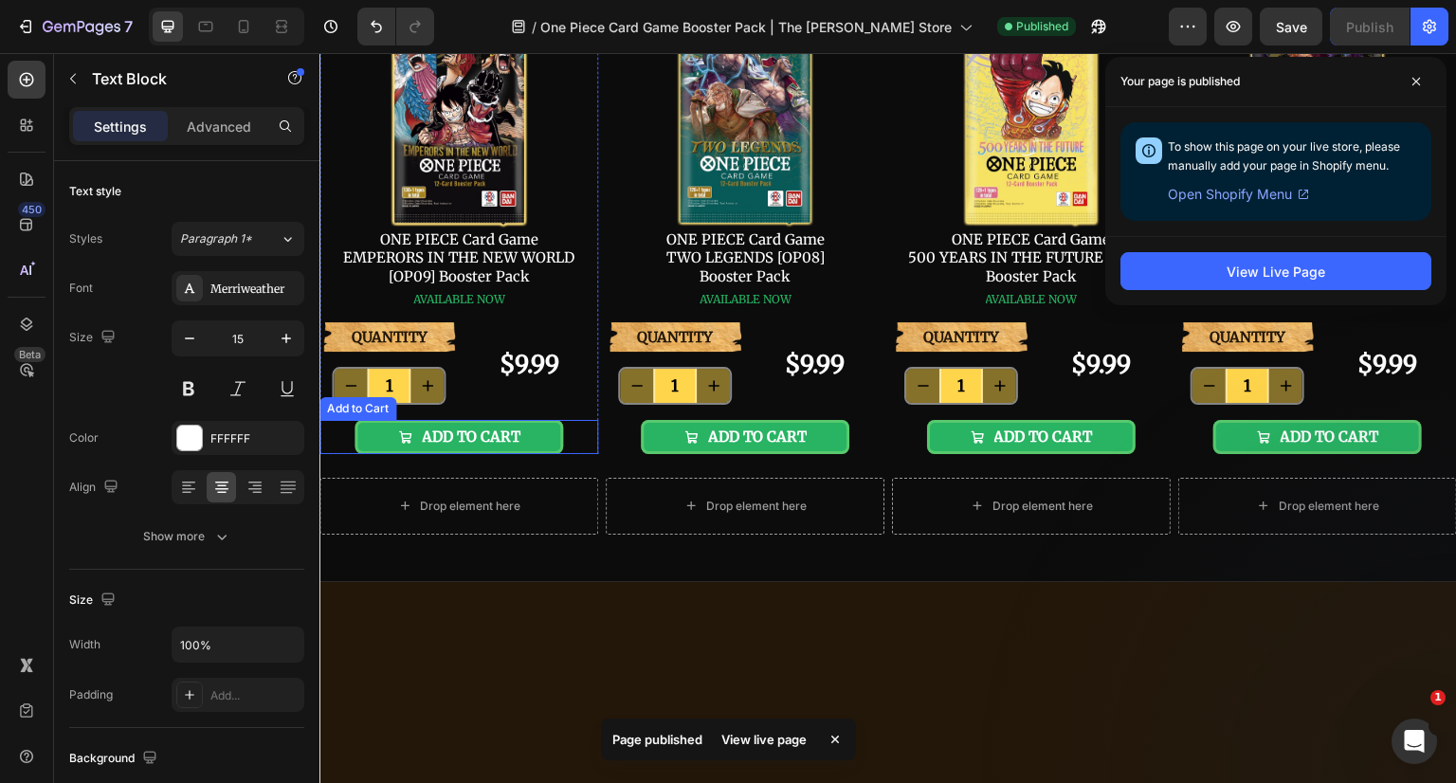
click at [544, 454] on button "ADD TO CART" at bounding box center [459, 437] width 209 height 34
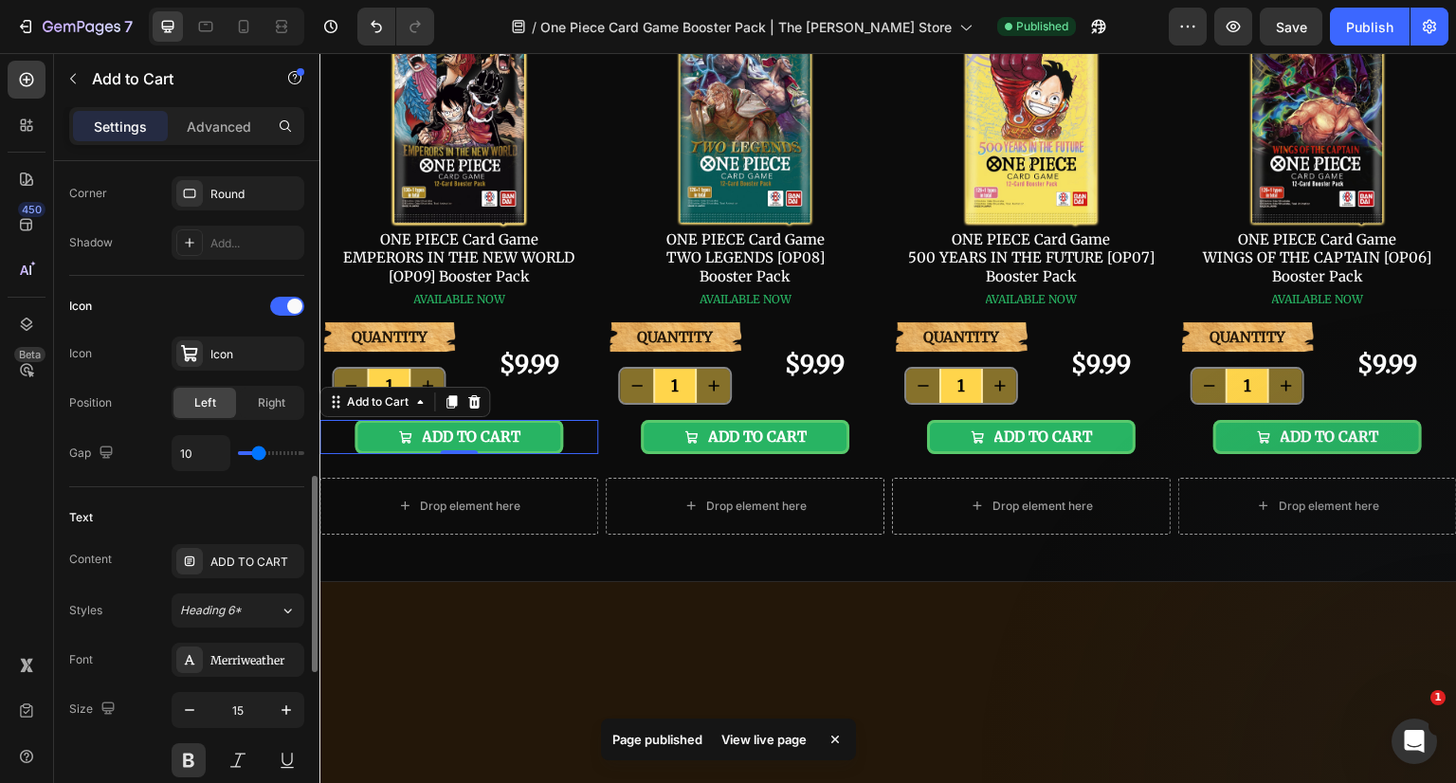
scroll to position [758, 0]
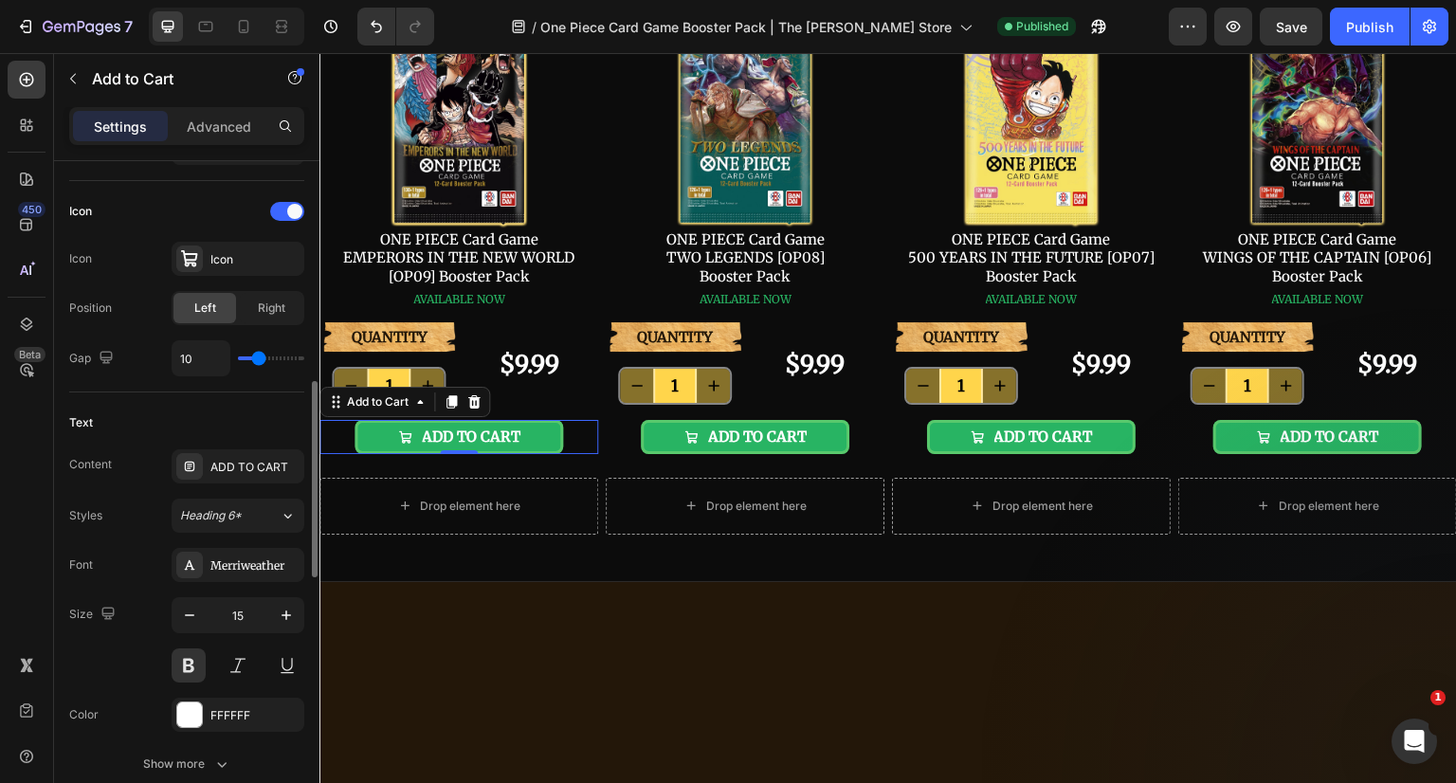
drag, startPoint x: 190, startPoint y: 662, endPoint x: 27, endPoint y: 601, distance: 173.1
click at [190, 662] on button at bounding box center [189, 665] width 34 height 34
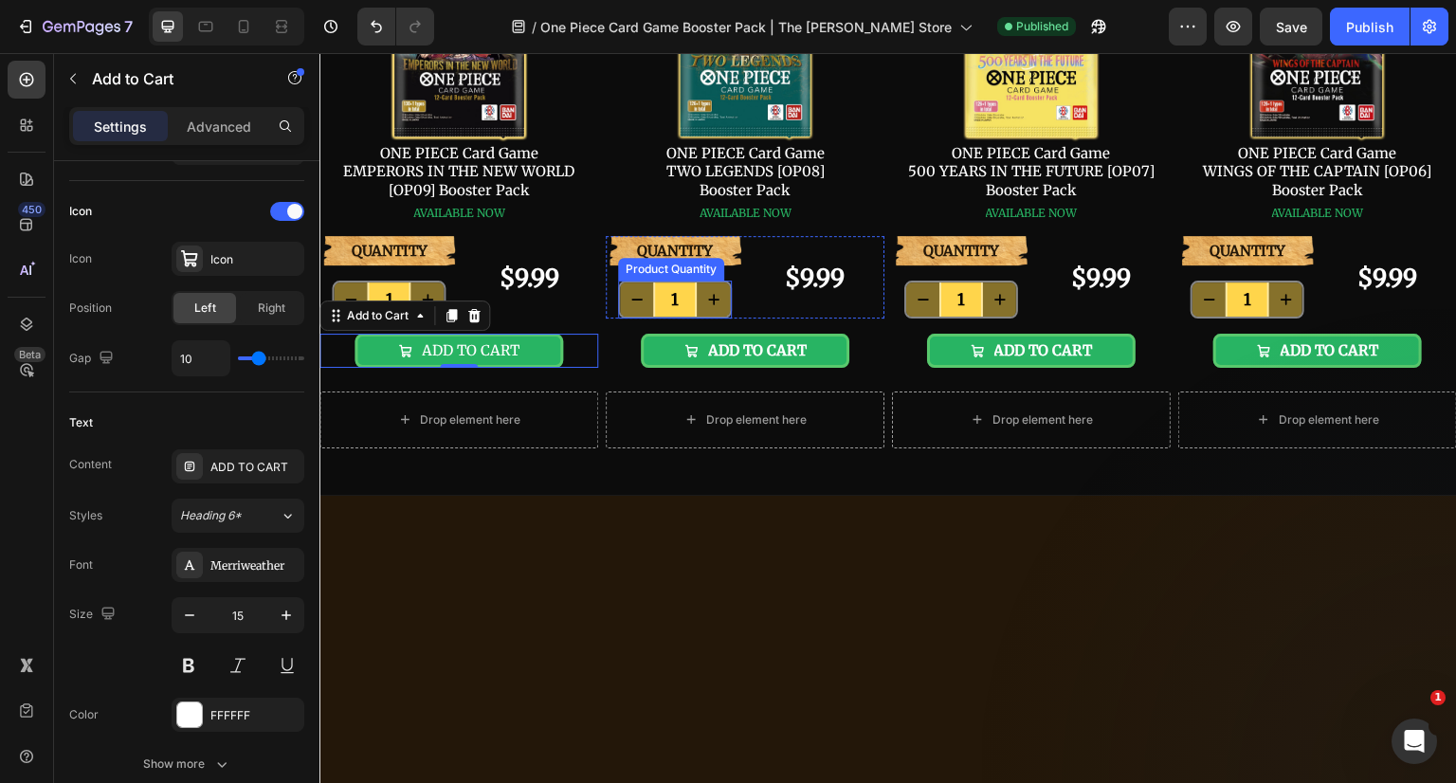
scroll to position [606, 0]
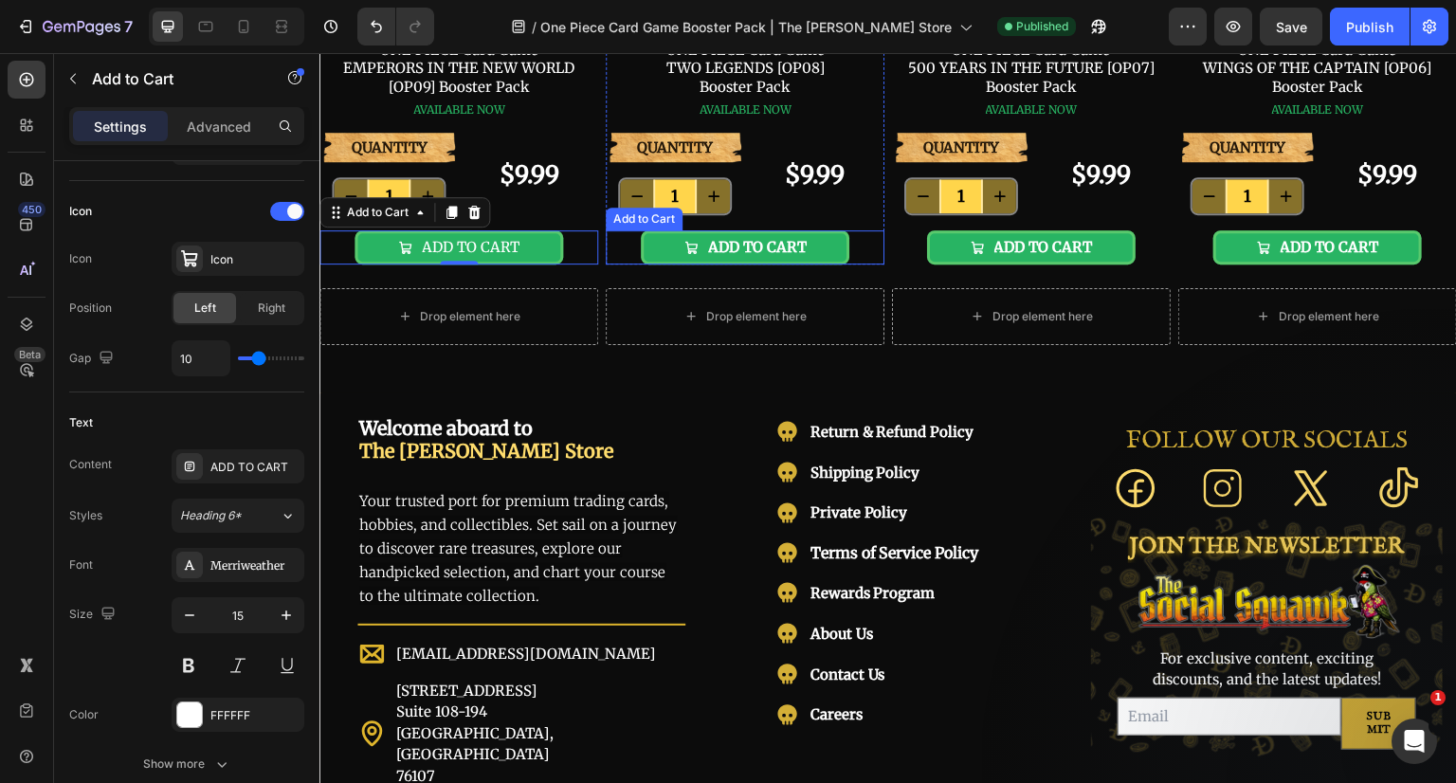
click at [834, 264] on button "ADD TO CART" at bounding box center [745, 247] width 209 height 34
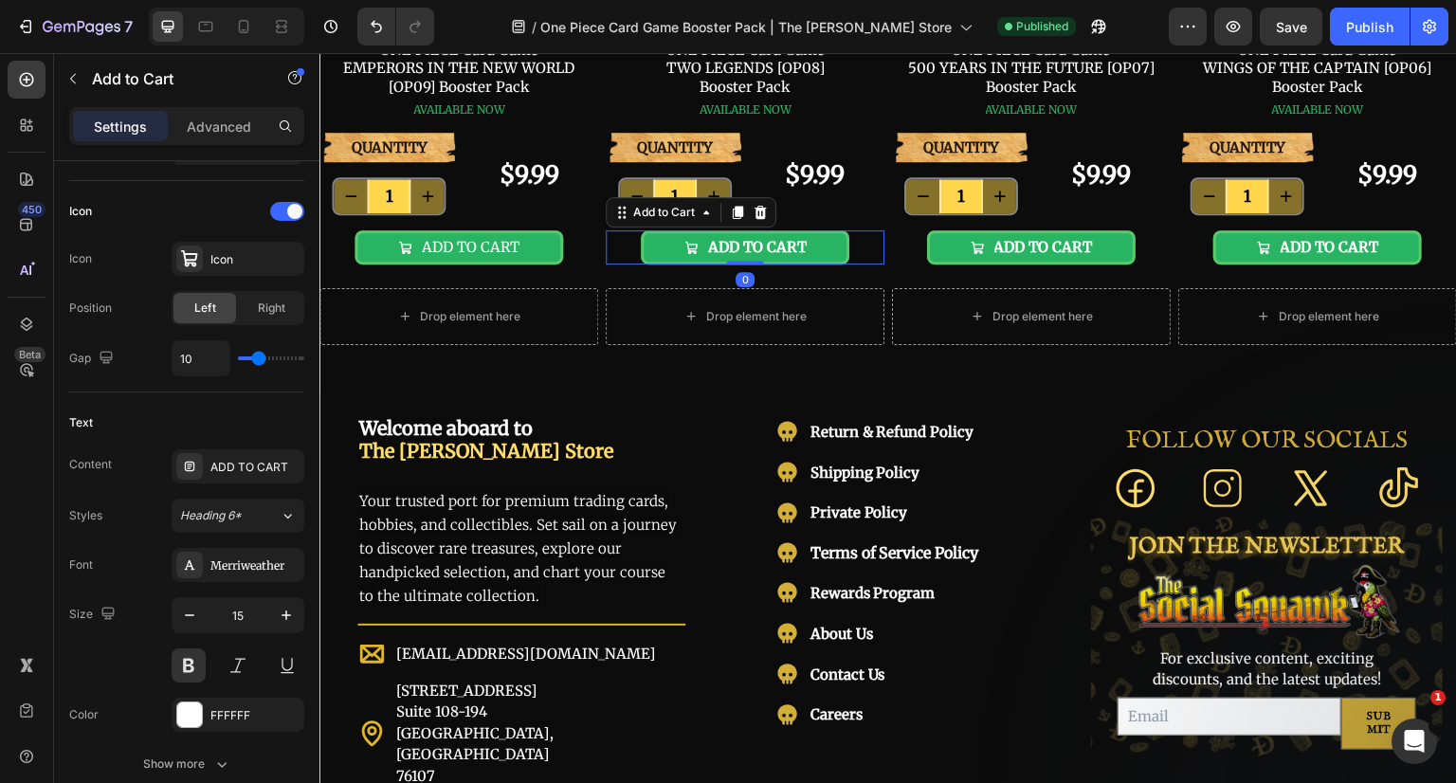
click at [195, 660] on button at bounding box center [189, 665] width 34 height 34
click at [1098, 264] on button "ADD TO CART" at bounding box center [1031, 247] width 209 height 34
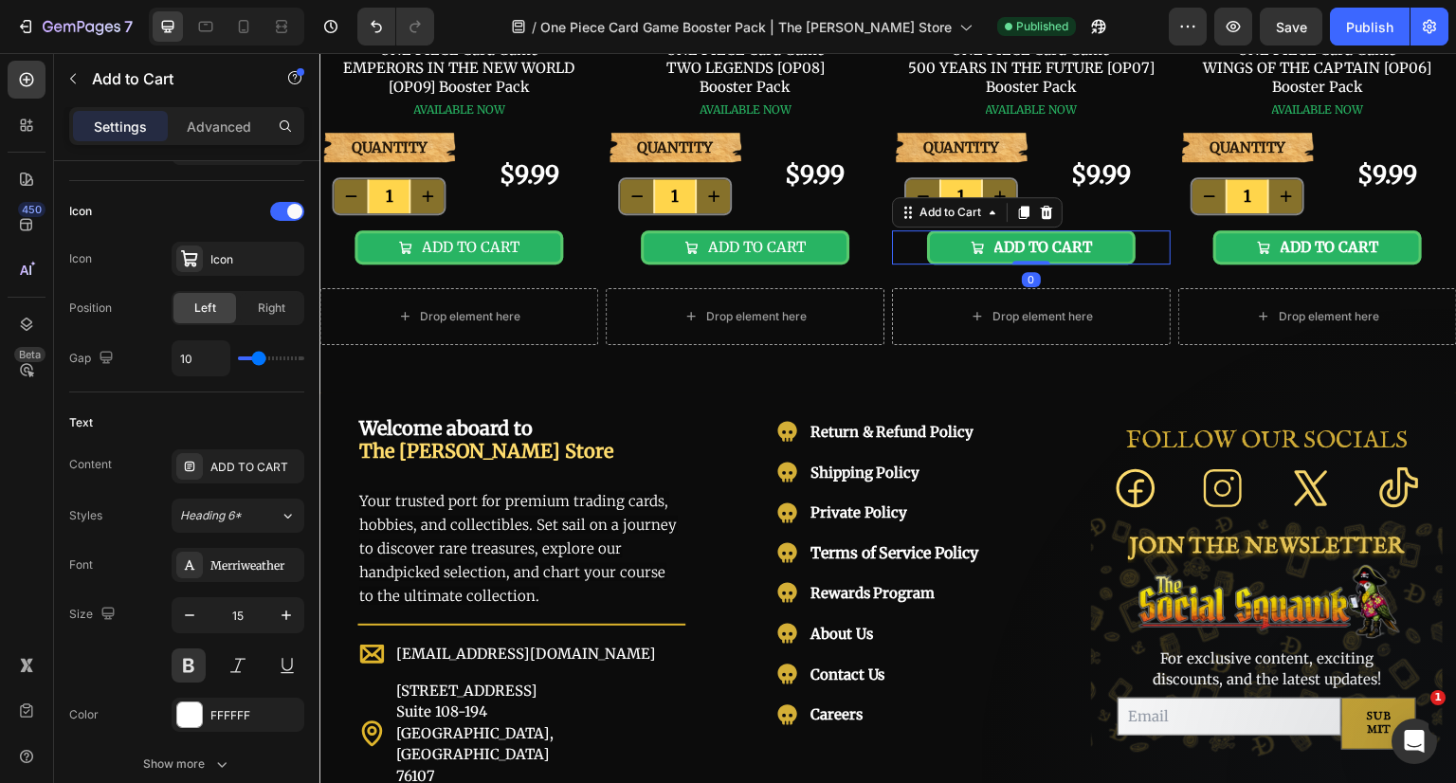
click at [189, 672] on button at bounding box center [189, 665] width 34 height 34
click at [1368, 264] on button "ADD TO CART" at bounding box center [1317, 247] width 209 height 34
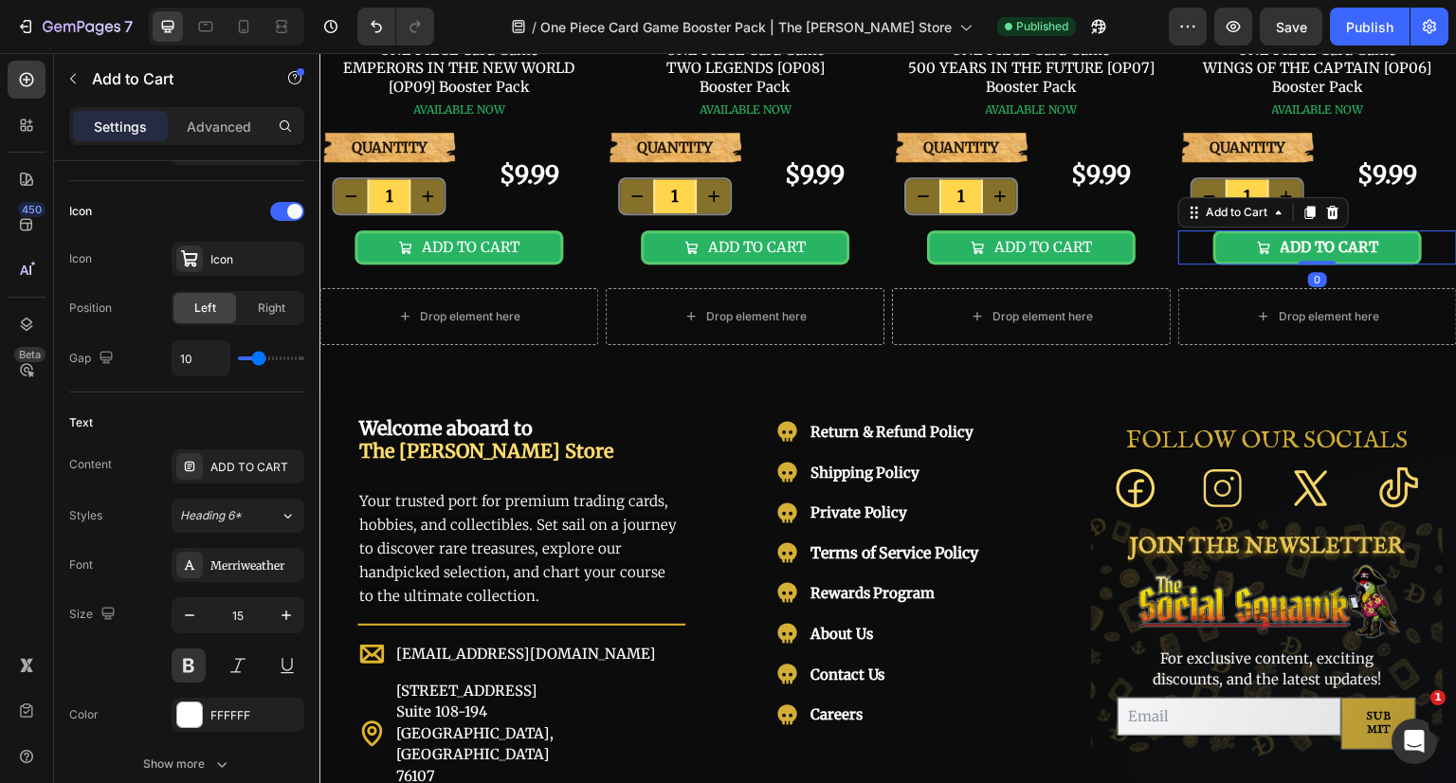
click at [201, 665] on button at bounding box center [189, 665] width 34 height 34
click at [1298, 32] on span "Save" at bounding box center [1291, 27] width 31 height 16
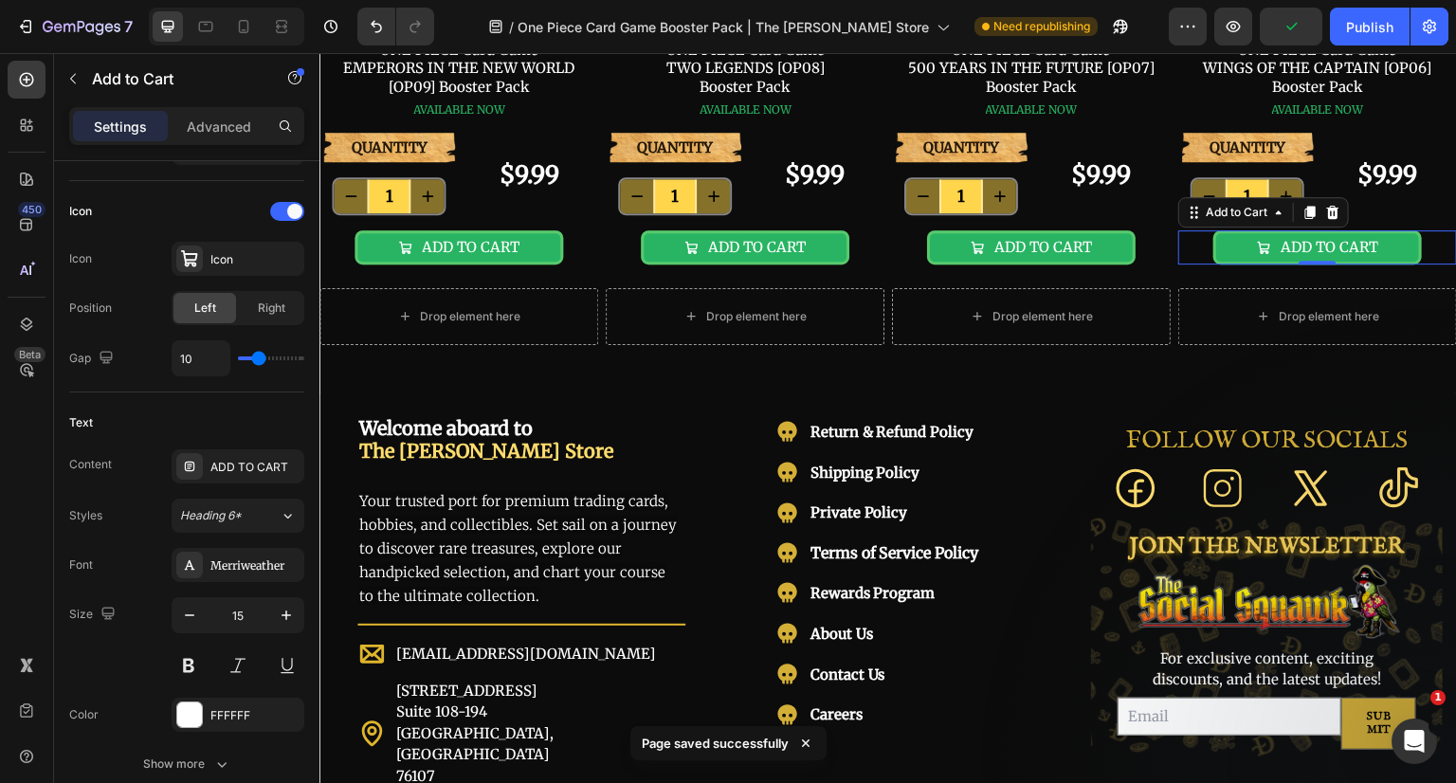
click at [1372, 29] on div "Publish" at bounding box center [1369, 27] width 47 height 20
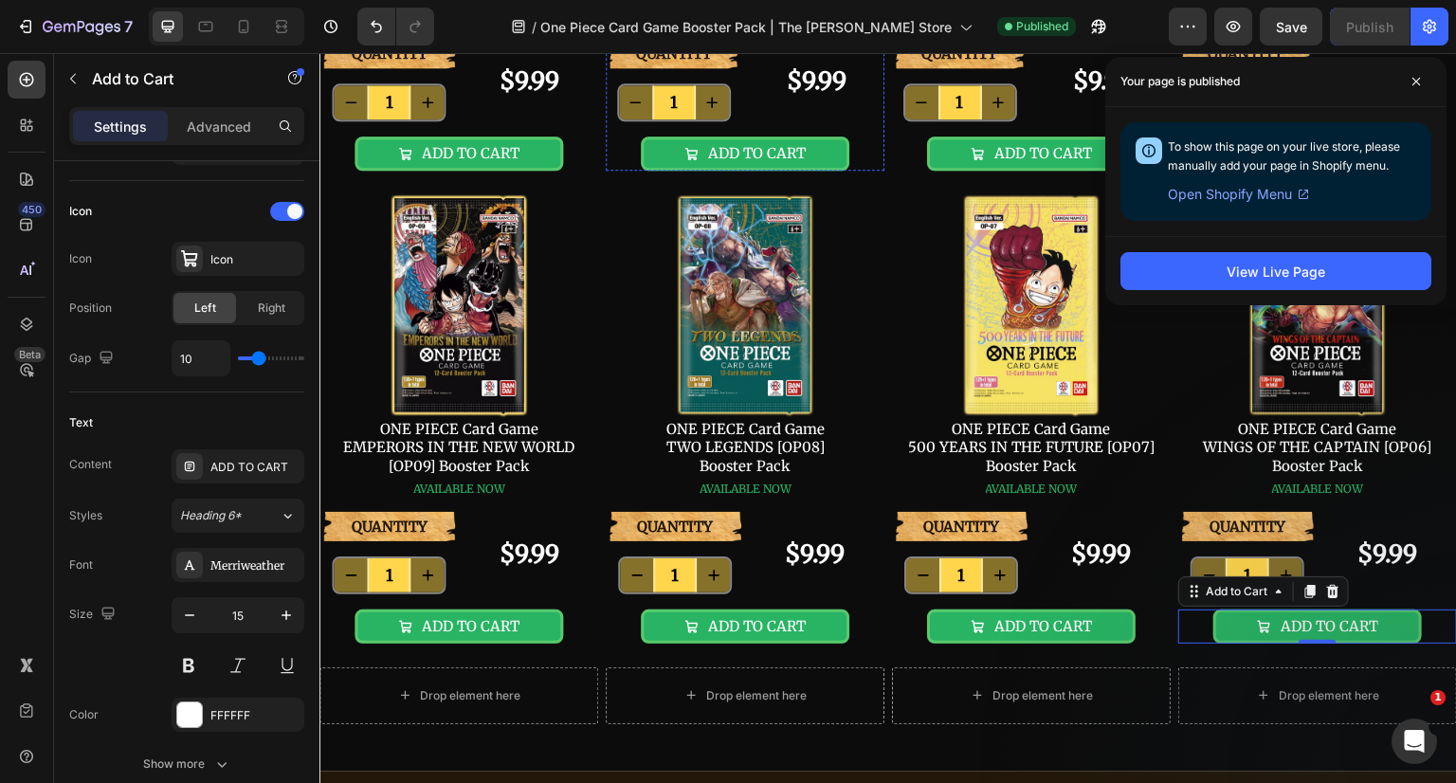
scroll to position [0, 0]
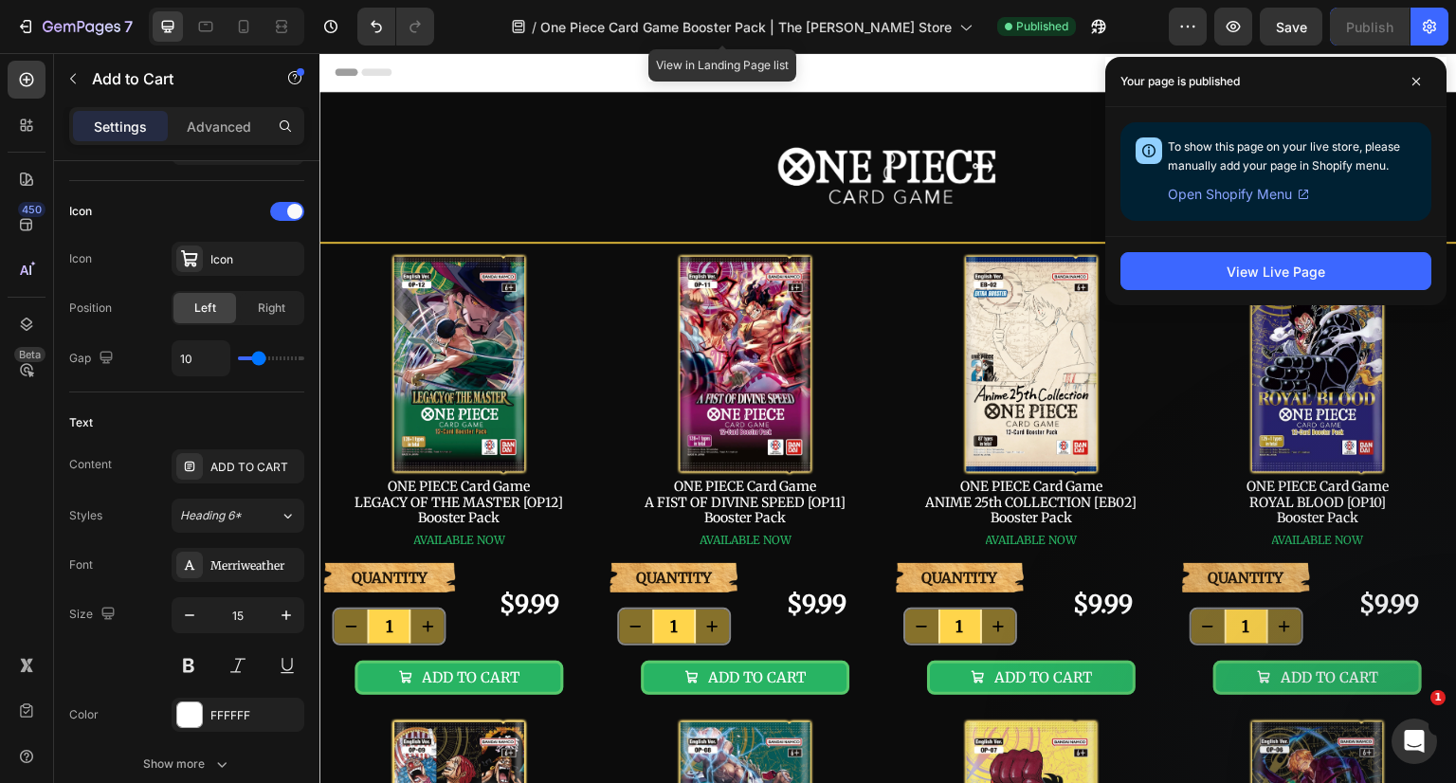
click at [804, 31] on span "One Piece Card Game Booster Pack | The [PERSON_NAME] Store" at bounding box center [745, 27] width 411 height 20
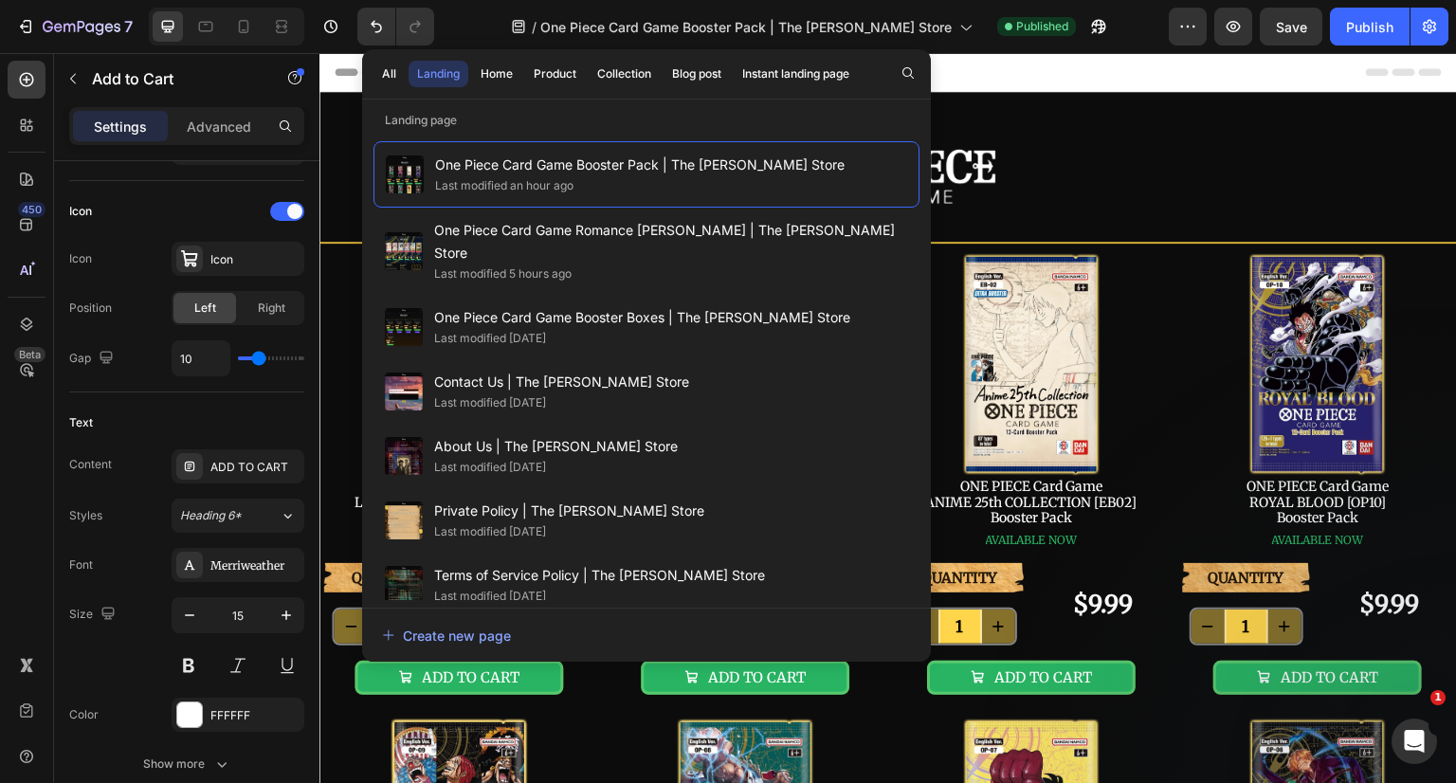
click at [558, 82] on div "Product" at bounding box center [555, 73] width 43 height 17
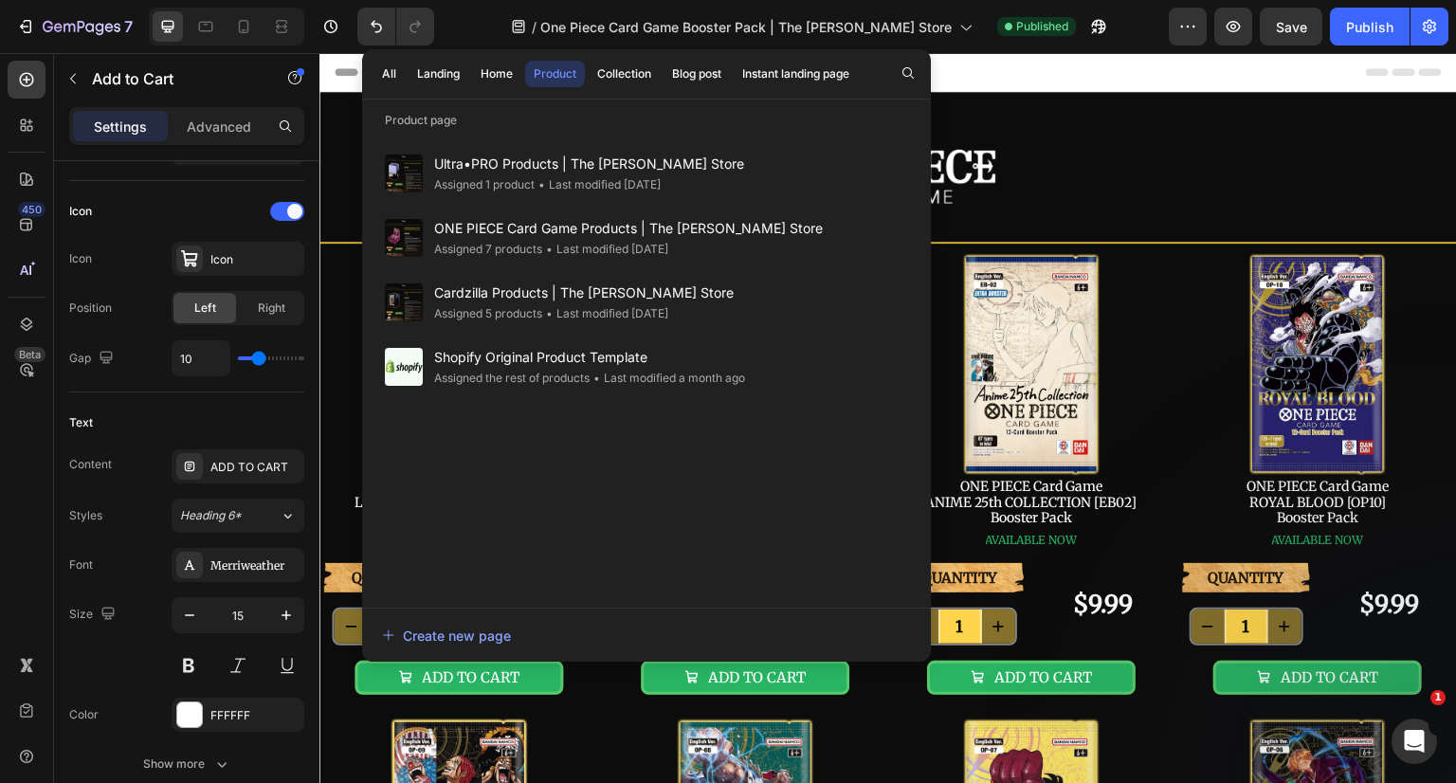
click at [564, 76] on div "Product" at bounding box center [555, 73] width 43 height 17
click at [87, 23] on icon "button" at bounding box center [82, 28] width 78 height 16
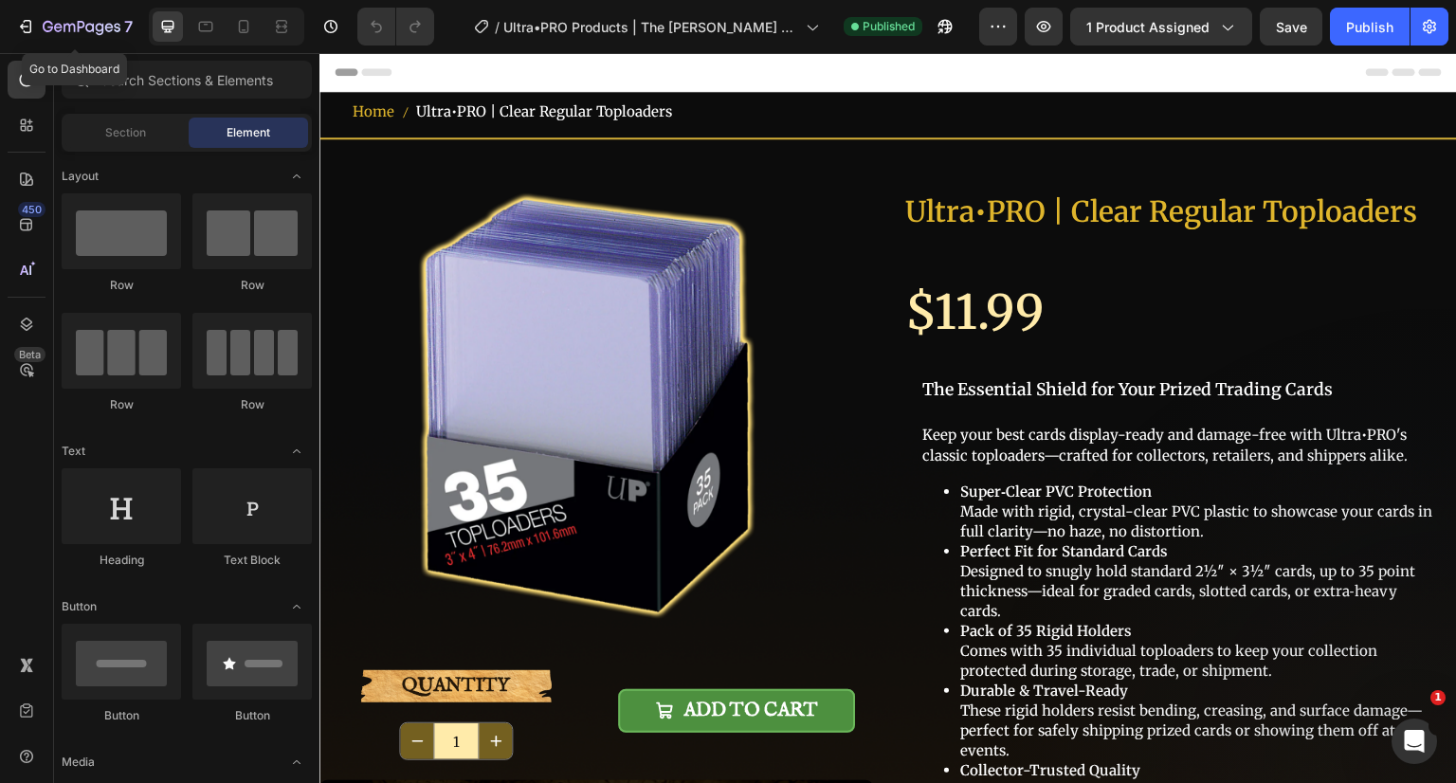
click at [40, 20] on div "7" at bounding box center [74, 26] width 117 height 23
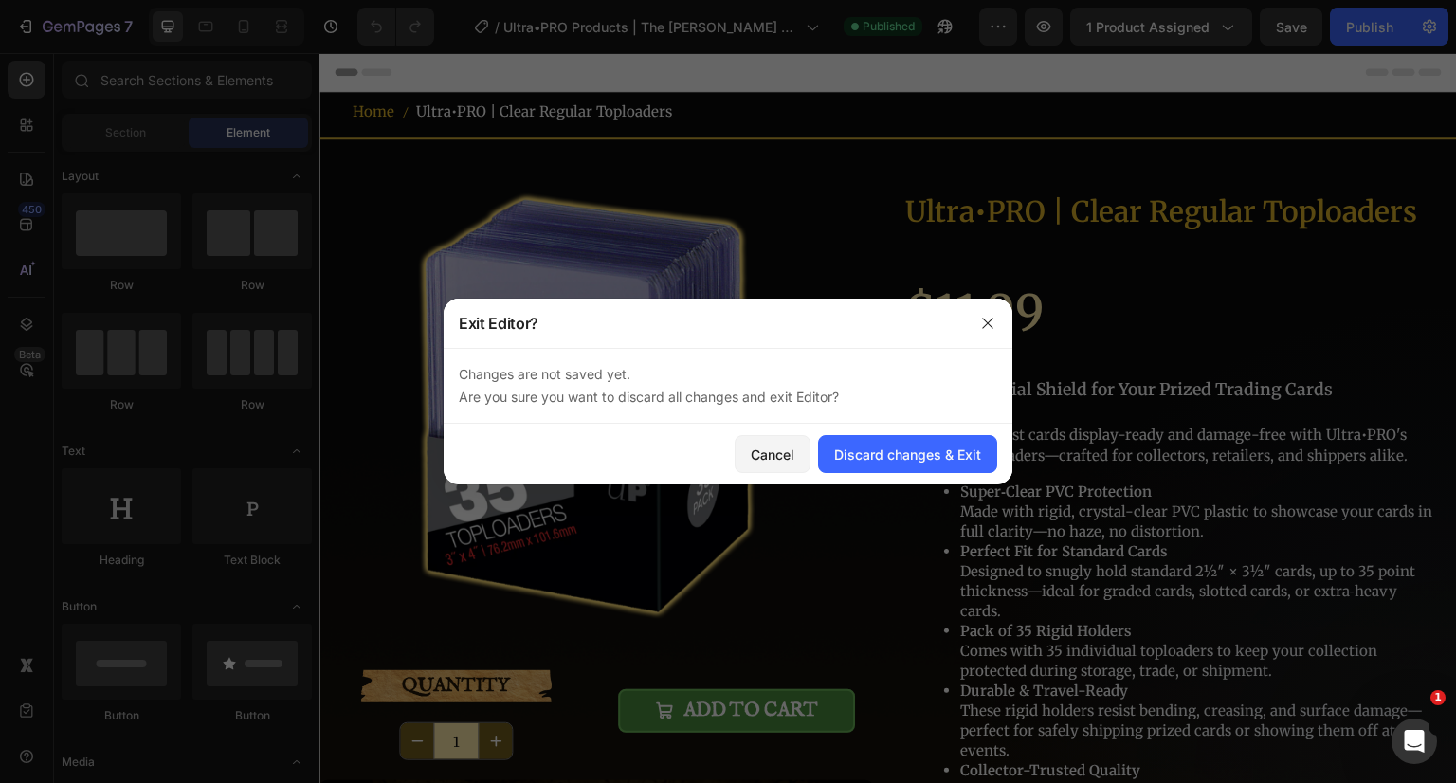
click at [866, 448] on div "Discard changes & Exit" at bounding box center [907, 455] width 147 height 20
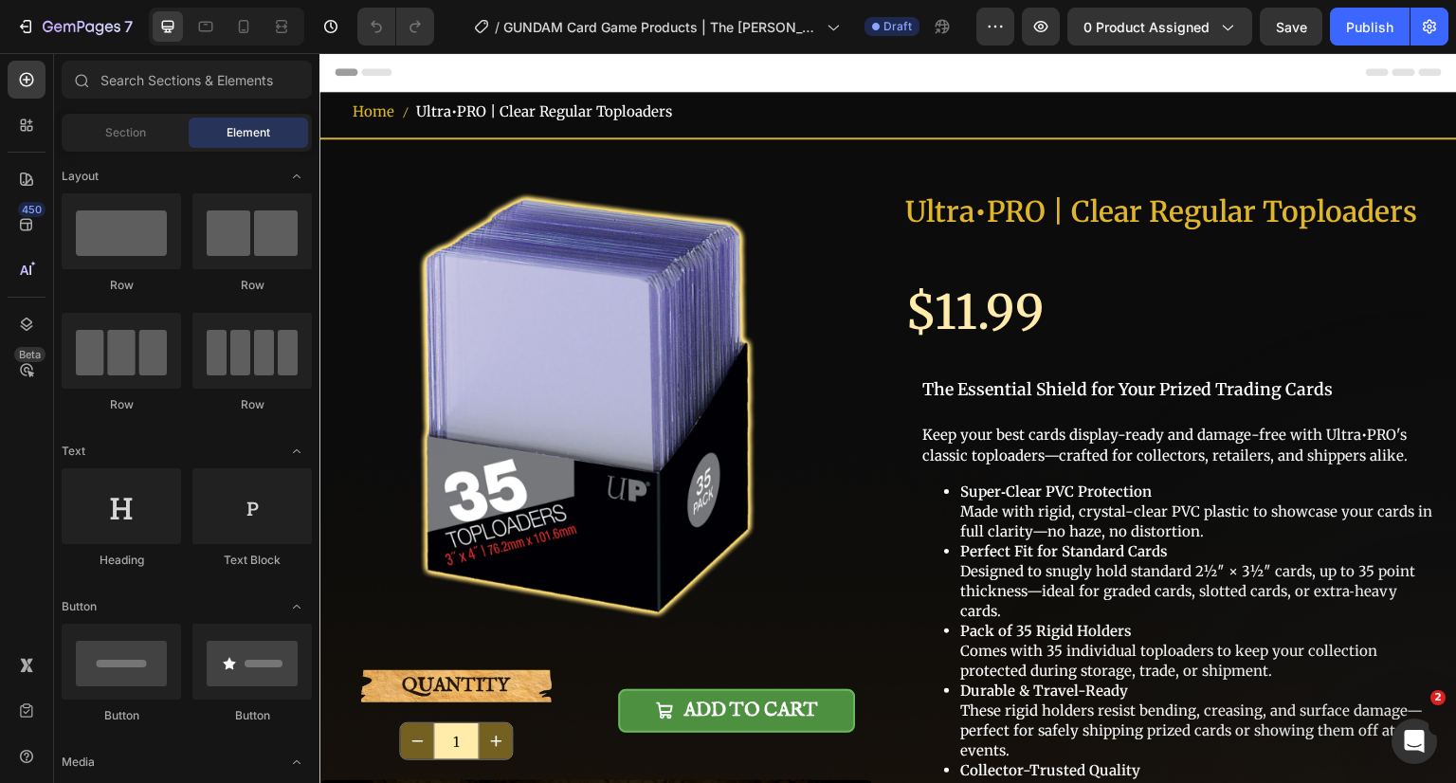
click at [515, 111] on span "Ultra•PRO | Clear Regular Toploaders" at bounding box center [544, 112] width 256 height 22
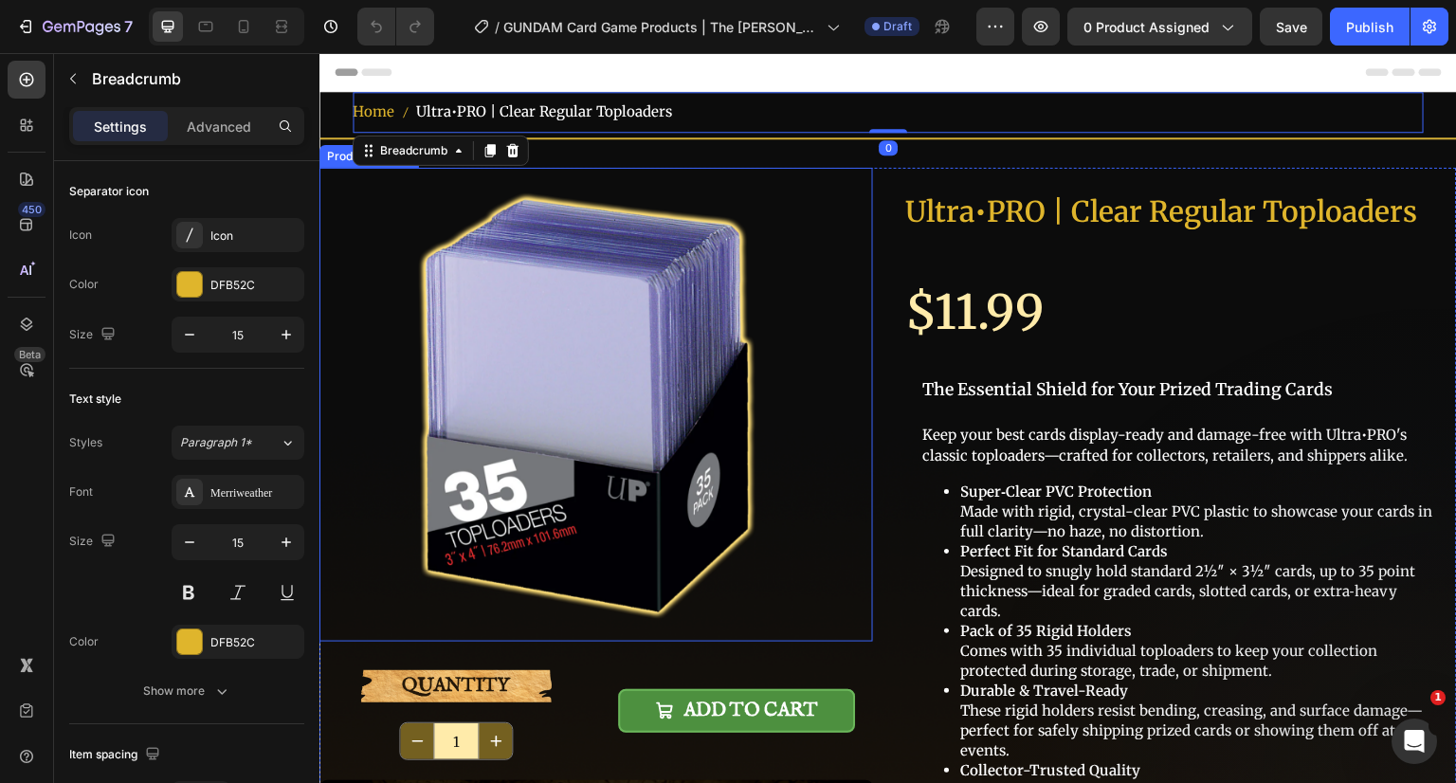
click at [742, 369] on img at bounding box center [596, 405] width 474 height 474
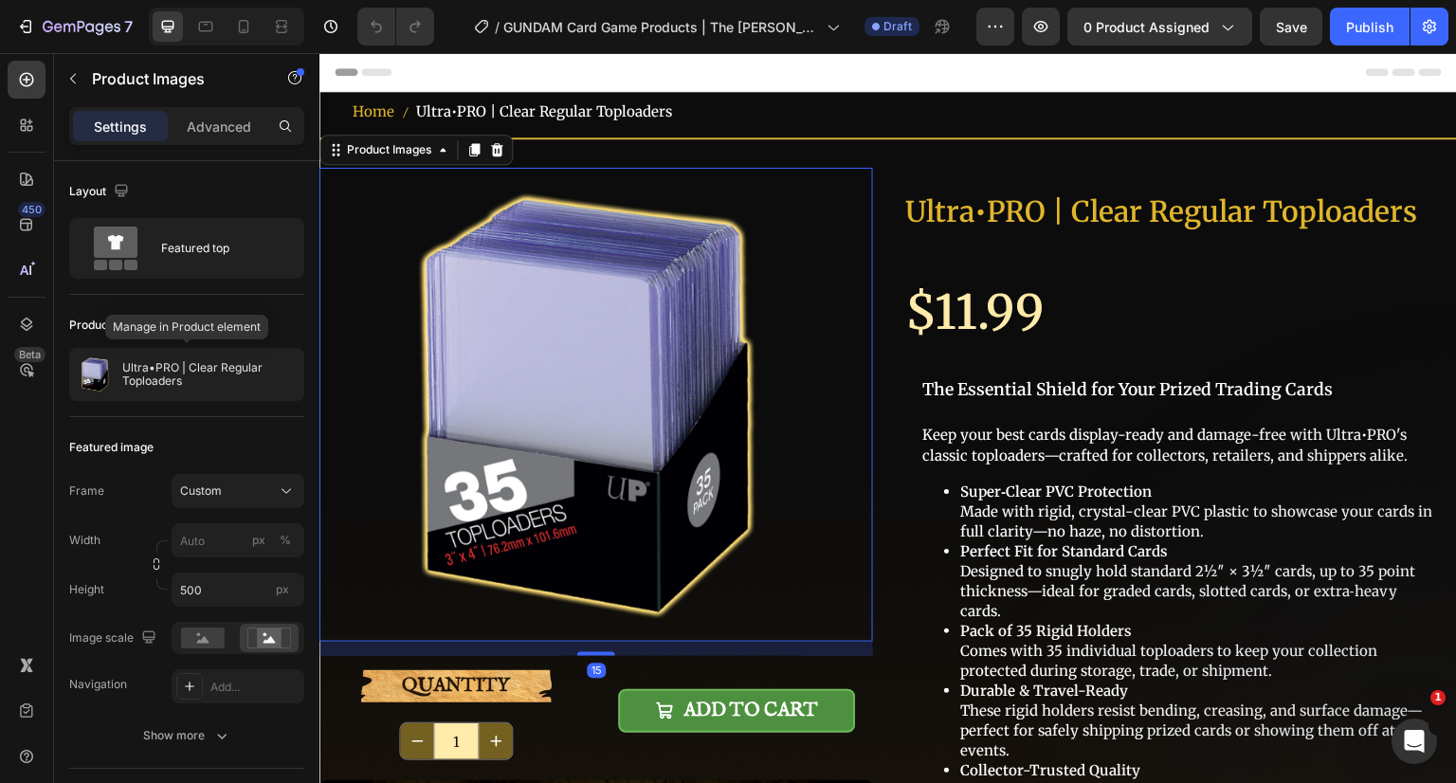
click at [193, 367] on p "Ultra•PRO | Clear Regular Toploaders" at bounding box center [209, 374] width 174 height 27
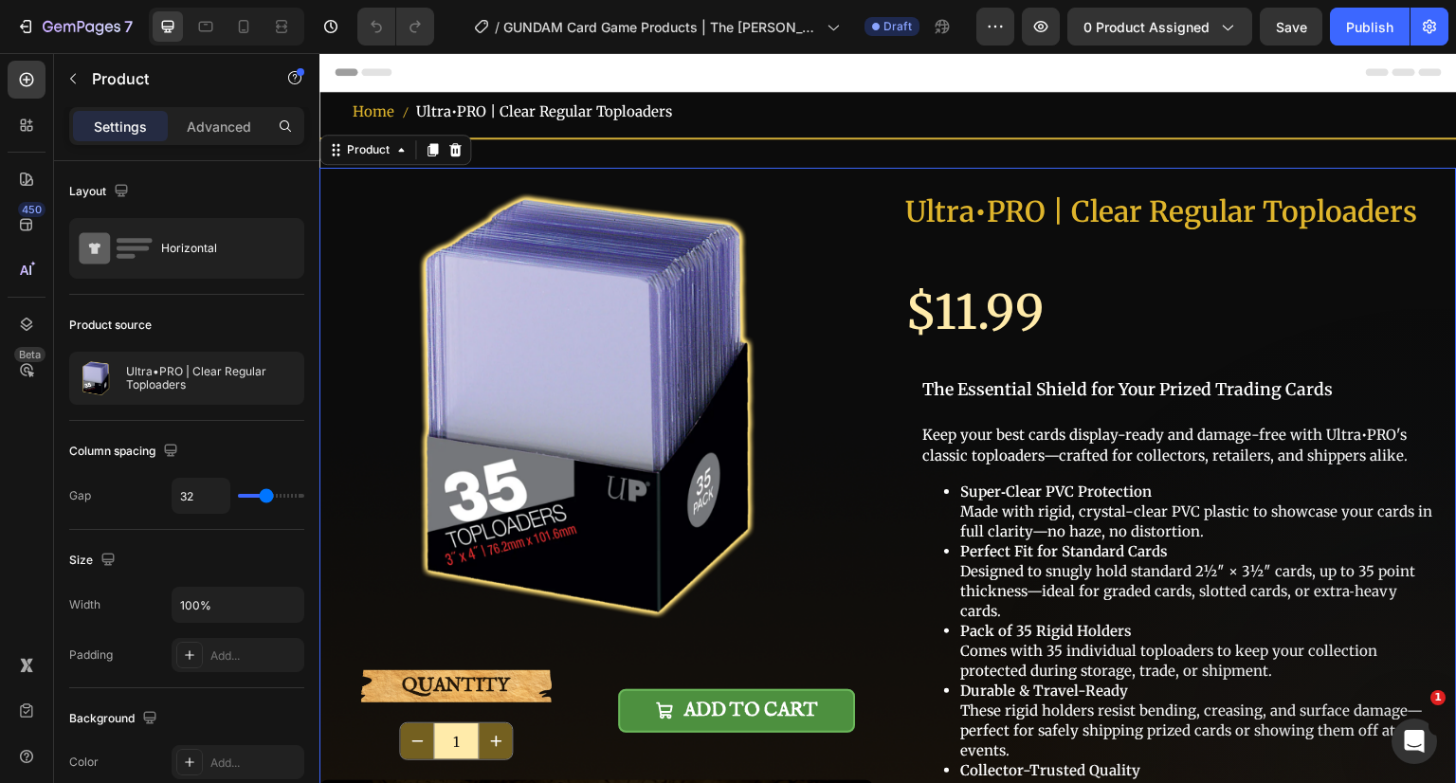
click at [0, 0] on div at bounding box center [0, 0] width 0 height 0
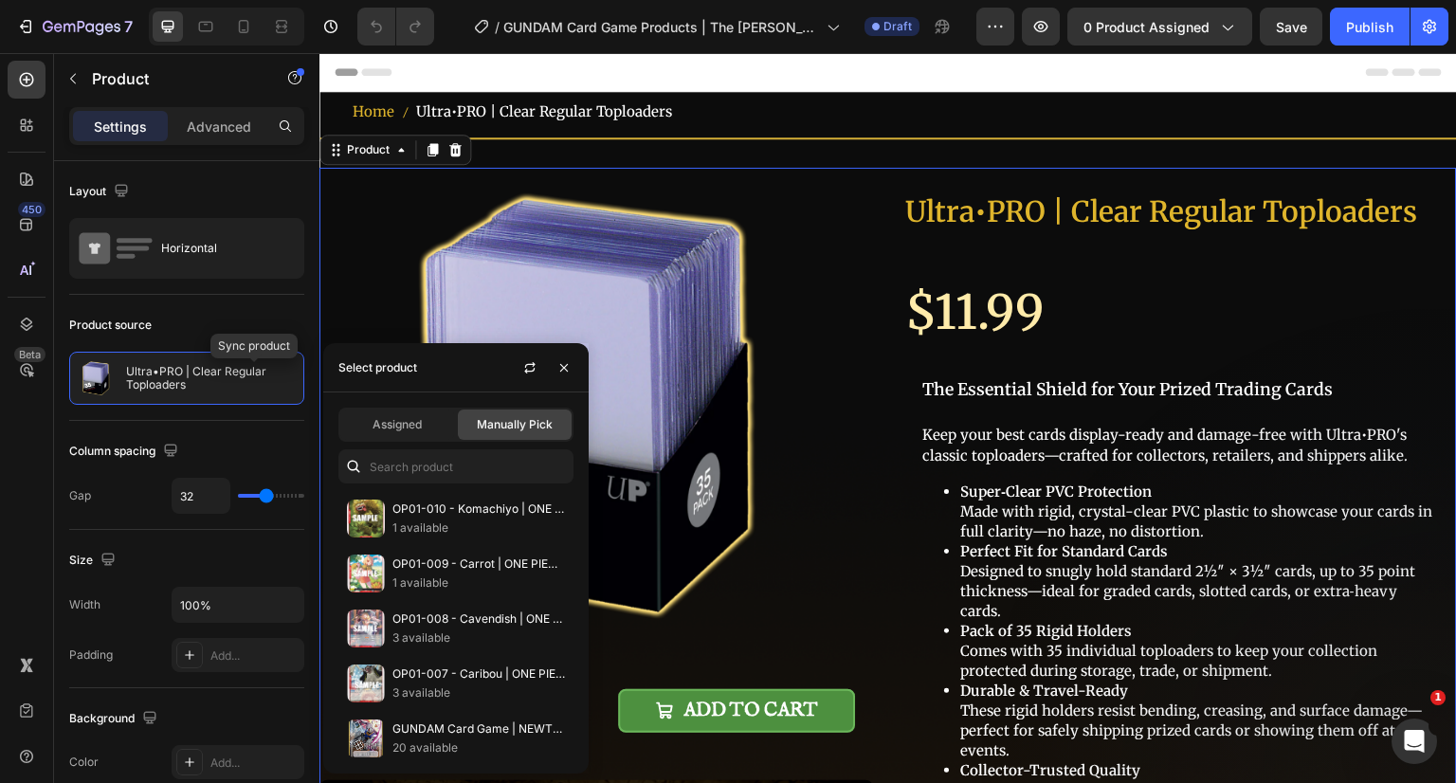
click at [0, 0] on icon "button" at bounding box center [0, 0] width 0 height 0
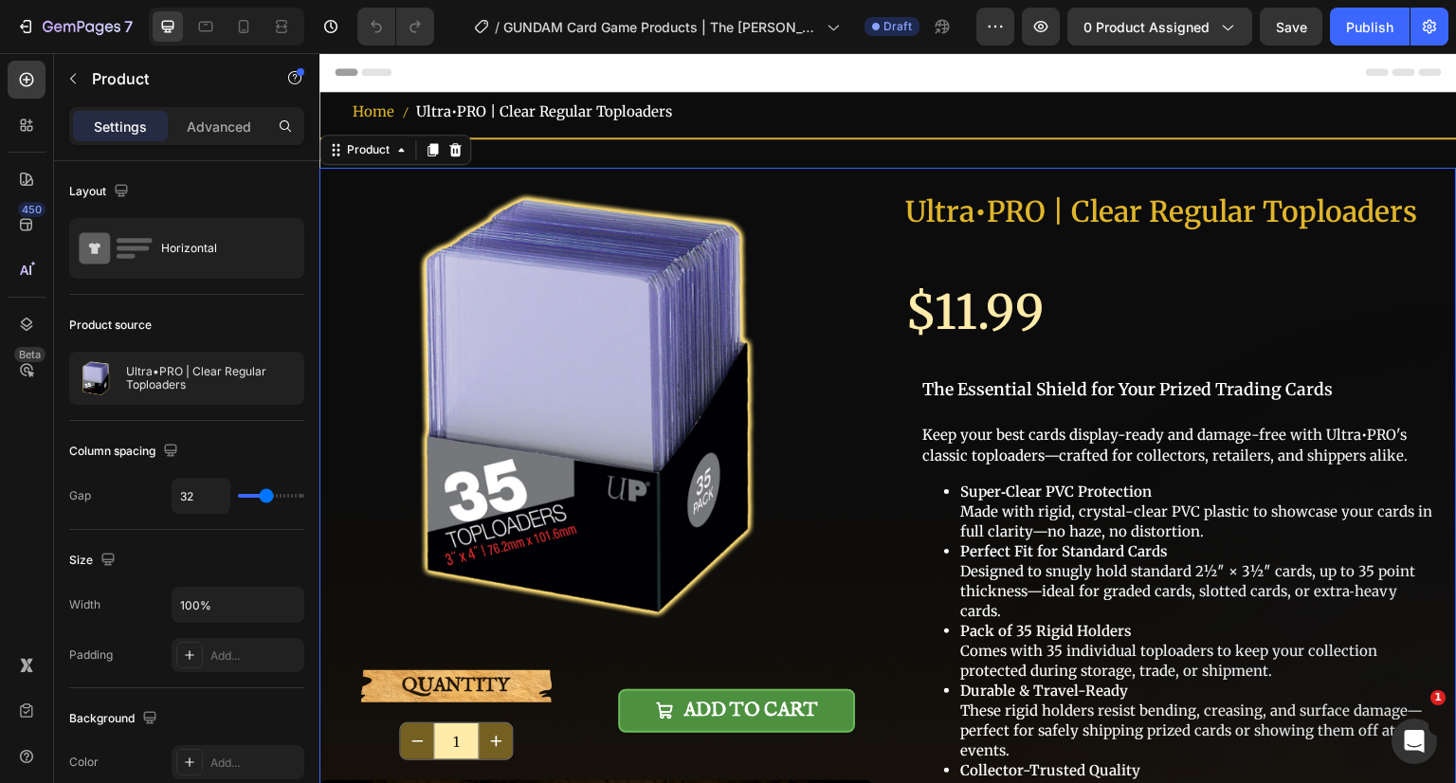
click at [167, 372] on p "Ultra•PRO | Clear Regular Toploaders" at bounding box center [211, 378] width 170 height 27
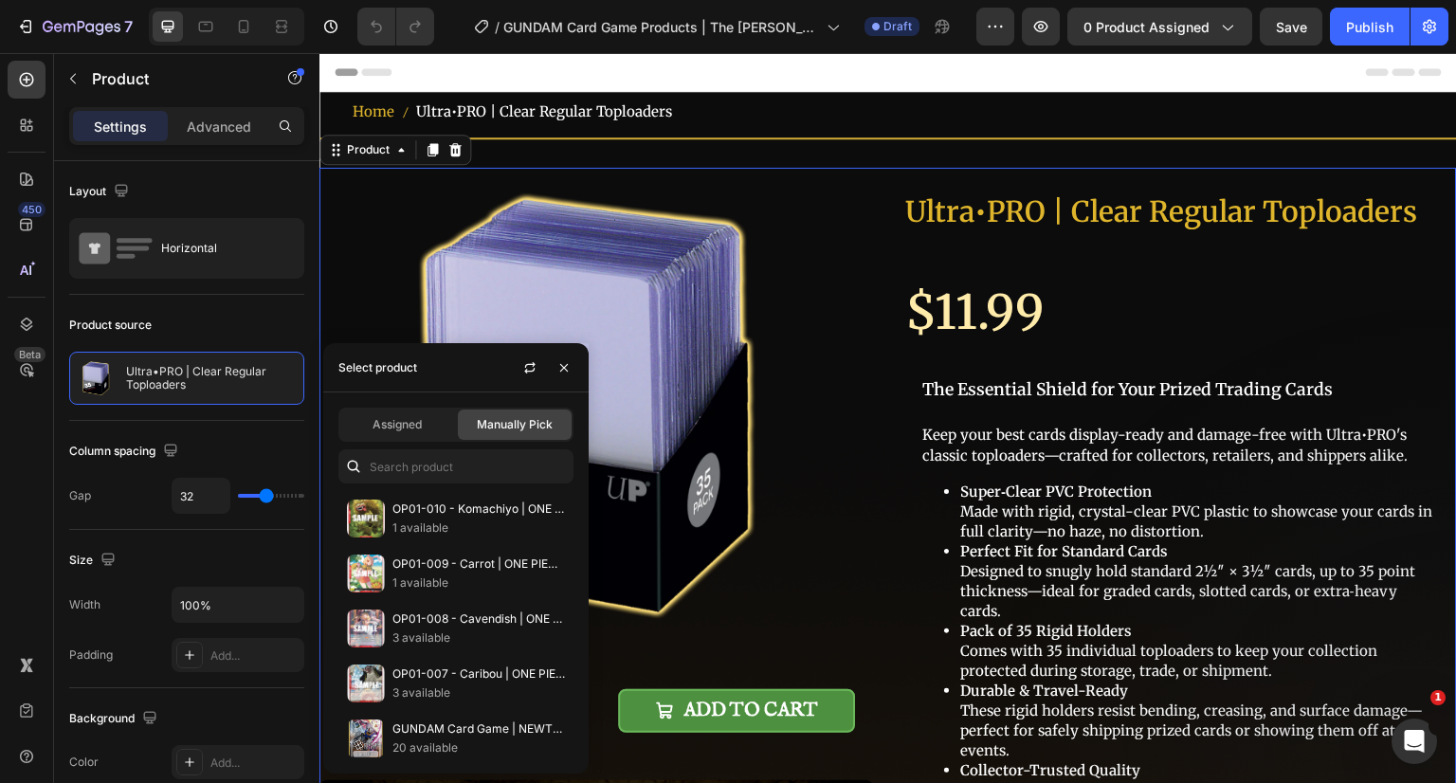
click at [413, 427] on span "Assigned" at bounding box center [397, 424] width 49 height 17
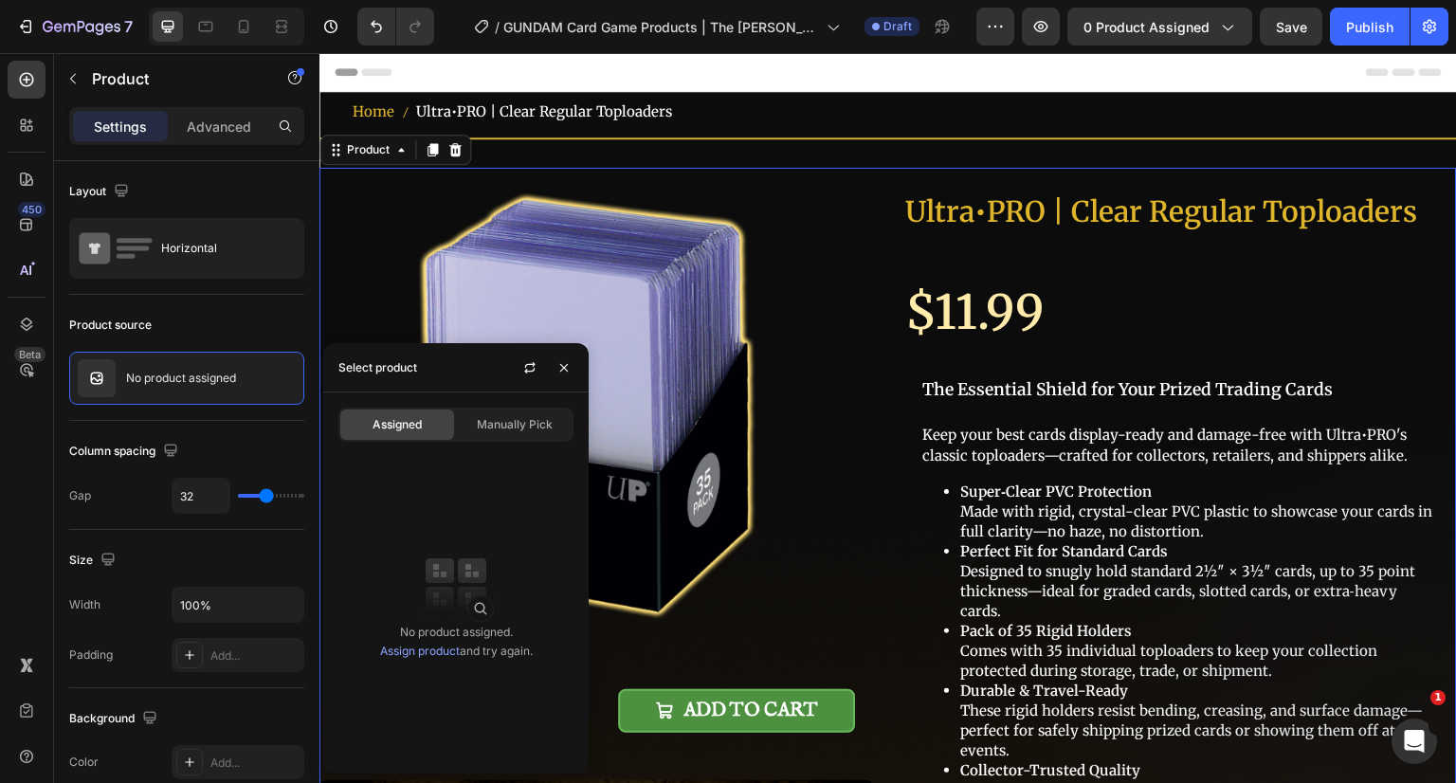
click at [437, 652] on link "Assign product" at bounding box center [420, 651] width 80 height 14
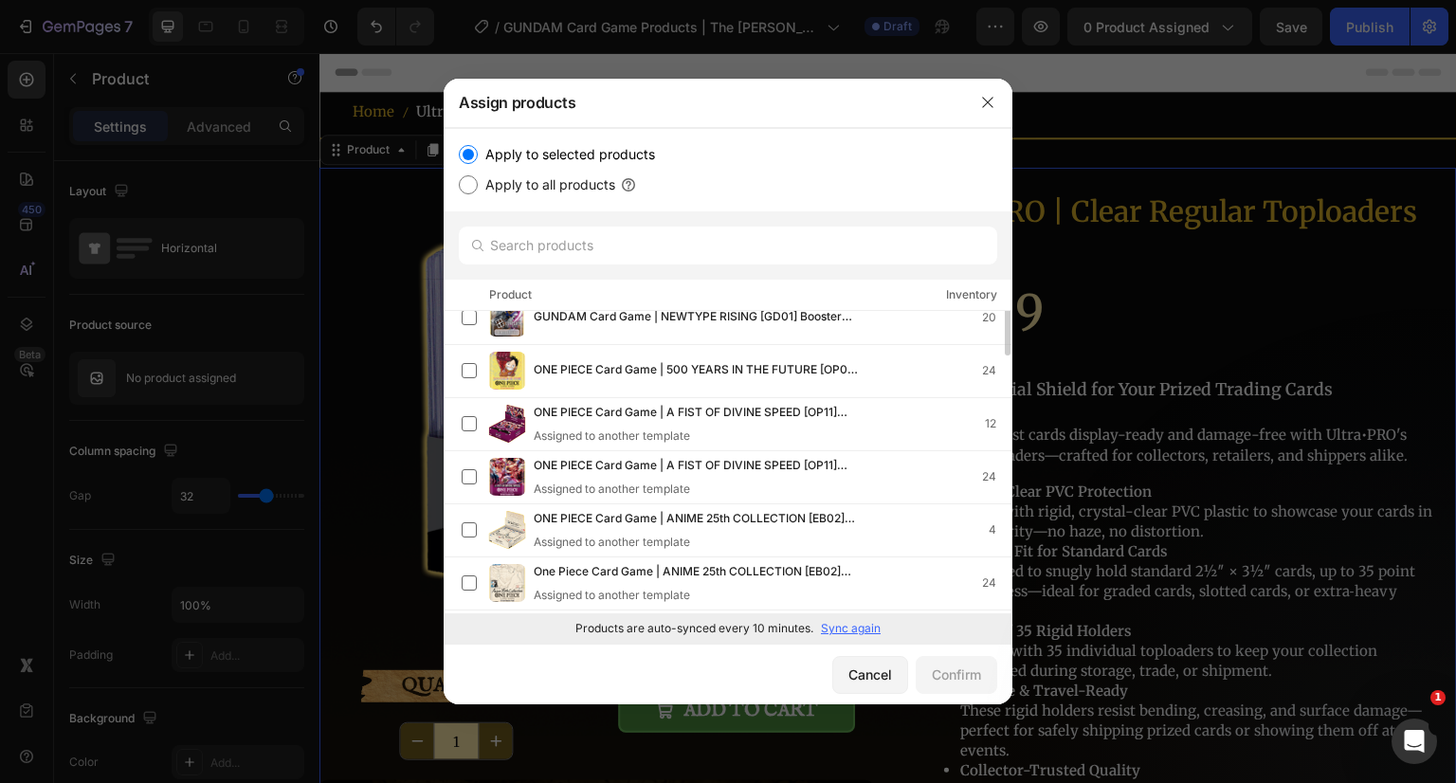
scroll to position [190, 0]
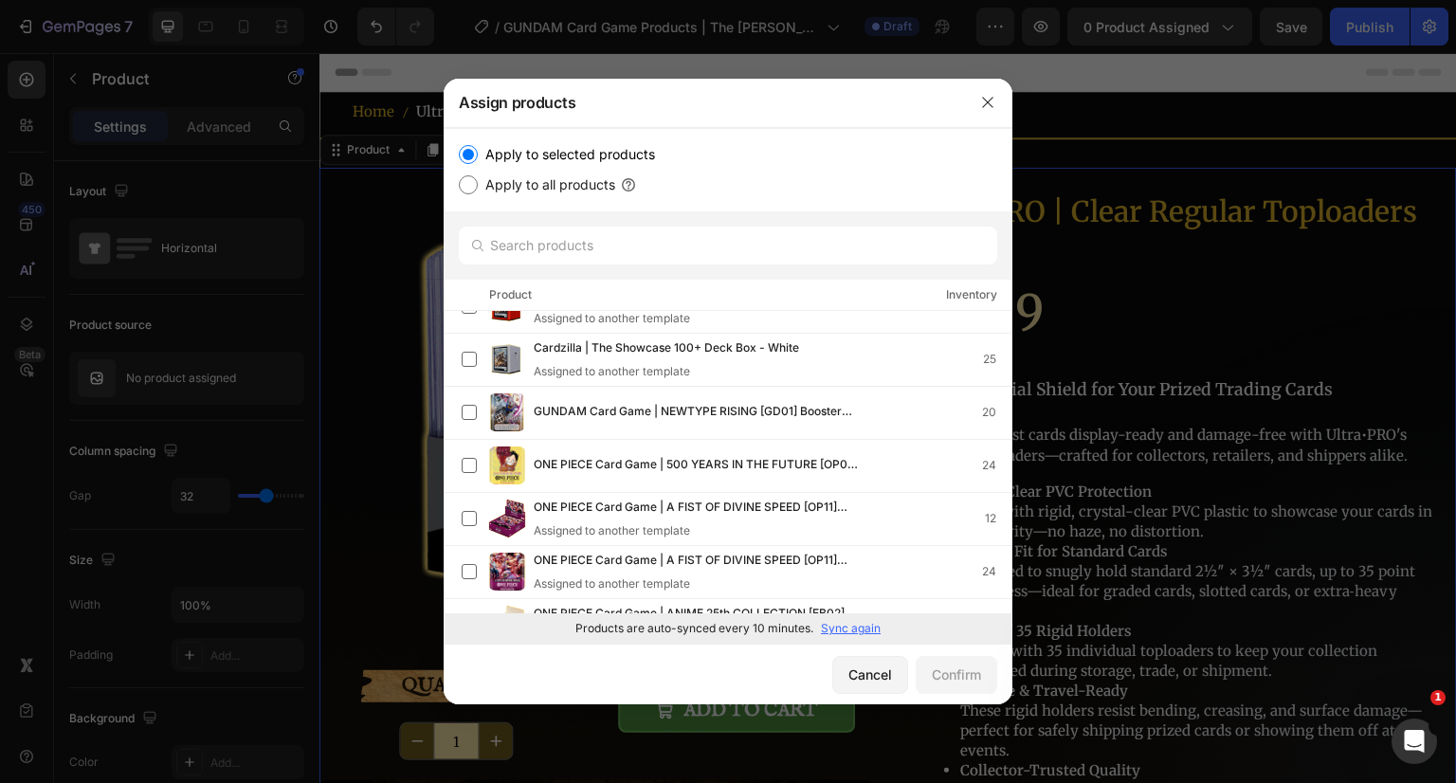
click at [473, 413] on label at bounding box center [469, 412] width 15 height 15
click at [969, 667] on div "Confirm" at bounding box center [956, 675] width 49 height 20
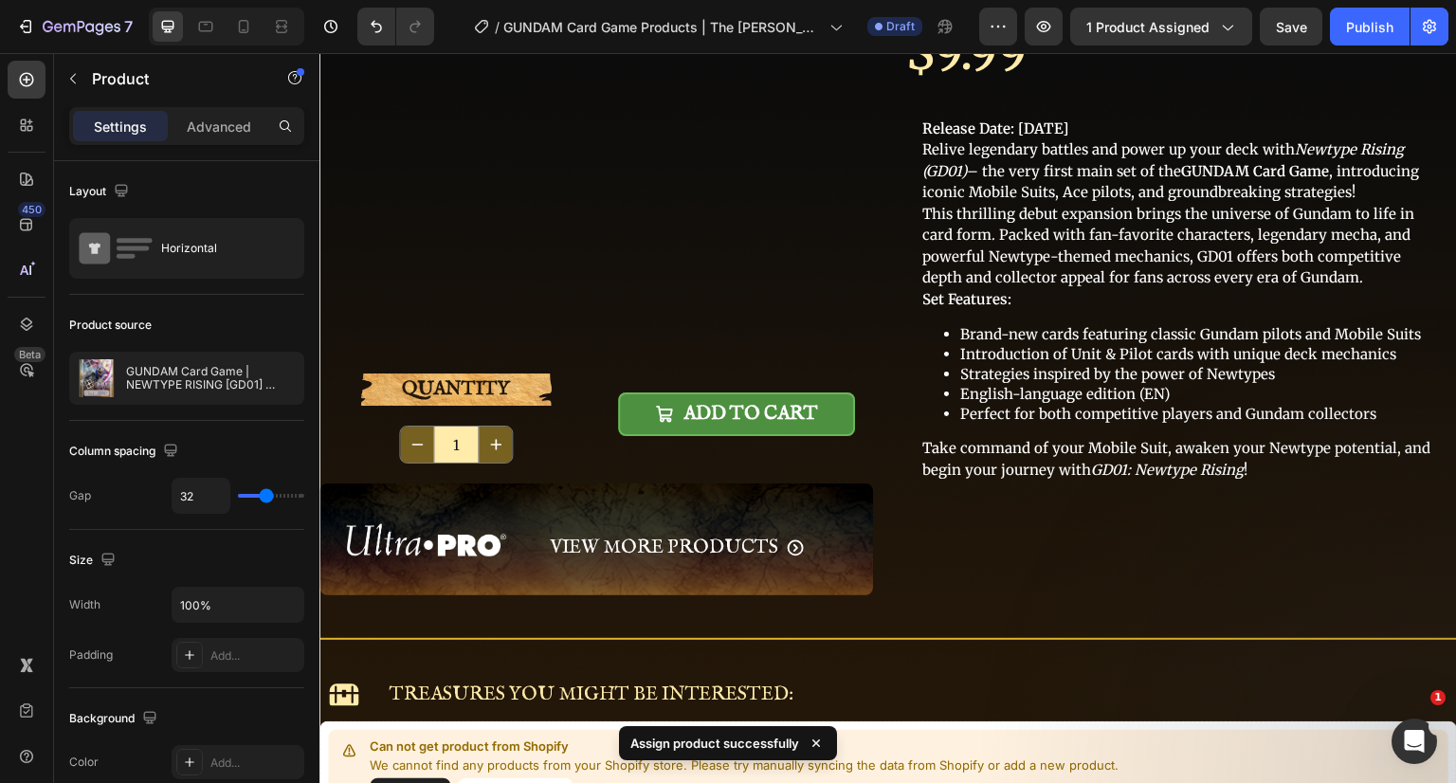
scroll to position [379, 0]
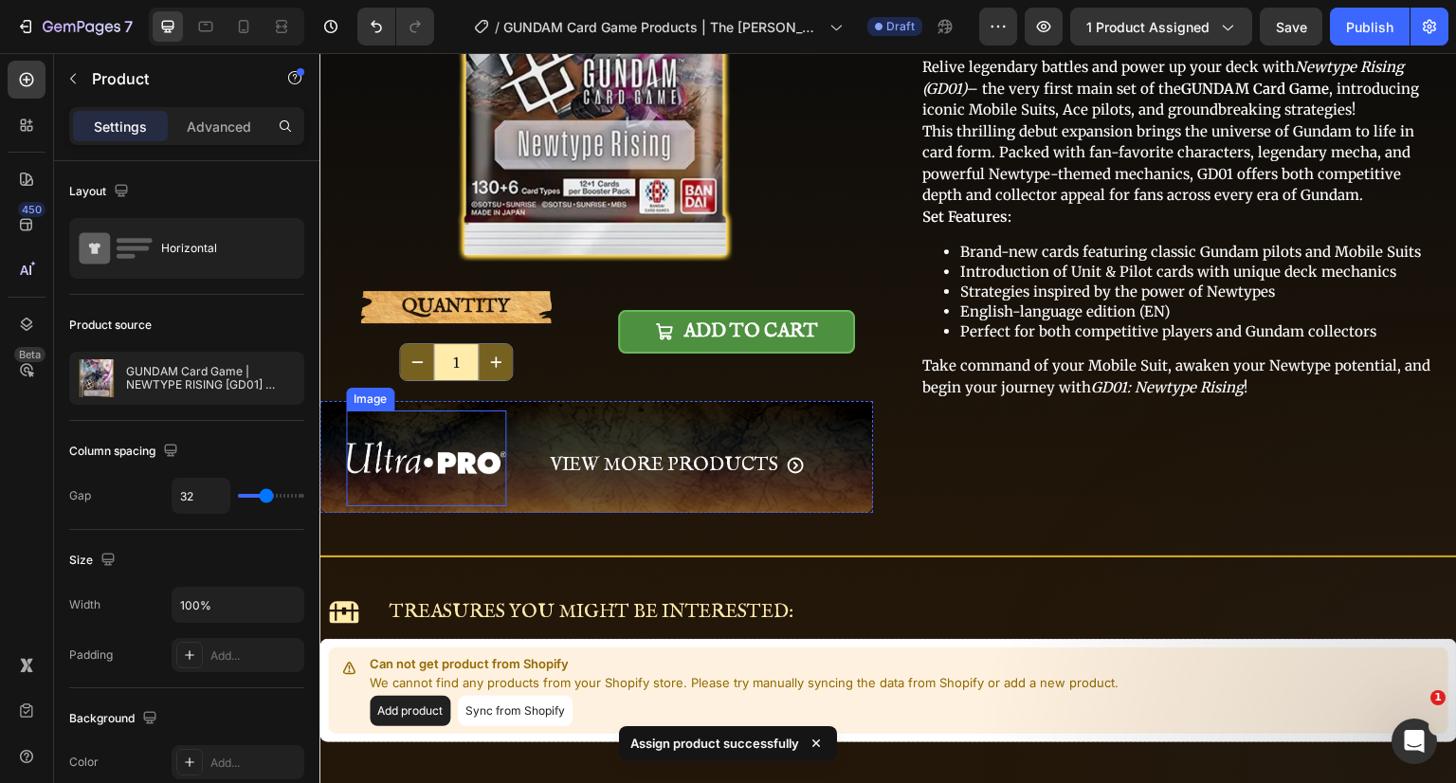
click at [471, 459] on img at bounding box center [426, 458] width 160 height 97
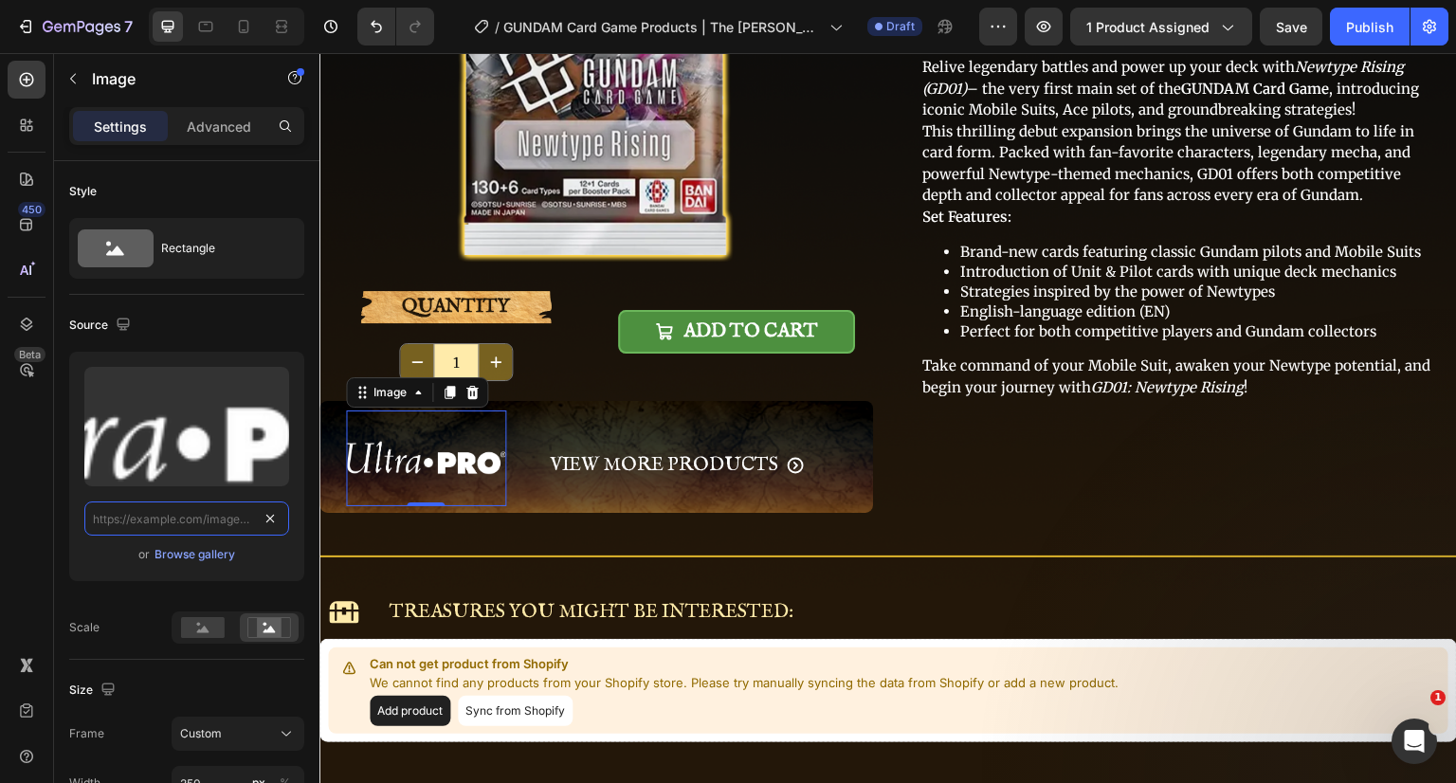
scroll to position [0, 0]
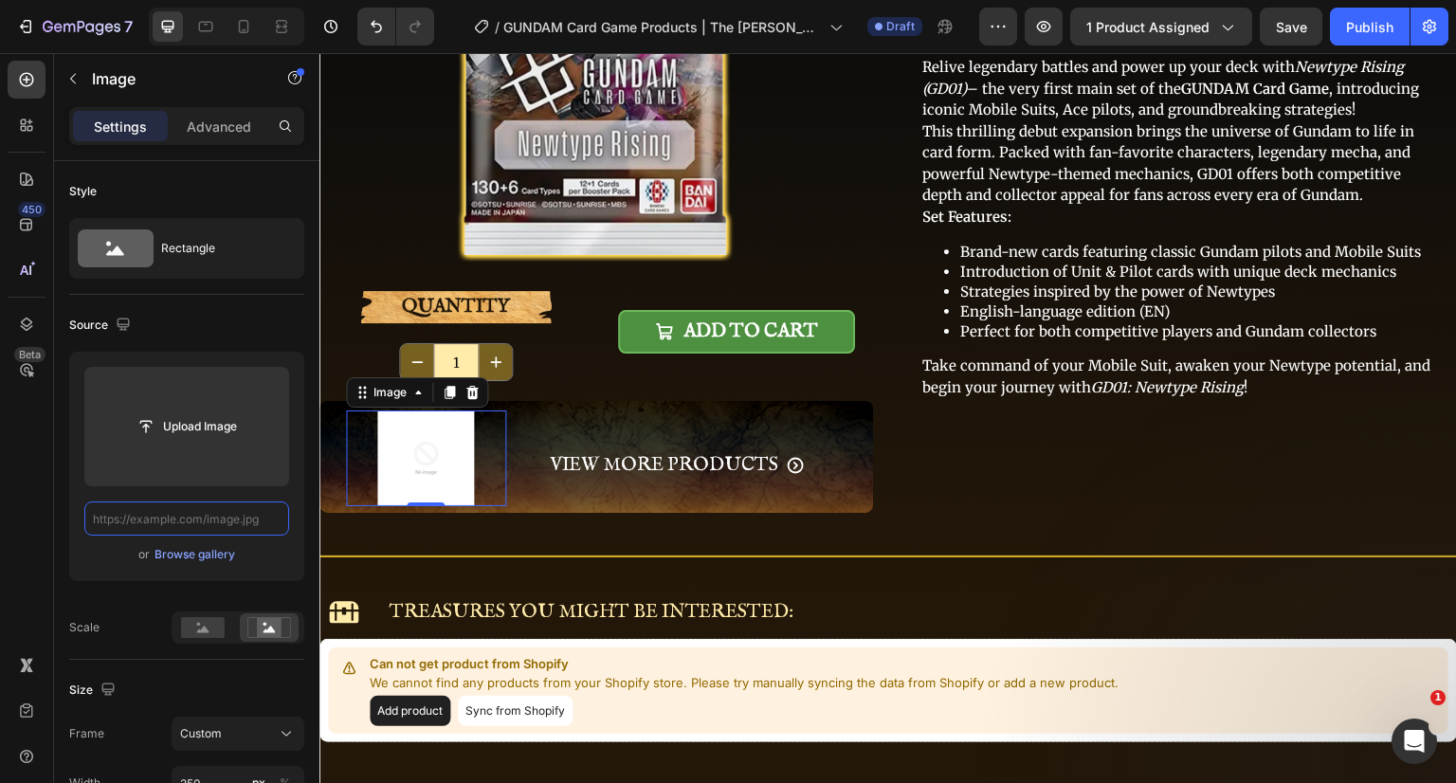
click at [182, 517] on input "text" at bounding box center [186, 518] width 205 height 34
paste input "https://cdn.shopify.com/s/files/1/0646/2328/0217/files/aW1nLUdVTkRBTS1DYXJkLUdh…"
type input "https://cdn.shopify.com/s/files/1/0646/2328/0217/files/aW1nLUdVTkRBTS1DYXJkLUdh…"
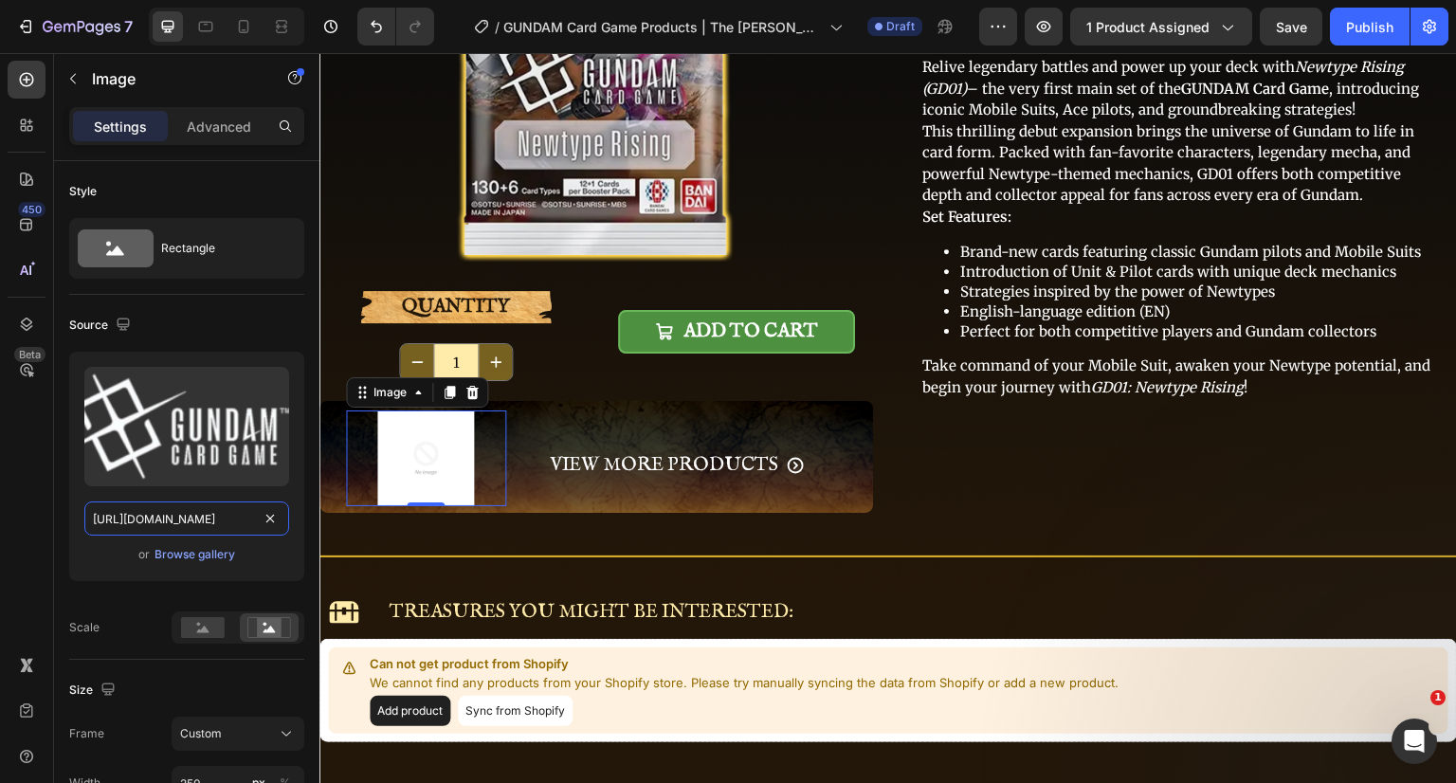
scroll to position [0, 586]
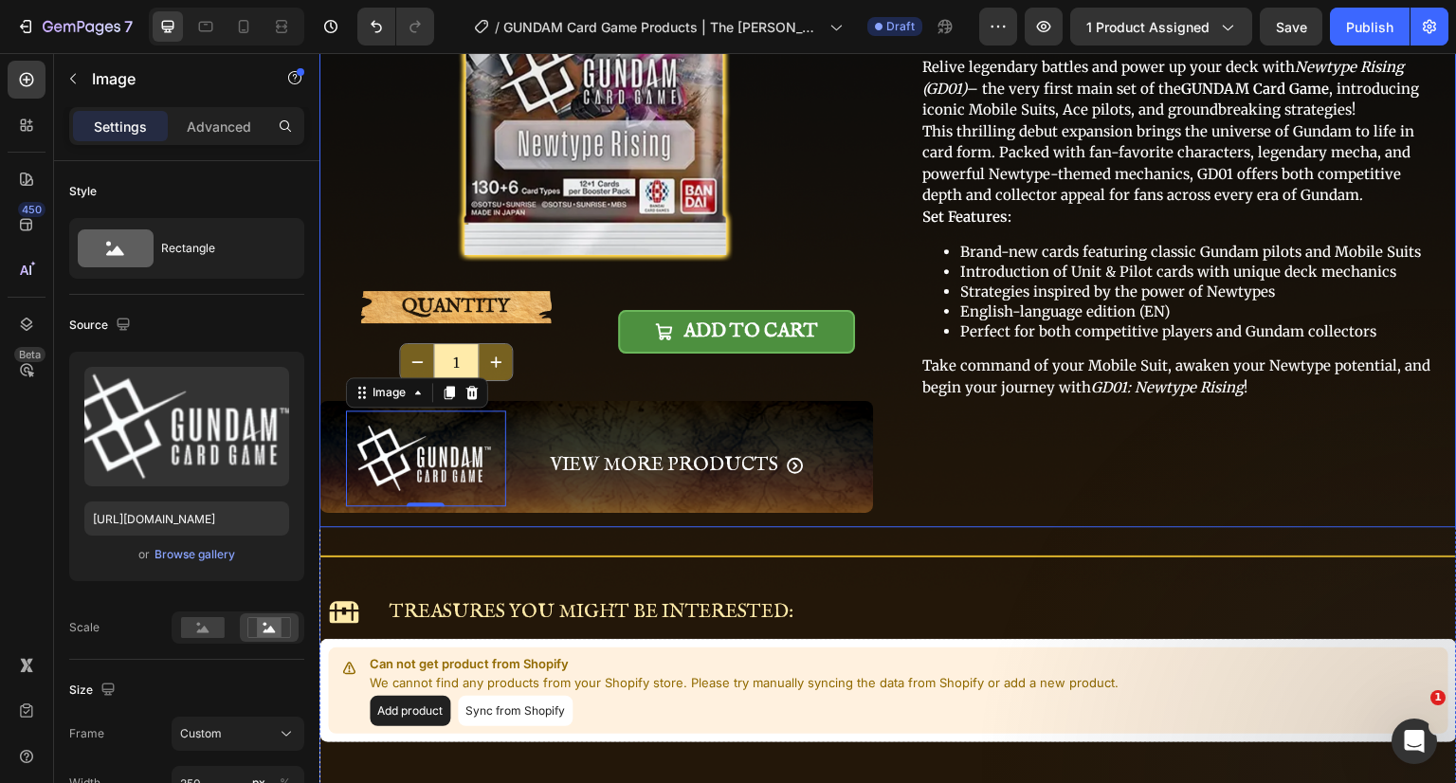
click at [955, 464] on div "GUNDAM Card Game | NEWTYPE RISING [GD01] Booster Pack Product Title $9.99 Produ…" at bounding box center [1180, 158] width 554 height 739
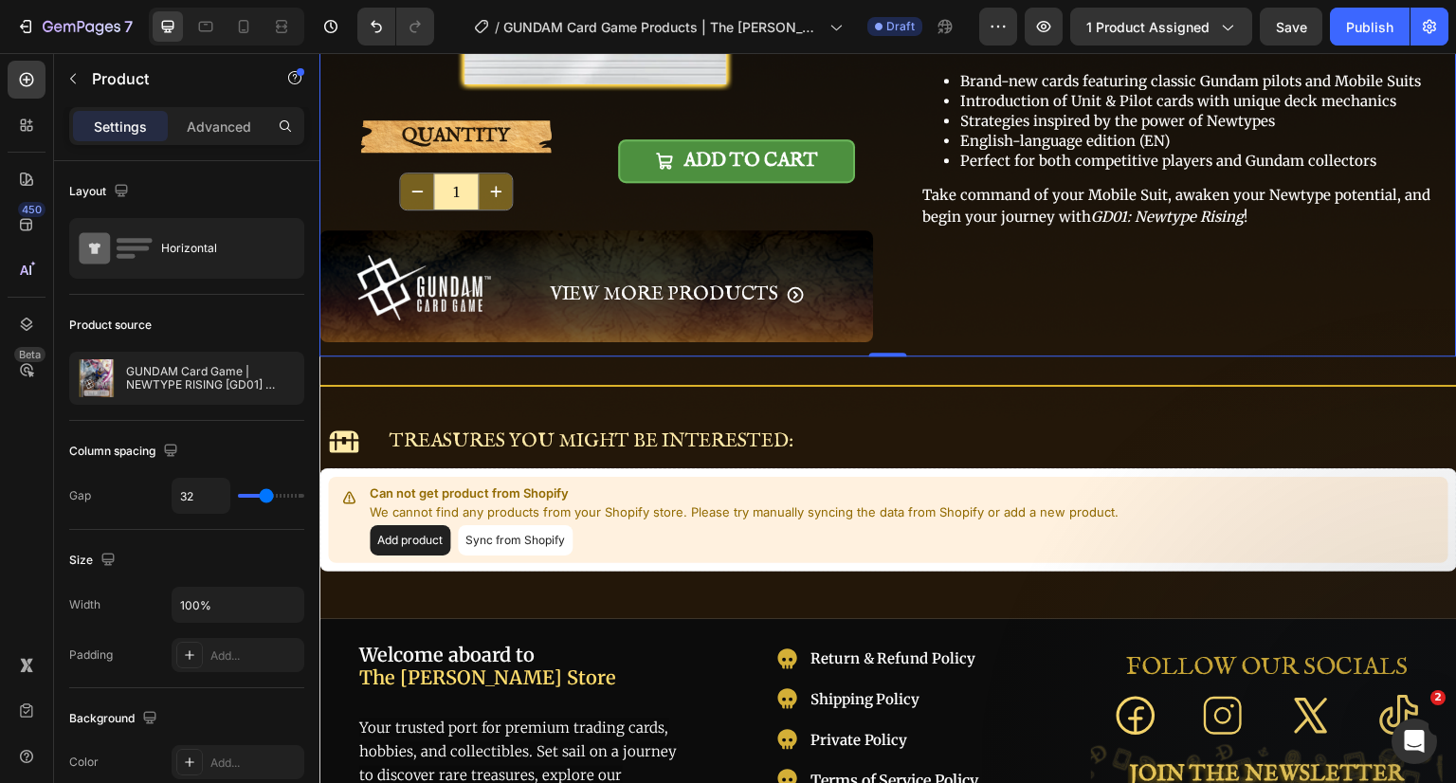
scroll to position [569, 0]
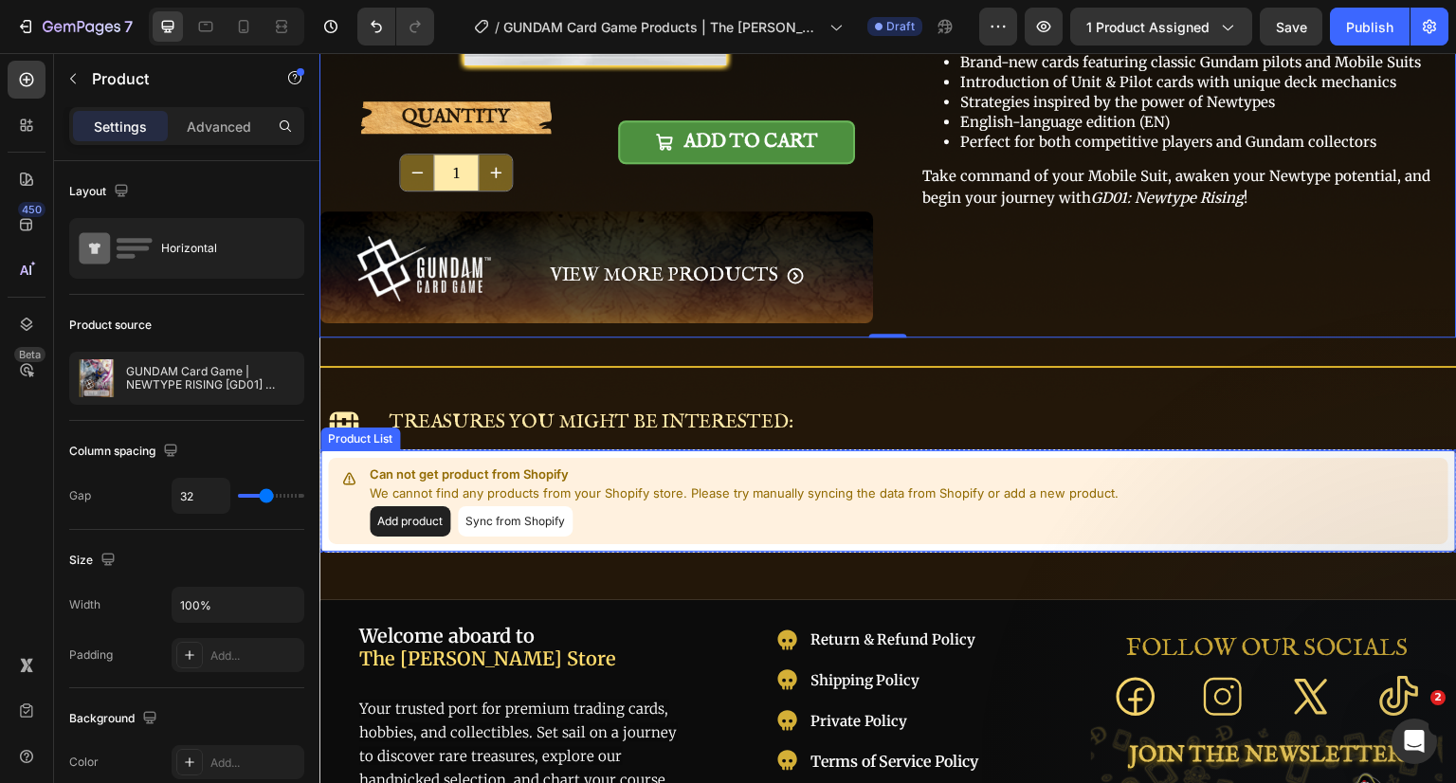
click at [552, 521] on button "Sync from Shopify" at bounding box center [515, 521] width 115 height 30
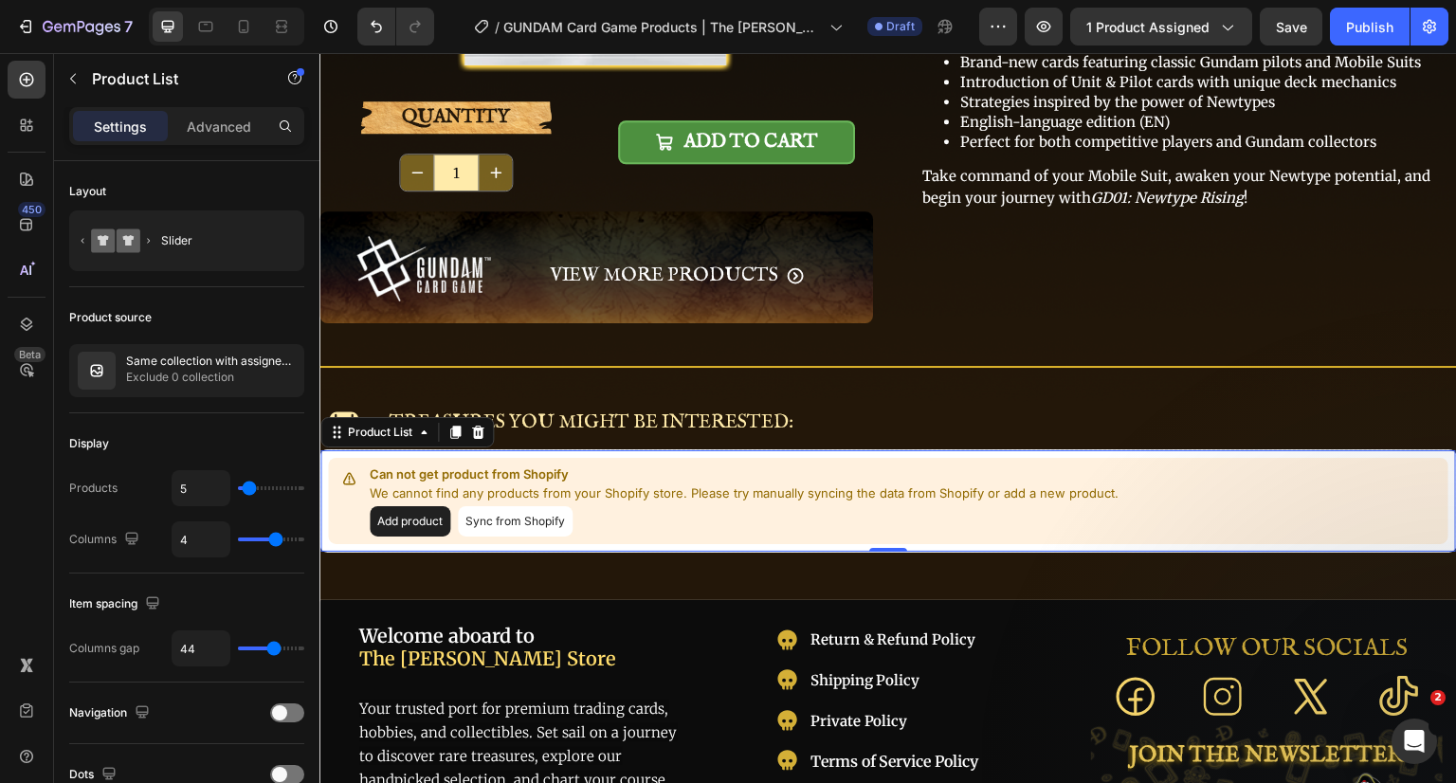
click at [516, 511] on button "Sync from Shopify" at bounding box center [515, 521] width 115 height 30
click at [514, 514] on button "Sync from Shopify" at bounding box center [515, 521] width 115 height 30
click at [644, 465] on p "Can not get product from Shopify" at bounding box center [744, 474] width 749 height 19
click at [204, 360] on p "Same collection with assigned product" at bounding box center [211, 361] width 170 height 13
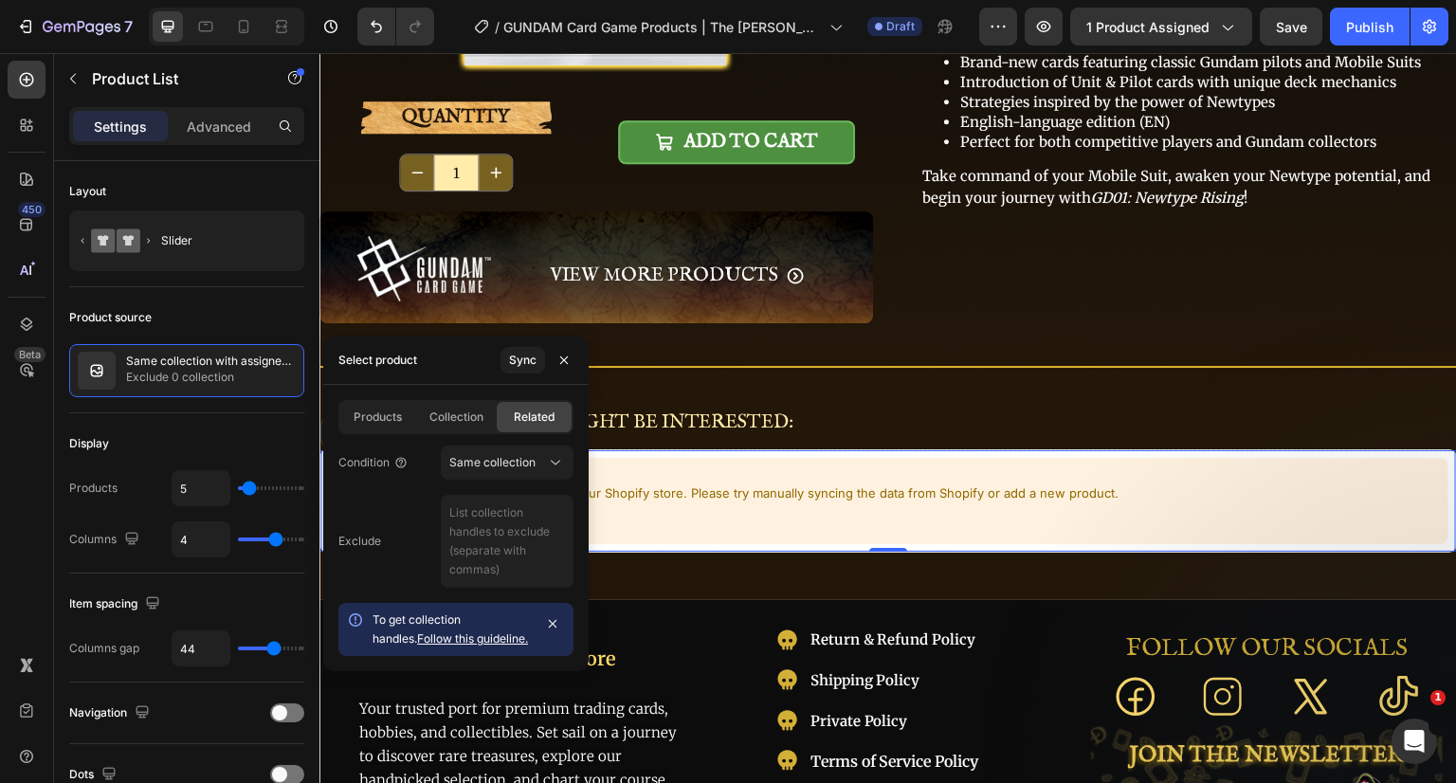
click at [555, 459] on icon at bounding box center [555, 462] width 19 height 19
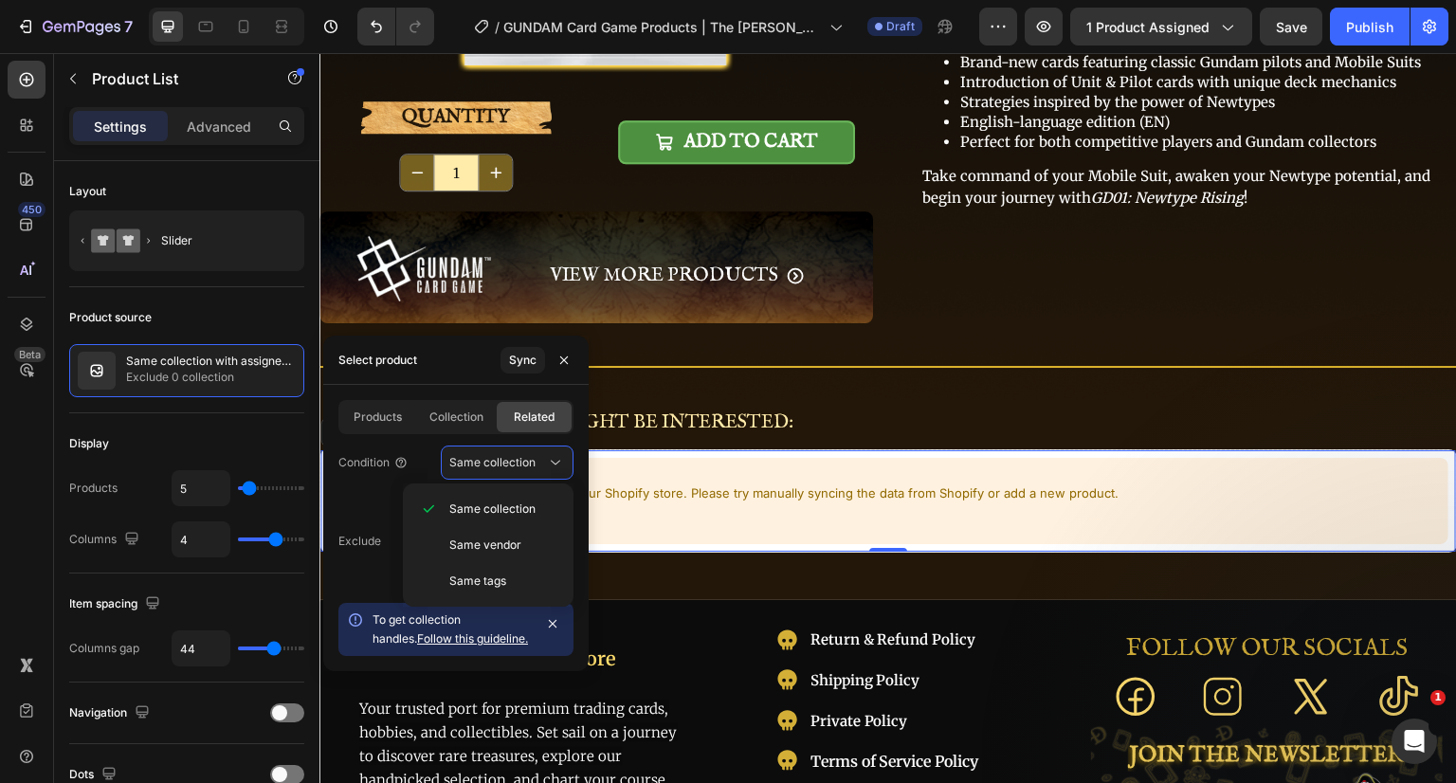
click at [507, 574] on p "Same tags" at bounding box center [503, 581] width 108 height 17
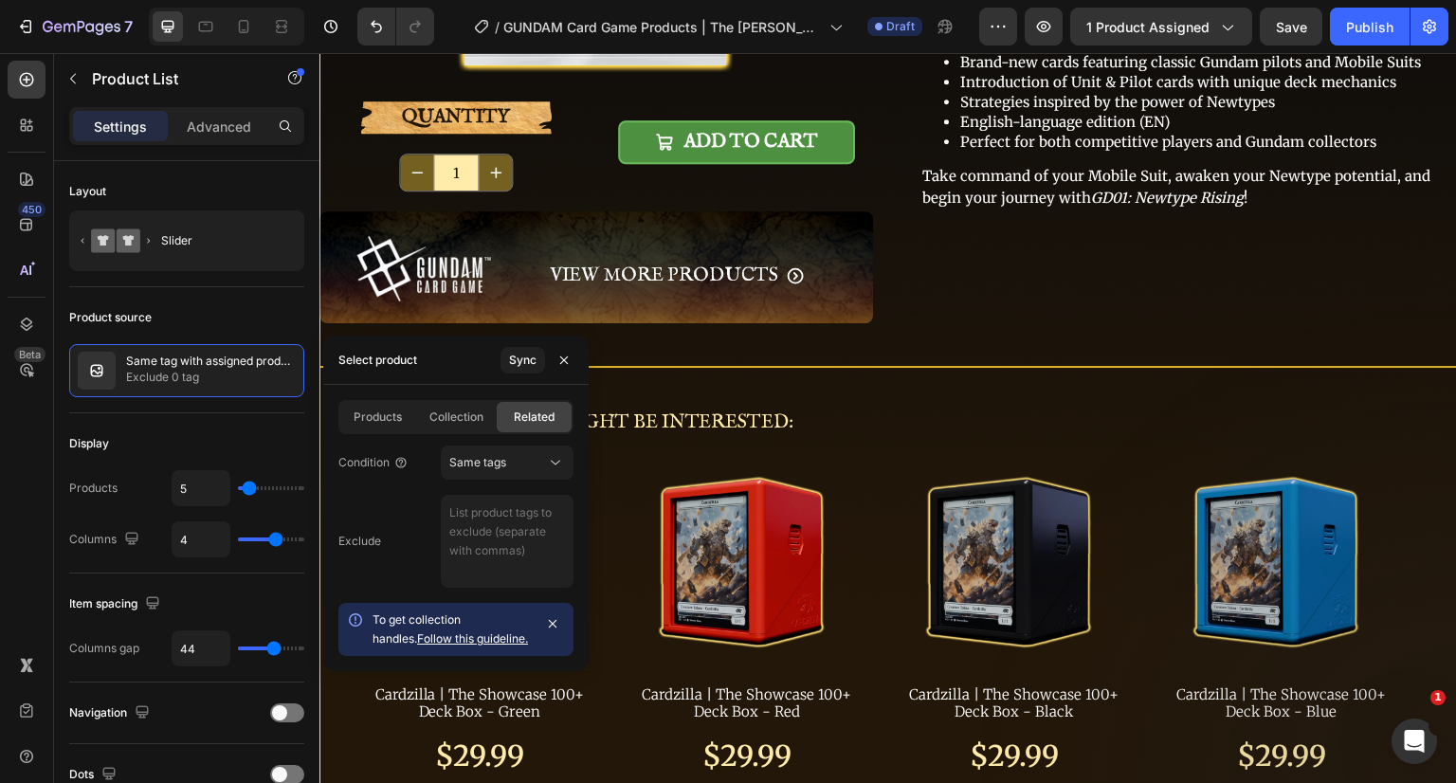
click at [538, 464] on div "Same tags" at bounding box center [497, 462] width 97 height 17
click at [505, 543] on span "Same vendor" at bounding box center [485, 545] width 72 height 17
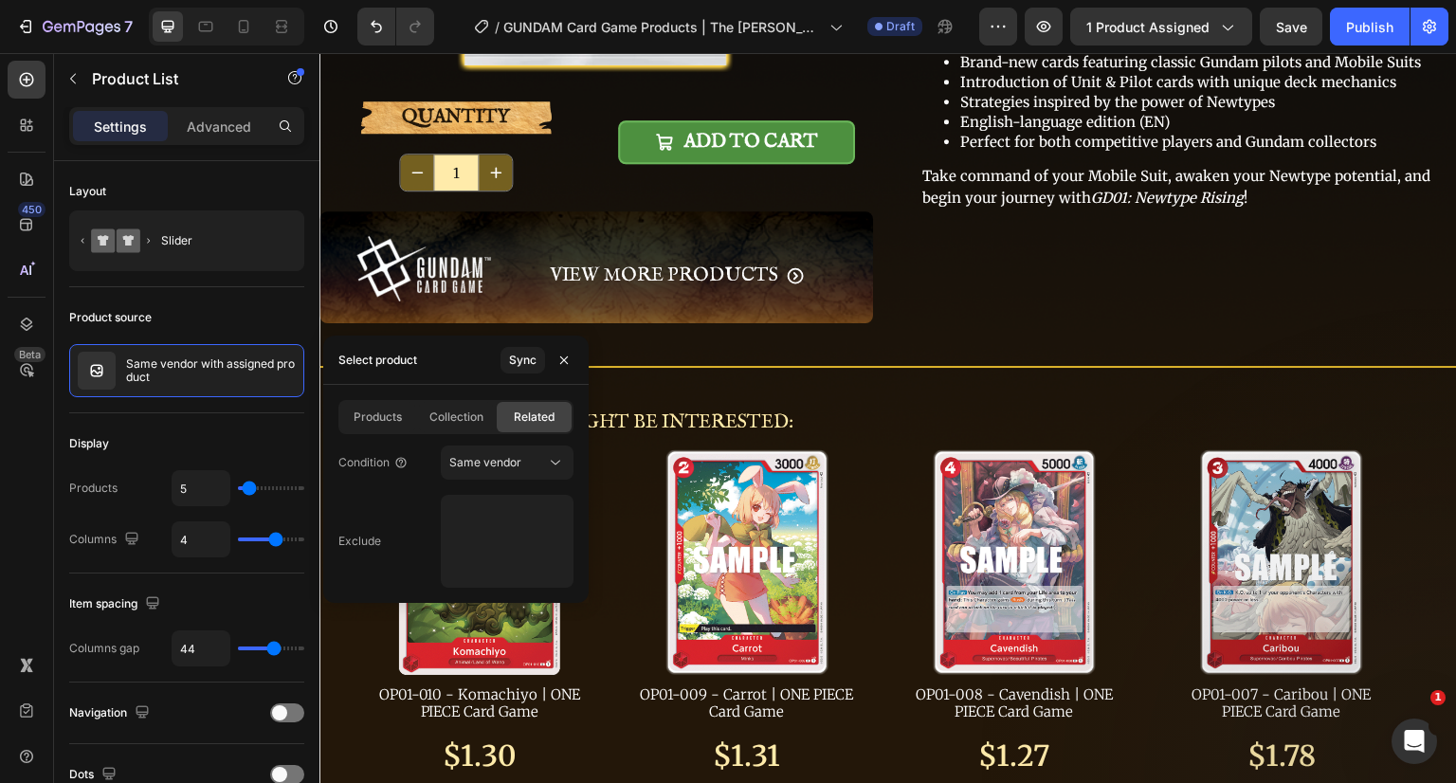
click at [543, 465] on div "Same vendor" at bounding box center [497, 462] width 97 height 17
click at [486, 569] on div "Same tags" at bounding box center [487, 581] width 155 height 36
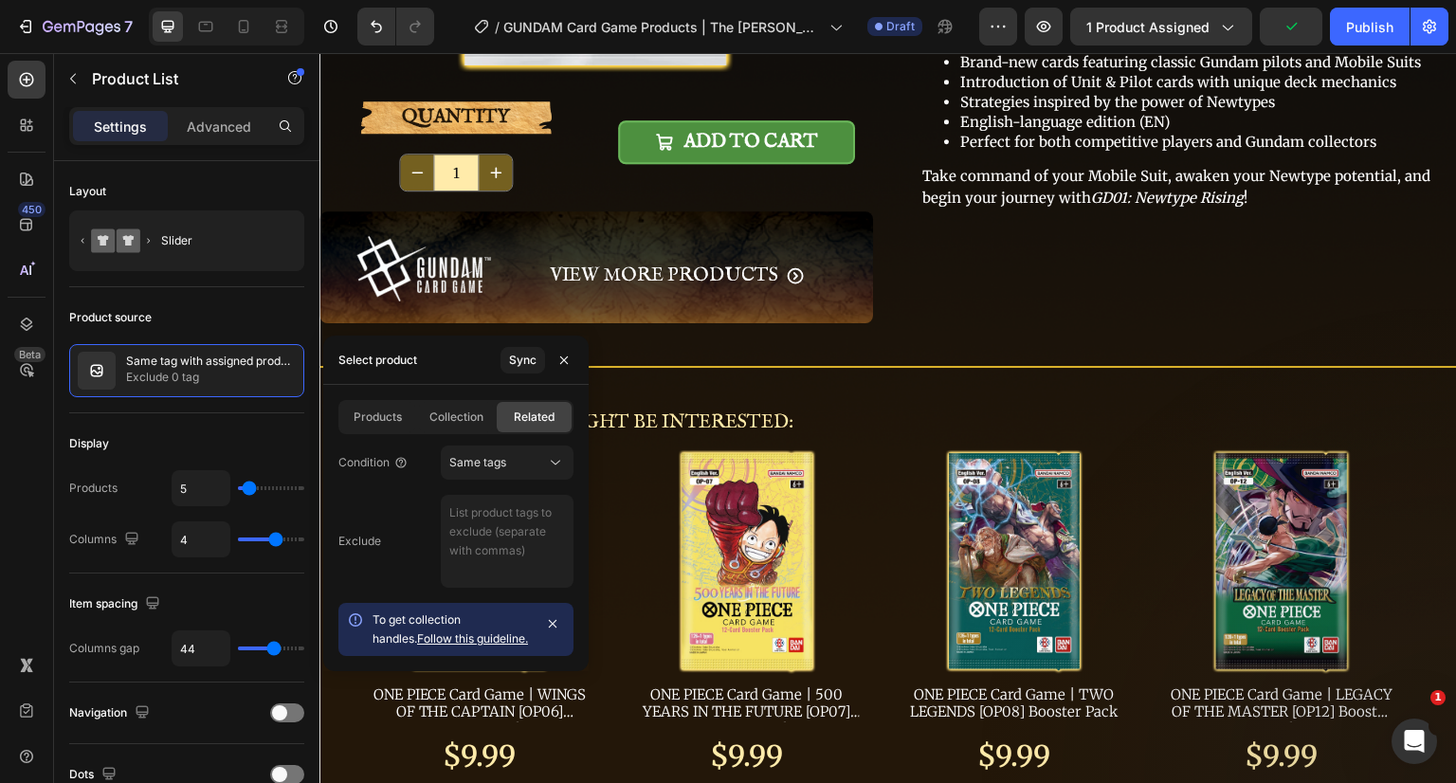
click at [552, 460] on icon at bounding box center [555, 462] width 19 height 19
click at [527, 527] on div "Same collection" at bounding box center [487, 545] width 155 height 36
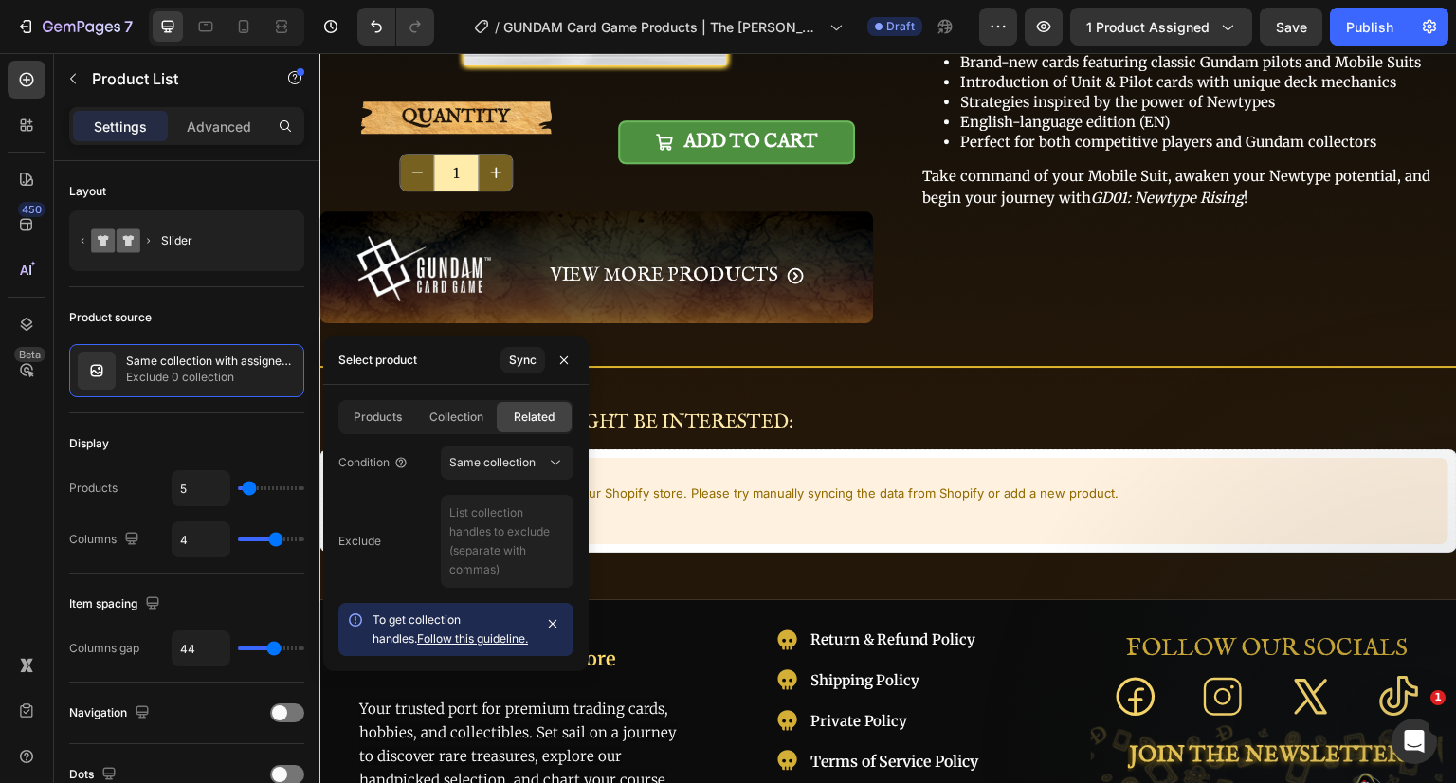
click at [568, 361] on icon "button" at bounding box center [563, 360] width 15 height 15
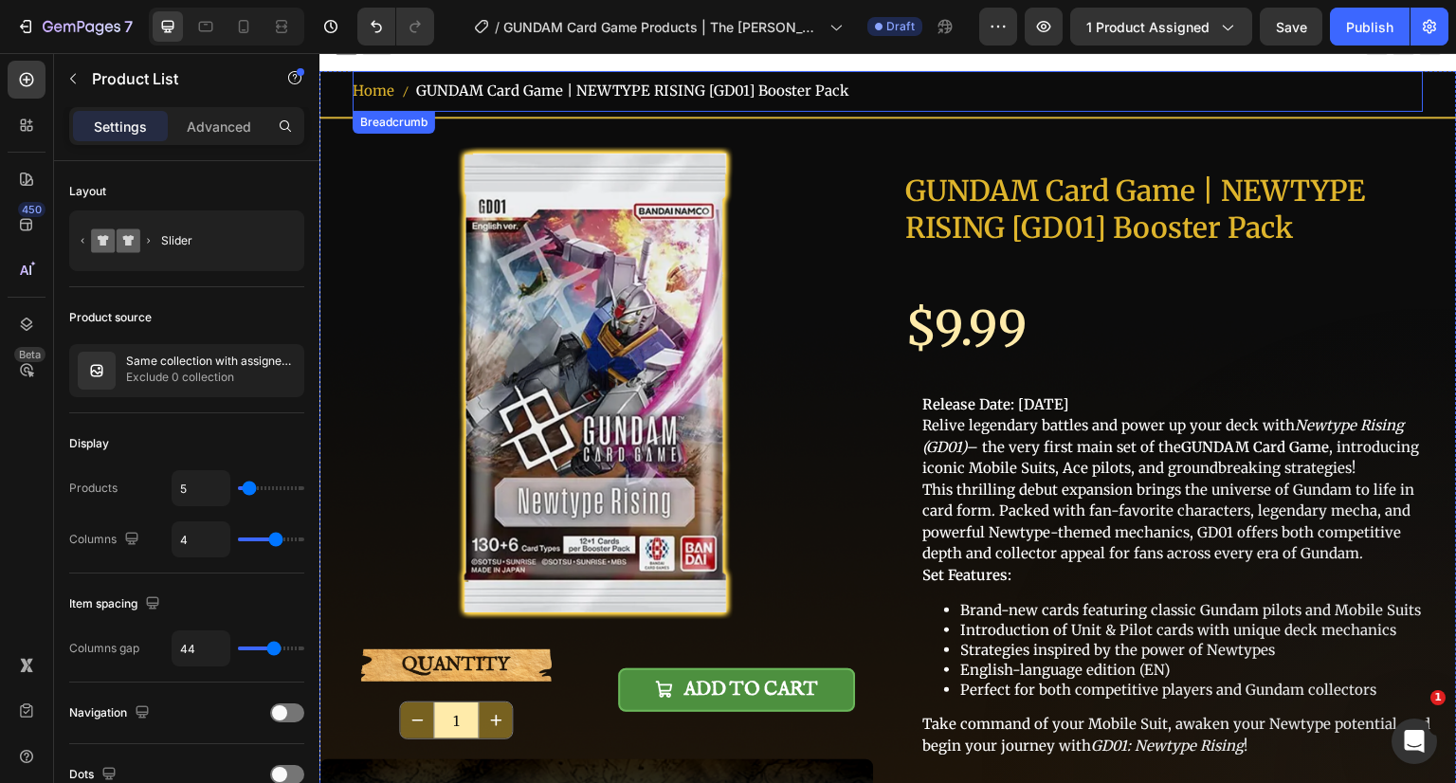
scroll to position [0, 0]
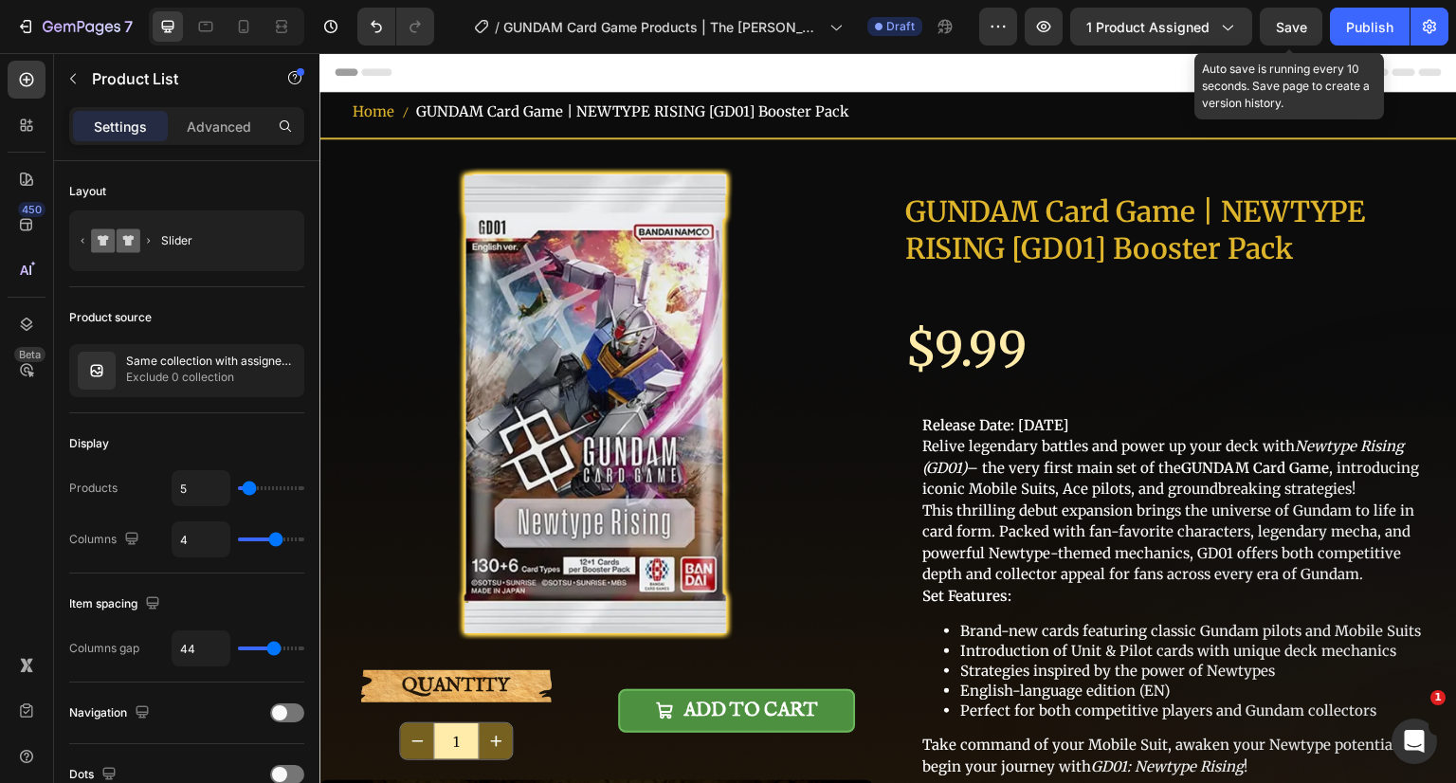
click at [1293, 21] on span "Save" at bounding box center [1291, 27] width 31 height 16
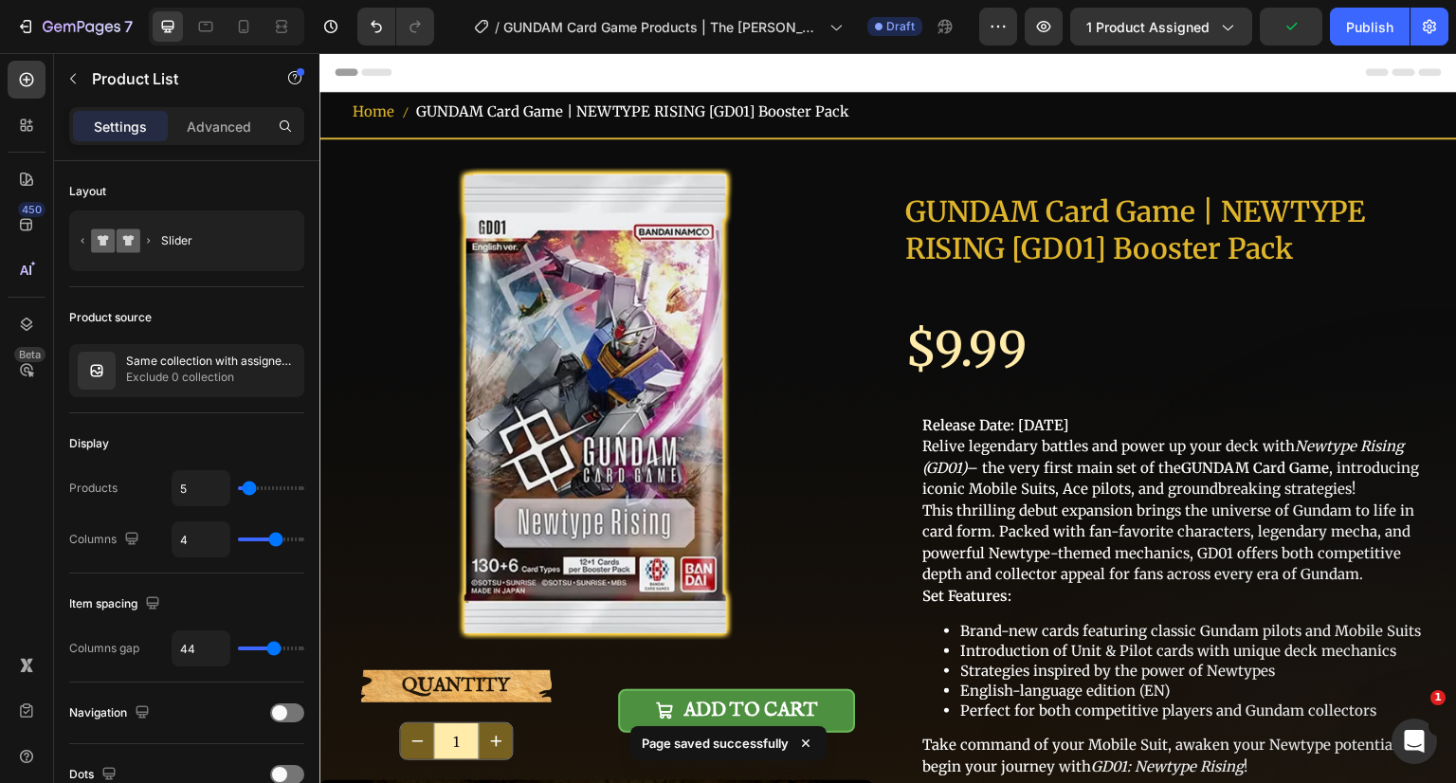
click at [1354, 24] on div "Publish" at bounding box center [1369, 27] width 47 height 20
click at [998, 25] on icon "button" at bounding box center [998, 26] width 19 height 19
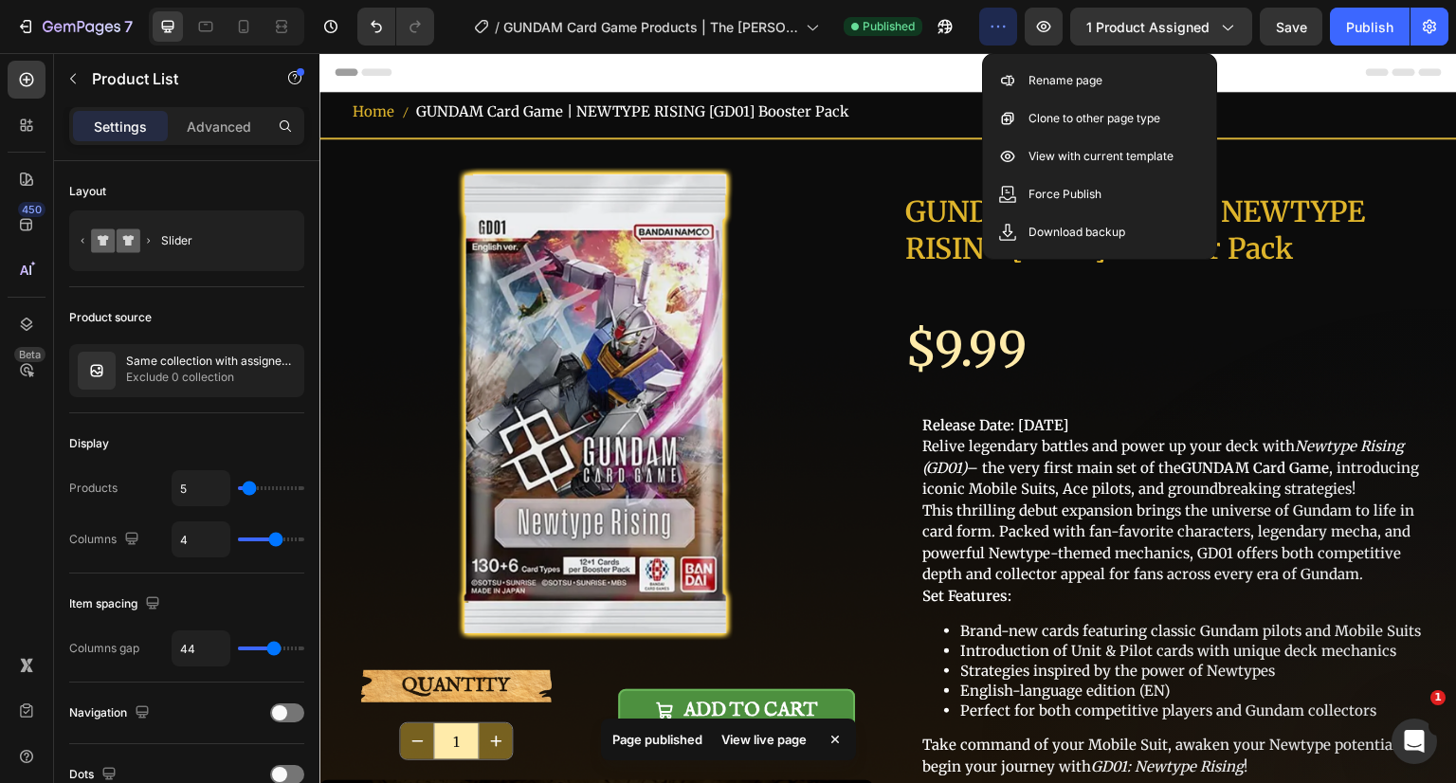
click at [1001, 30] on icon "button" at bounding box center [998, 26] width 19 height 19
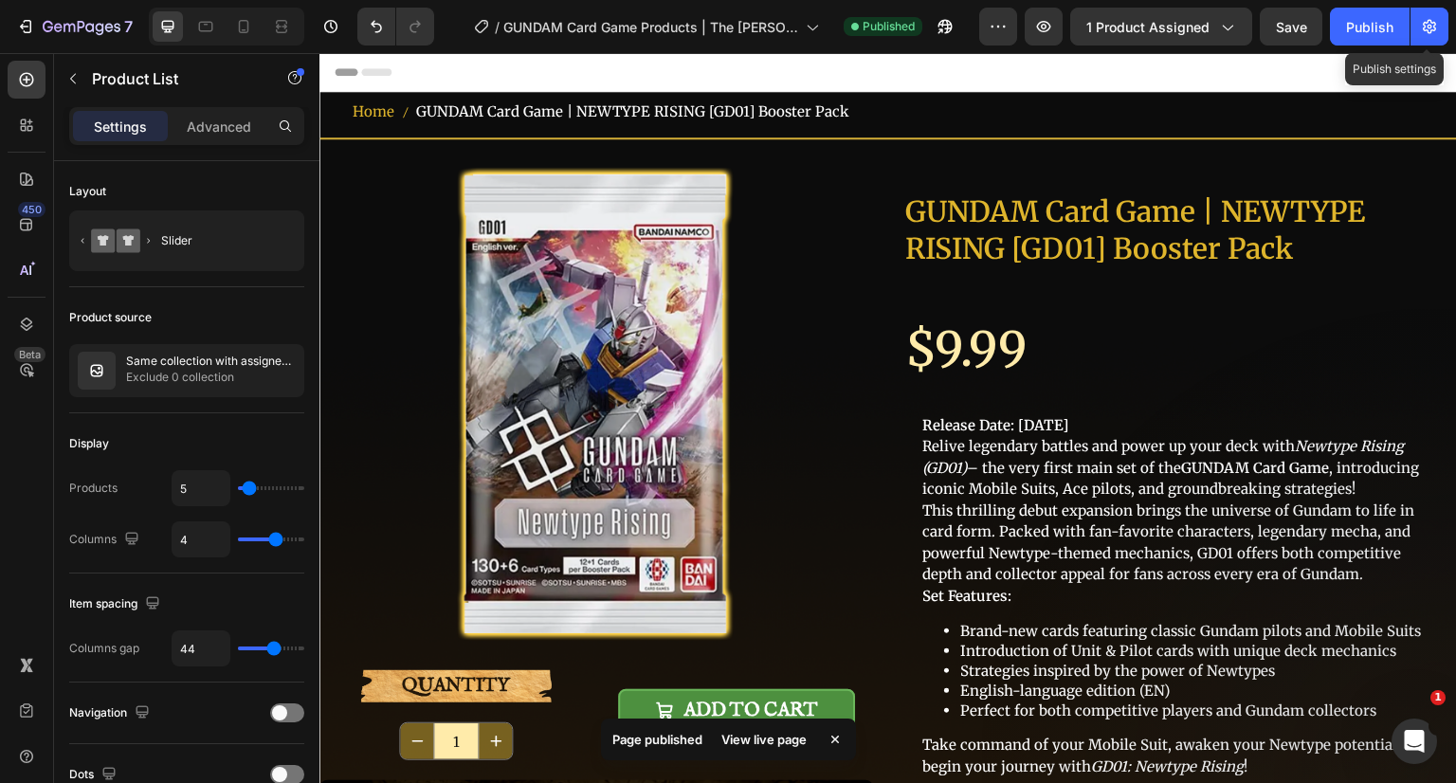
click at [1430, 25] on icon "button" at bounding box center [1429, 27] width 13 height 14
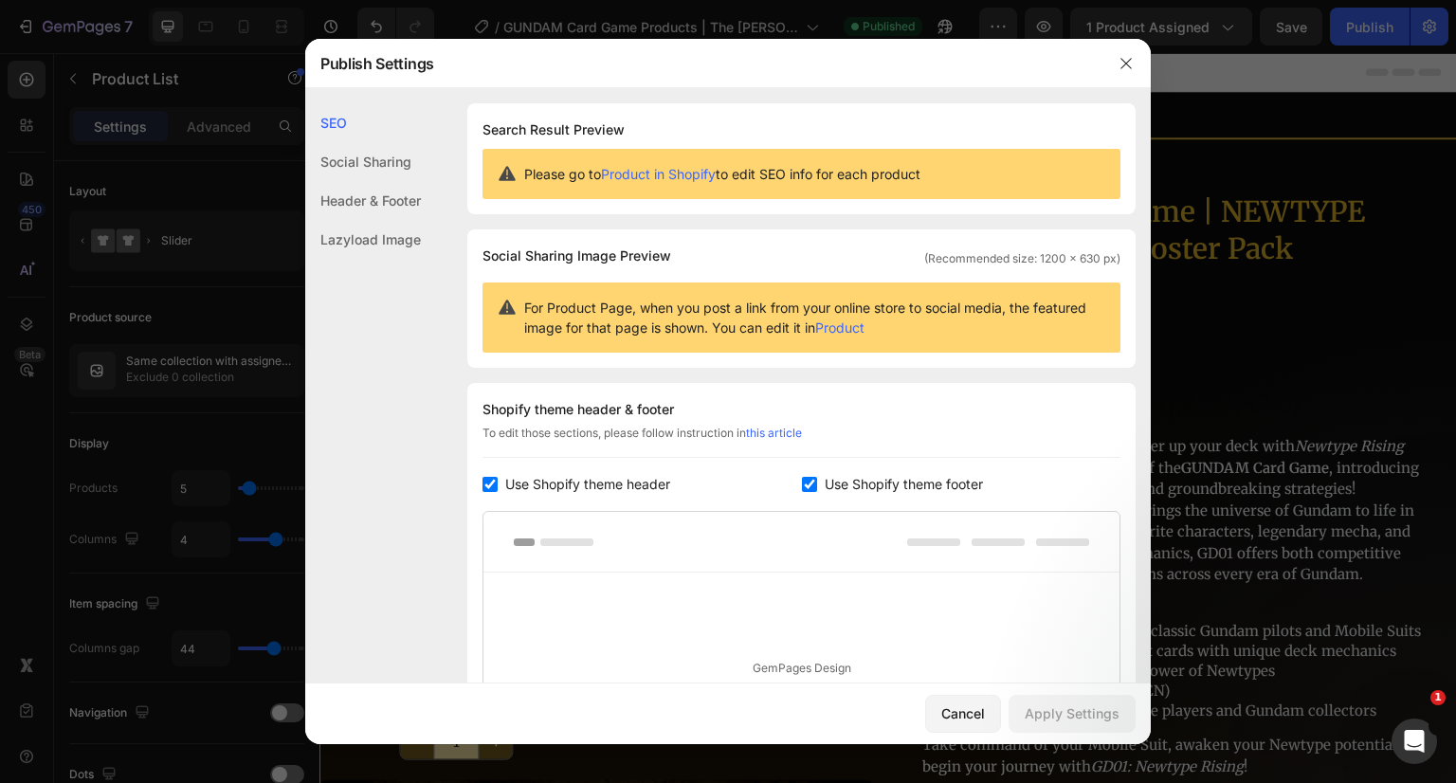
click at [1122, 61] on icon "button" at bounding box center [1125, 63] width 10 height 10
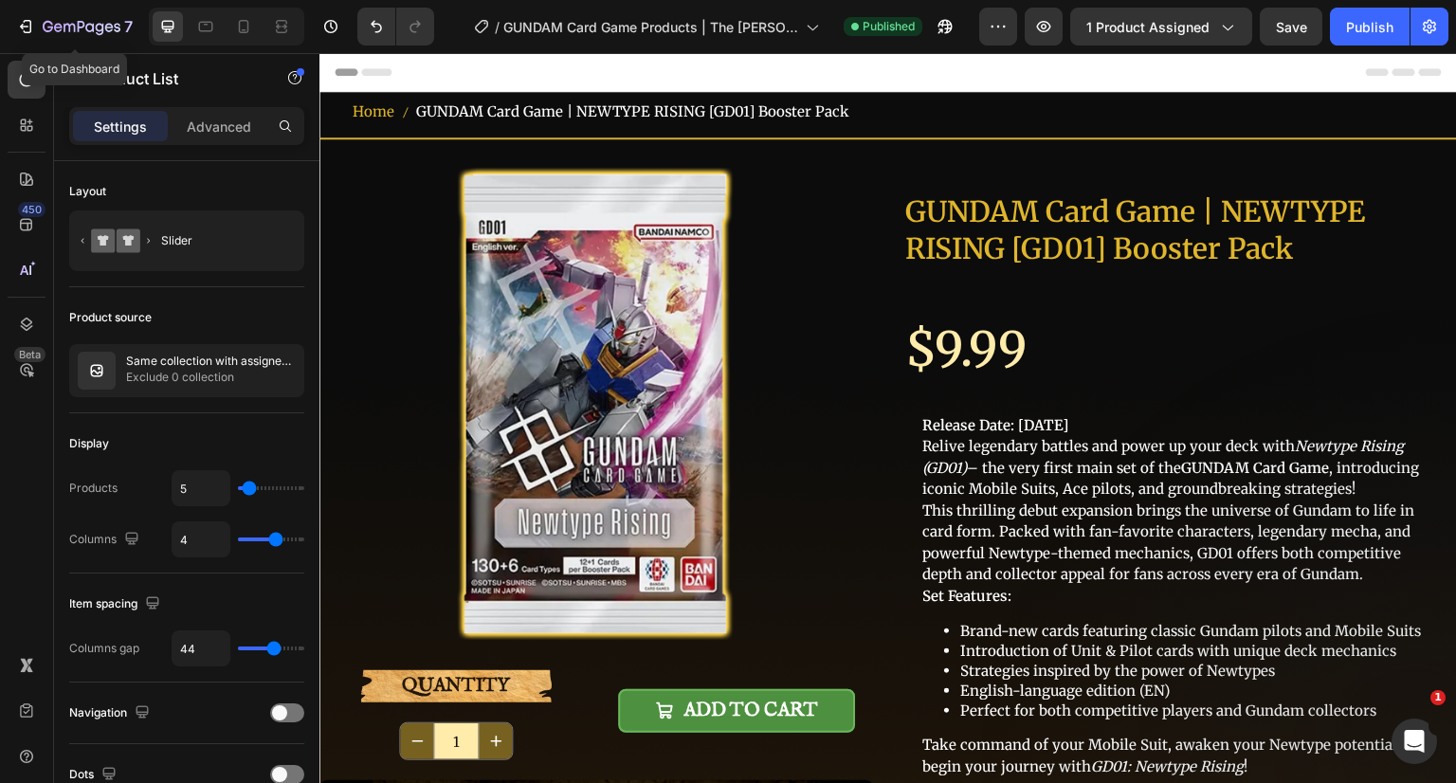
click at [29, 17] on icon "button" at bounding box center [25, 26] width 19 height 19
